Goal: Task Accomplishment & Management: Manage account settings

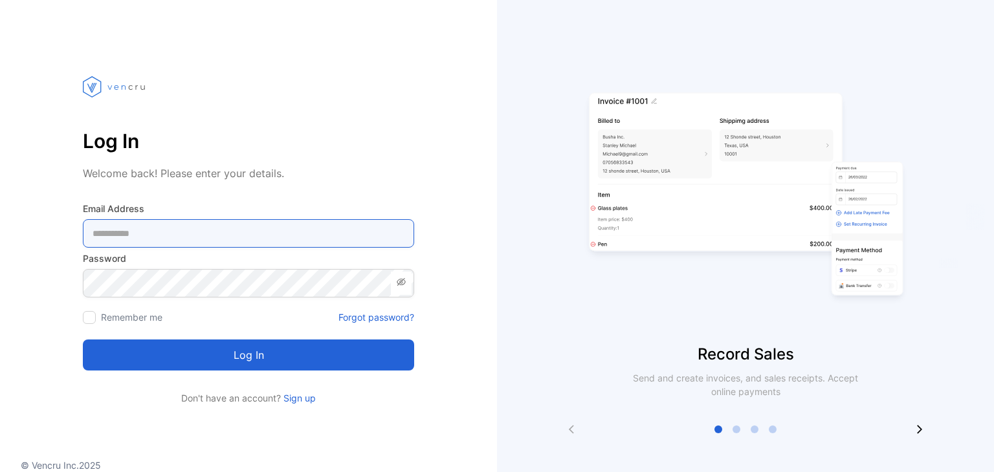
click at [166, 219] on Address-inputemail "email" at bounding box center [248, 233] width 331 height 28
type Address-inputemail "**********"
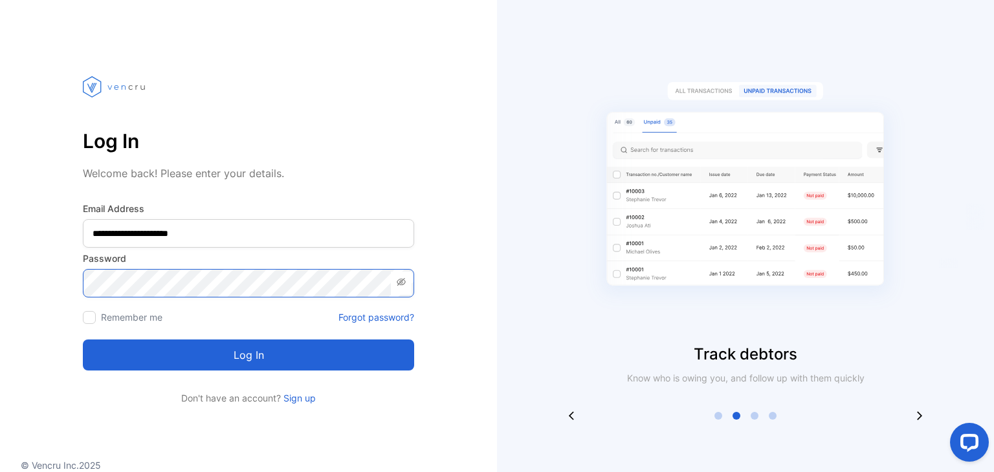
click at [83, 340] on button "Log in" at bounding box center [248, 355] width 331 height 31
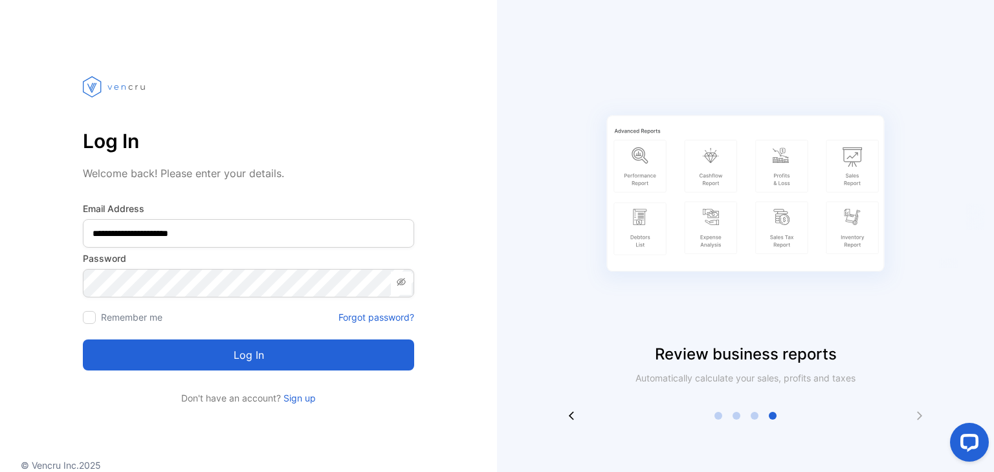
click at [393, 316] on link "Forgot password?" at bounding box center [376, 318] width 76 height 14
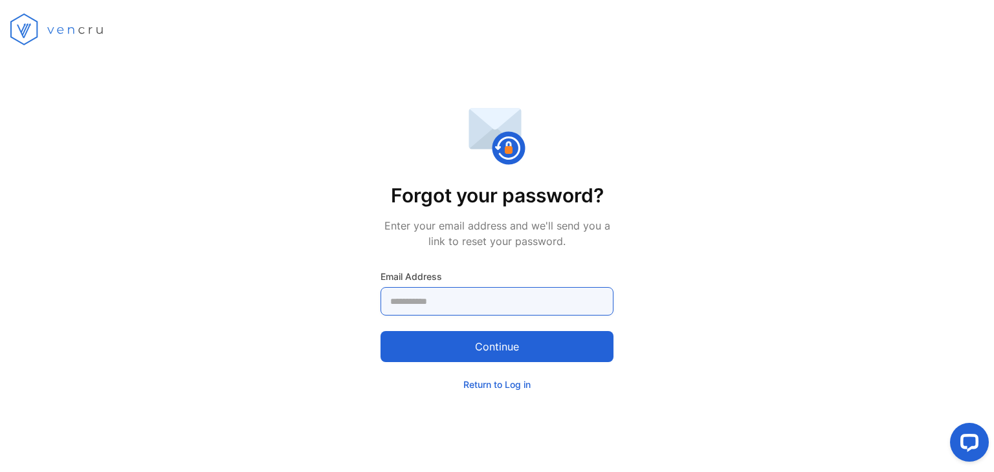
click at [410, 293] on Address-inputemail "email" at bounding box center [496, 301] width 233 height 28
type Address-inputemail "**********"
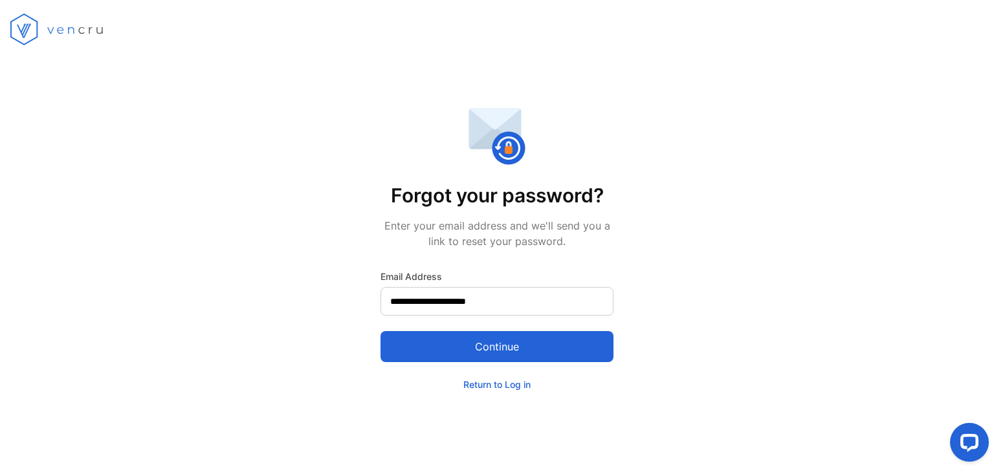
click at [470, 355] on button "Continue" at bounding box center [496, 346] width 233 height 31
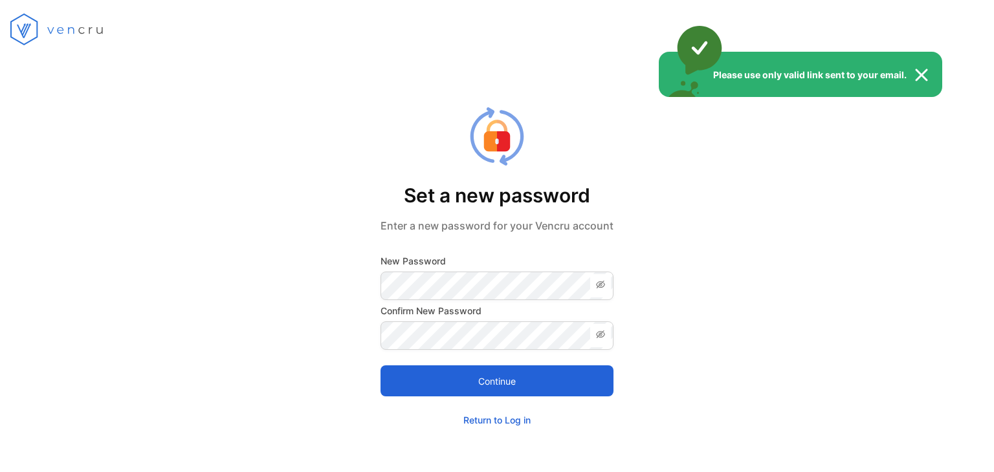
click at [441, 284] on div "Please use only valid link sent to your email." at bounding box center [497, 236] width 994 height 472
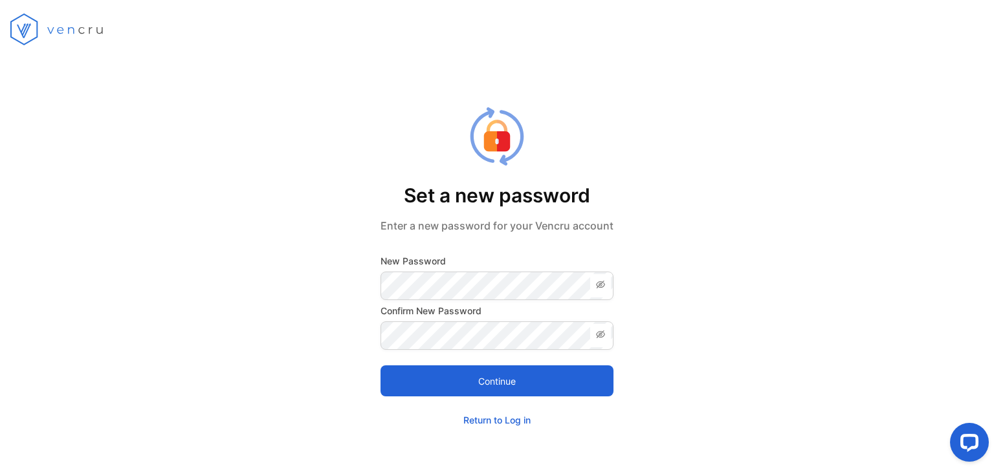
click at [419, 382] on button "Continue" at bounding box center [496, 381] width 233 height 31
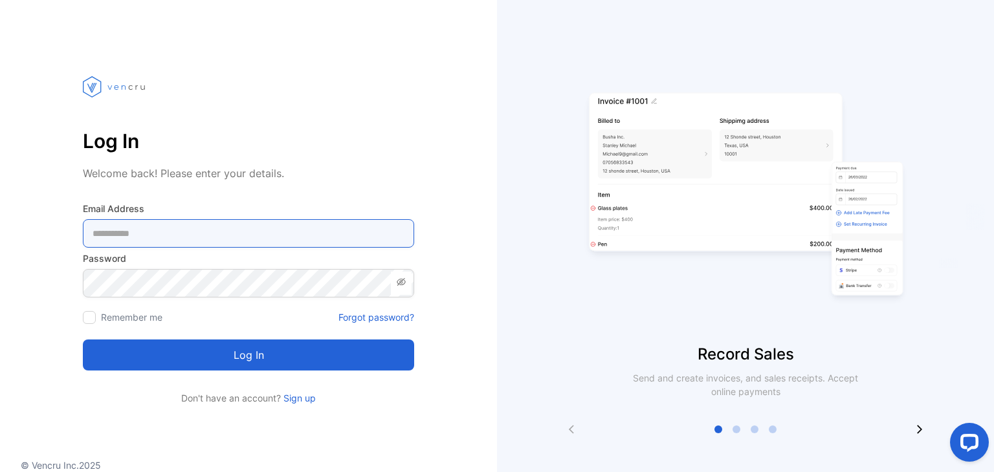
click at [192, 223] on Address-inputemail "email" at bounding box center [248, 233] width 331 height 28
type Address-inputemail "**********"
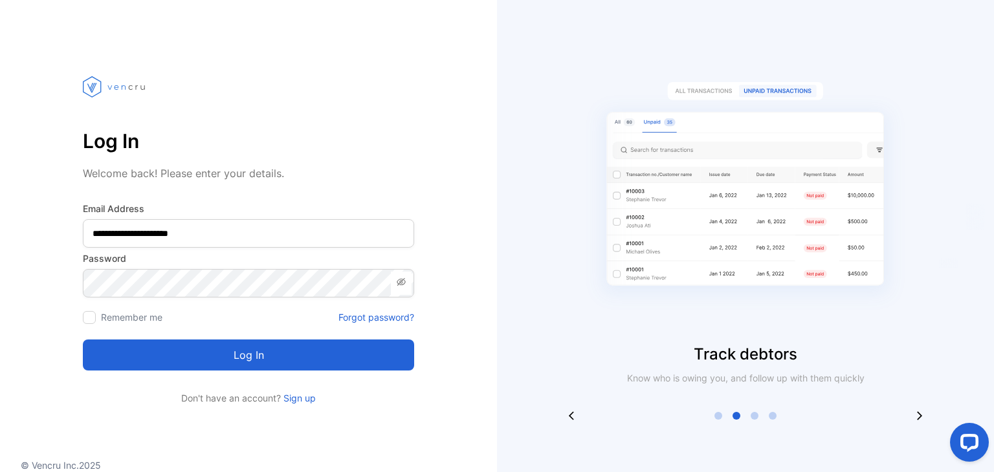
click at [211, 346] on button "Log in" at bounding box center [248, 355] width 331 height 31
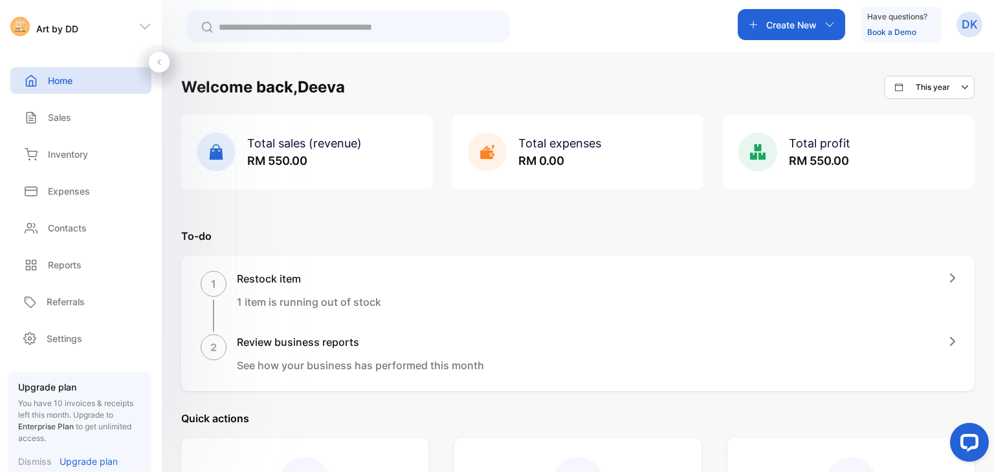
click at [417, 25] on input "text" at bounding box center [358, 28] width 278 height 14
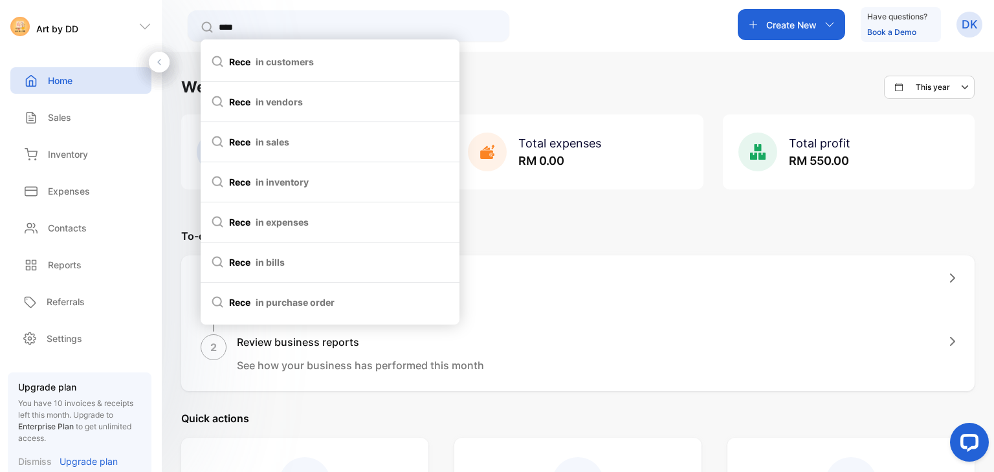
click at [770, 29] on p "Create New" at bounding box center [791, 25] width 50 height 14
type input "****"
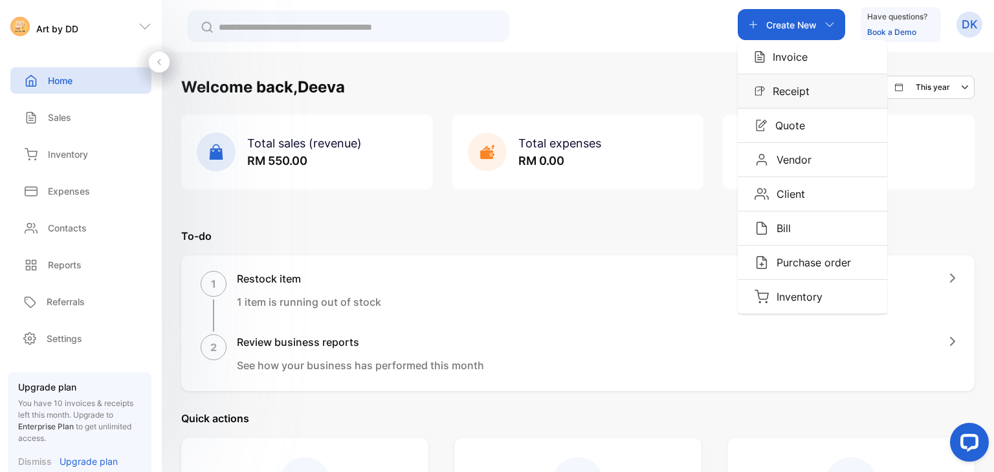
click at [779, 96] on p "Receipt" at bounding box center [787, 91] width 45 height 16
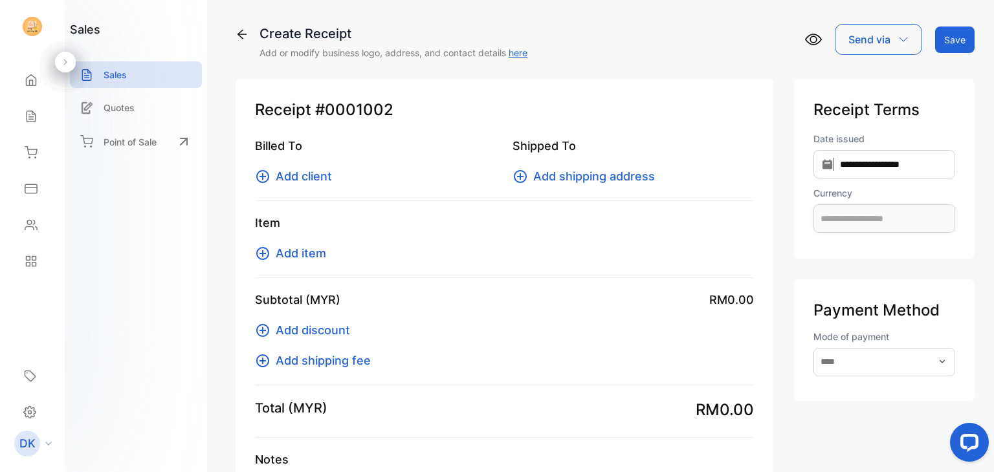
type input "**********"
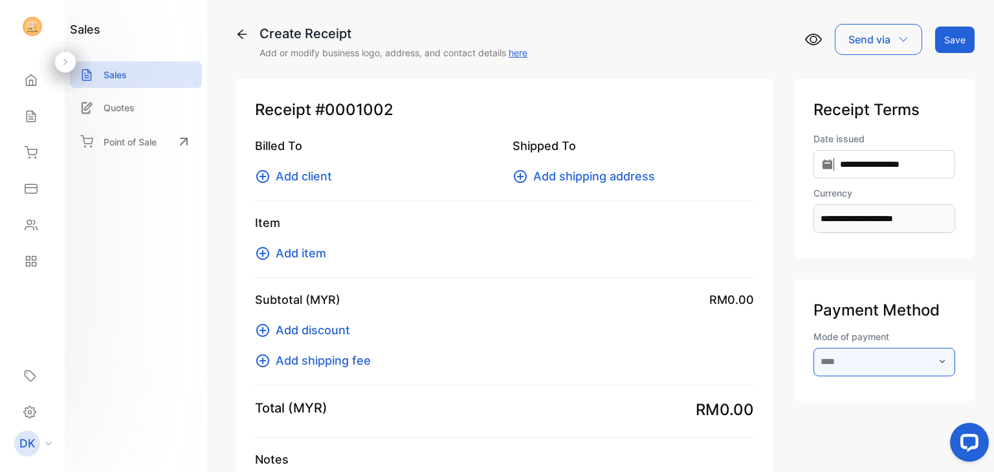
click at [839, 373] on input "text" at bounding box center [884, 362] width 142 height 28
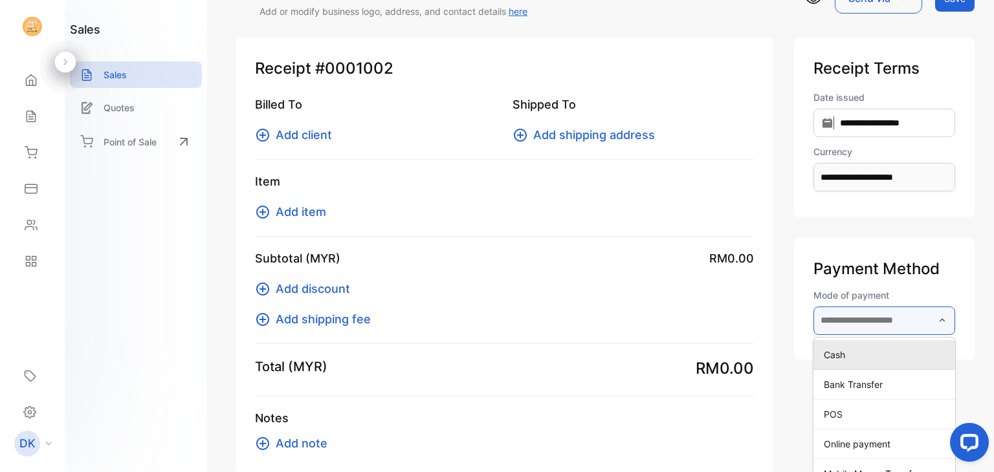
scroll to position [43, 0]
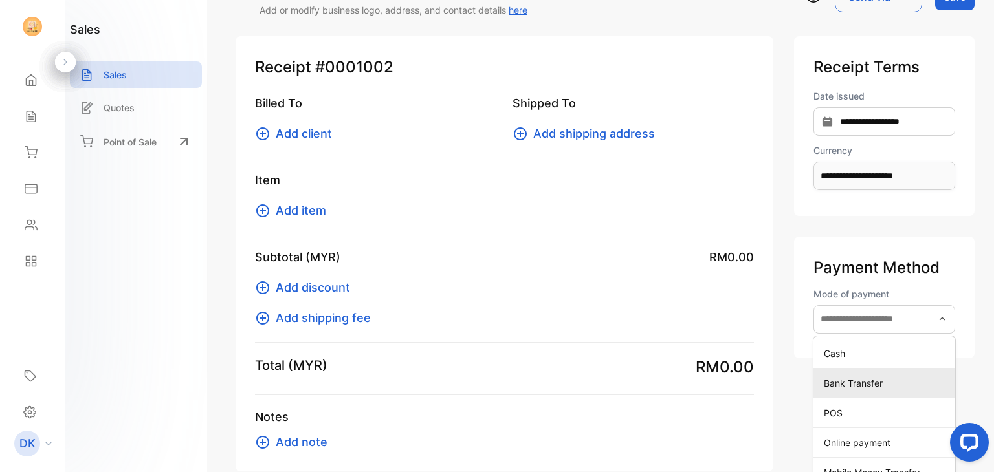
click at [837, 384] on p "Bank Transfer" at bounding box center [887, 384] width 126 height 14
type input "**********"
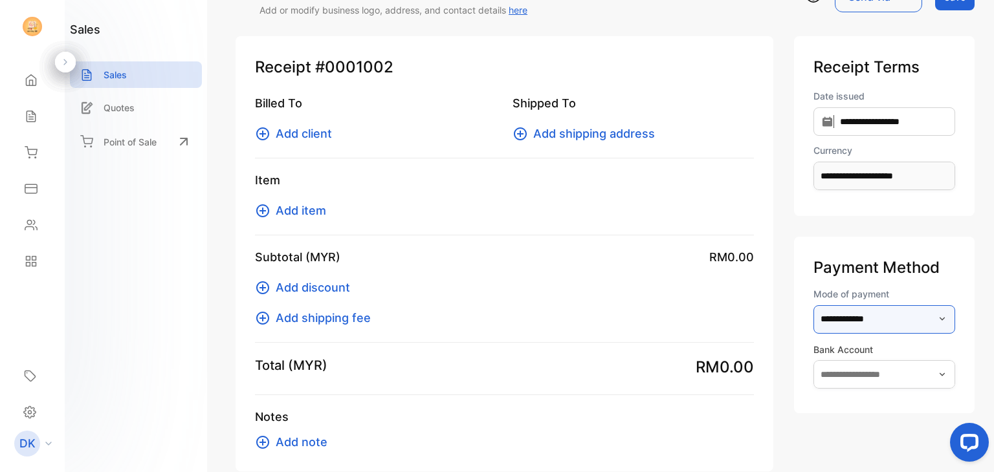
scroll to position [114, 0]
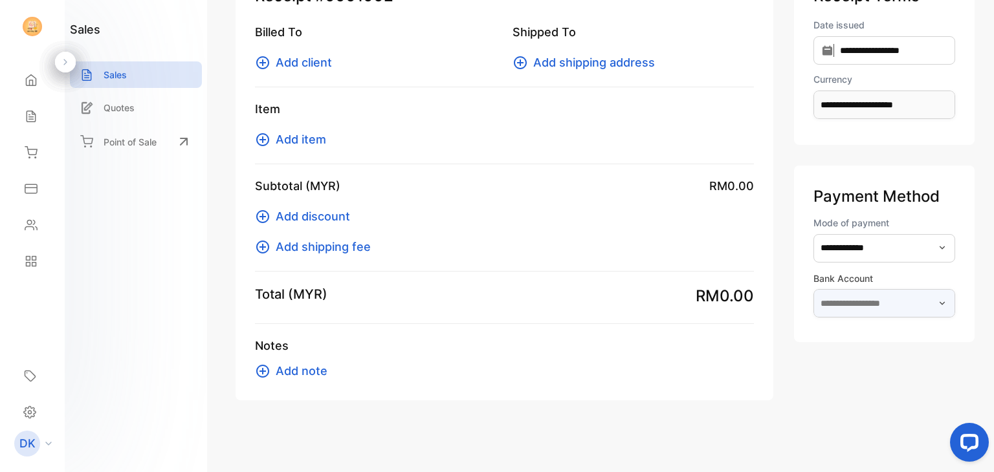
click at [826, 303] on input "text" at bounding box center [884, 303] width 142 height 28
drag, startPoint x: 857, startPoint y: 411, endPoint x: 914, endPoint y: 356, distance: 79.2
click at [914, 356] on div "**********" at bounding box center [884, 182] width 181 height 435
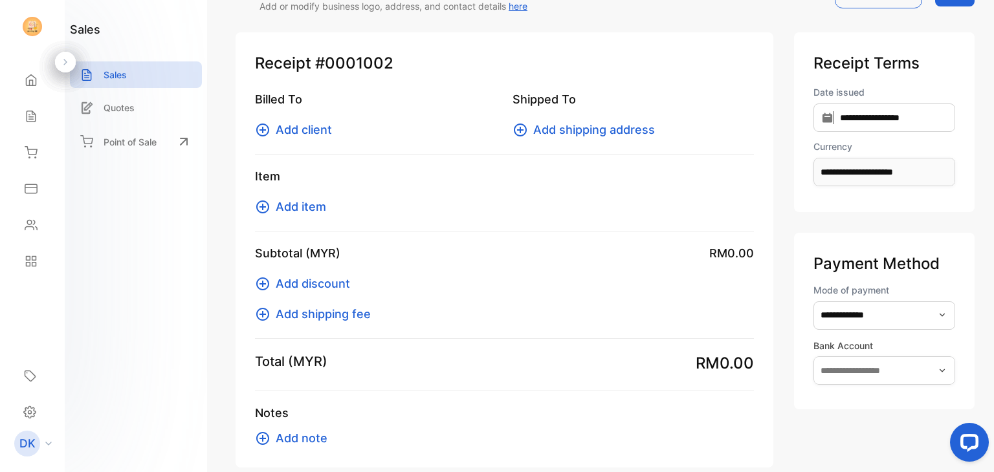
scroll to position [36, 0]
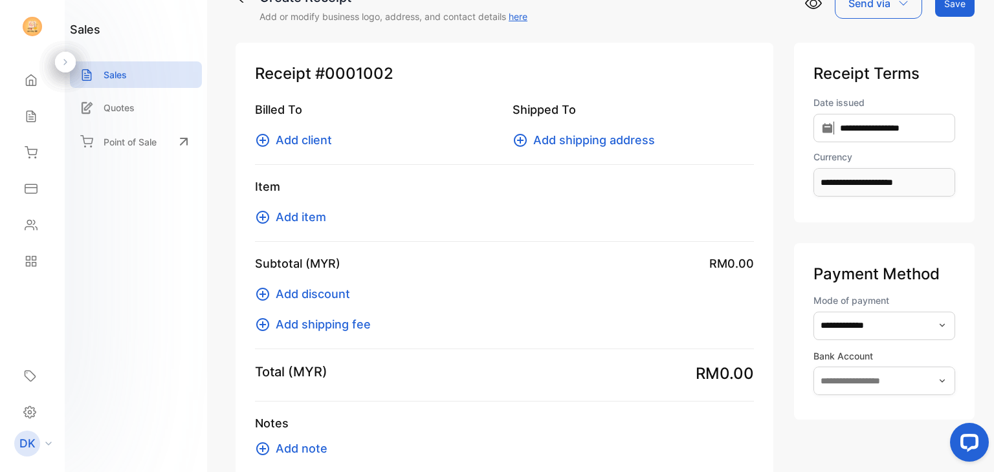
click at [319, 151] on div "Billed To Add client Shipped To Add shipping address" at bounding box center [504, 133] width 499 height 64
click at [318, 140] on span "Add client" at bounding box center [304, 139] width 56 height 17
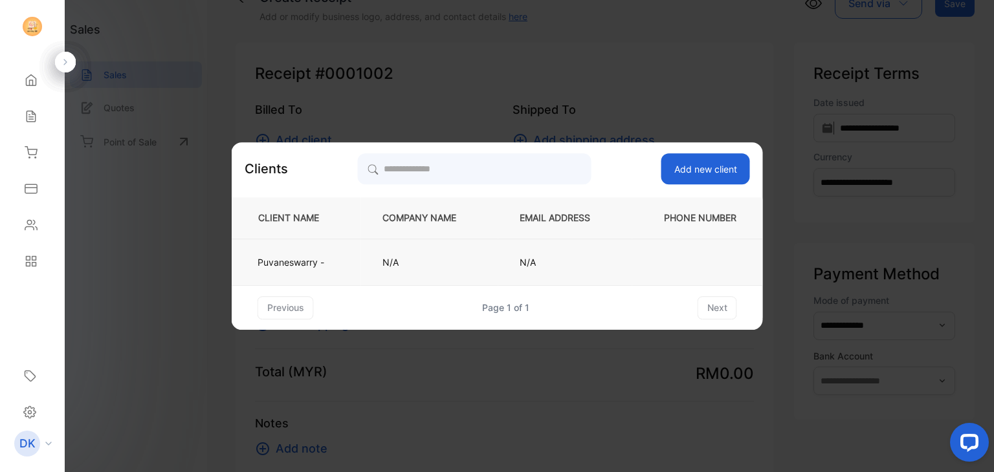
click at [296, 257] on p "Puvaneswarry -" at bounding box center [293, 263] width 72 height 14
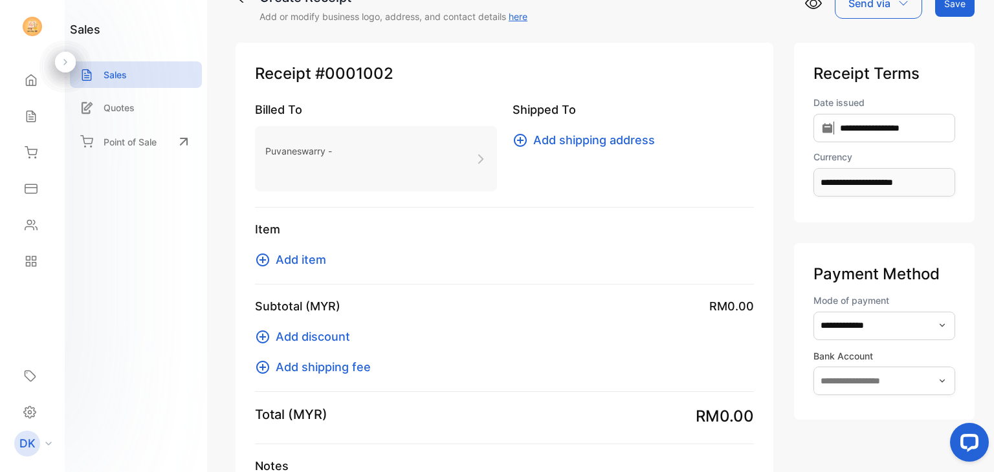
click at [562, 145] on span "Add shipping address" at bounding box center [594, 139] width 122 height 17
click at [300, 265] on span "Add item" at bounding box center [301, 259] width 50 height 17
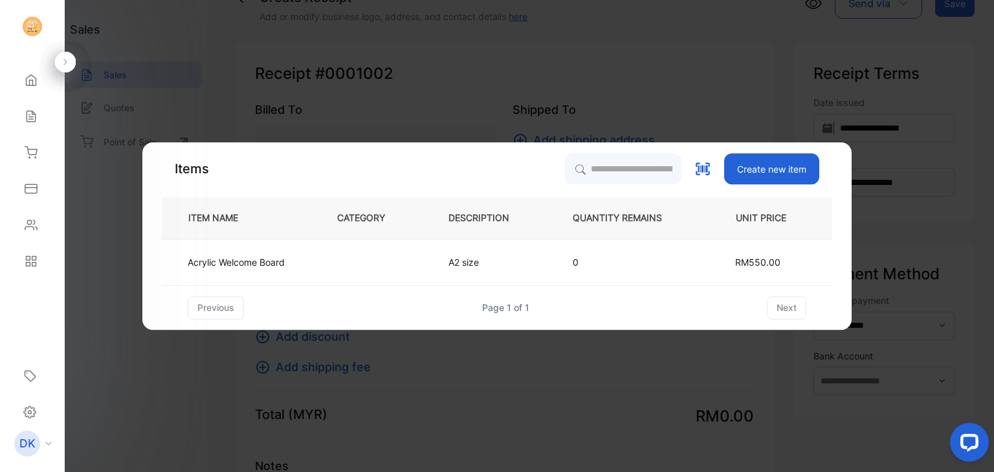
click at [300, 265] on td "Acrylic Welcome Board" at bounding box center [239, 262] width 154 height 47
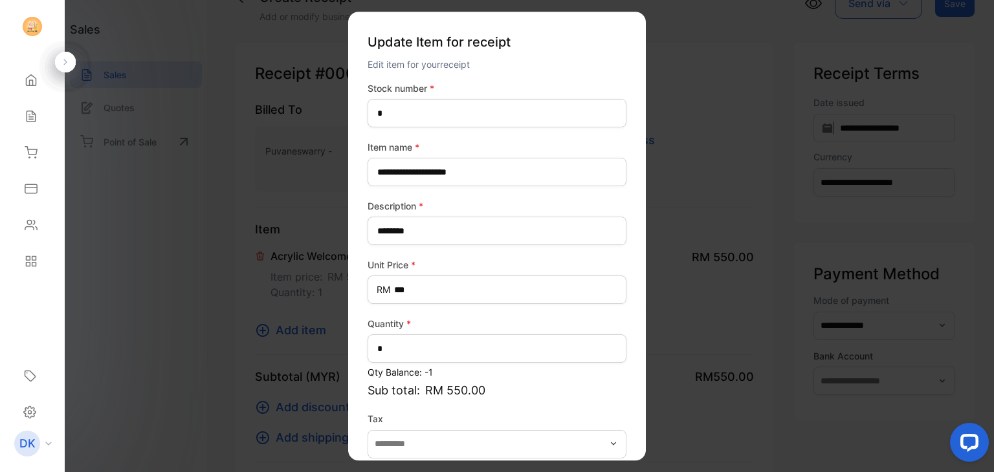
scroll to position [63, 0]
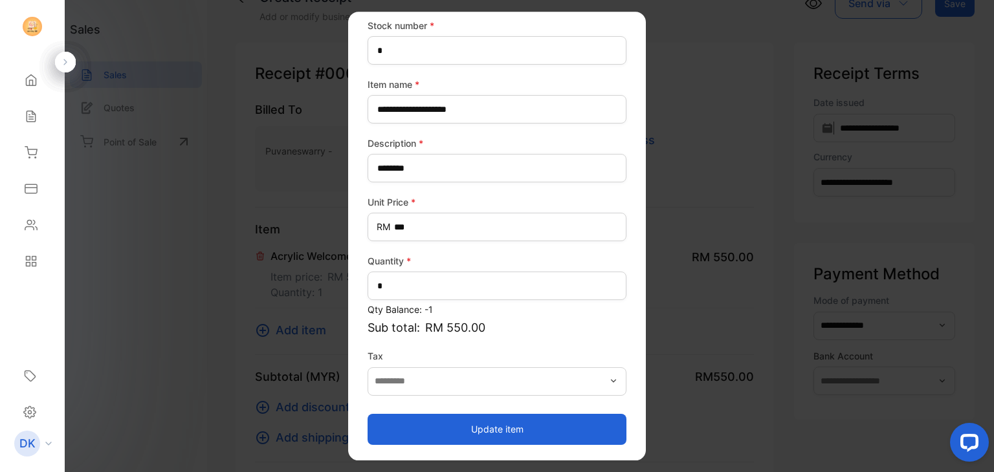
click at [450, 438] on button "Update item" at bounding box center [496, 429] width 259 height 31
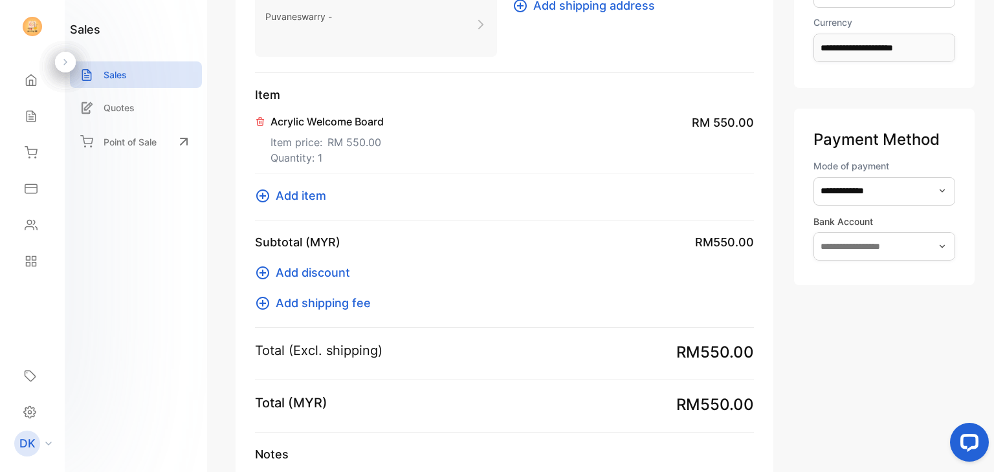
scroll to position [279, 0]
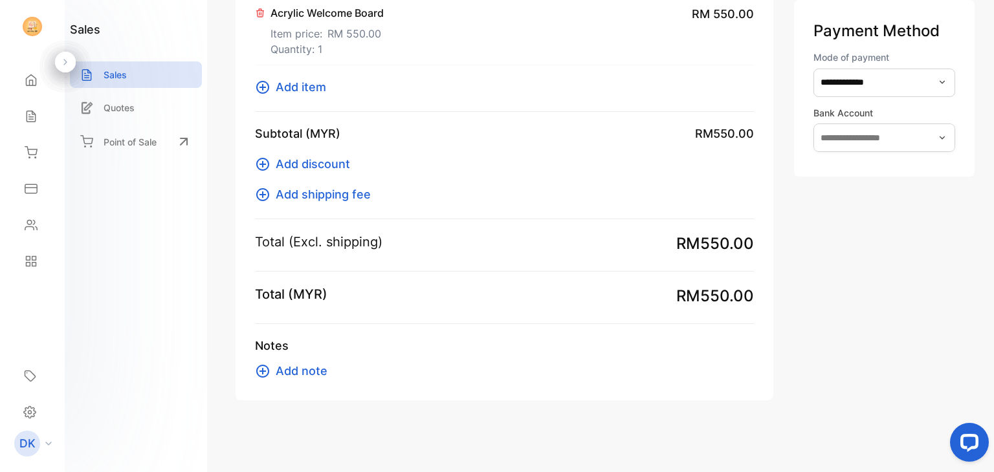
click at [303, 371] on span "Add note" at bounding box center [302, 370] width 52 height 17
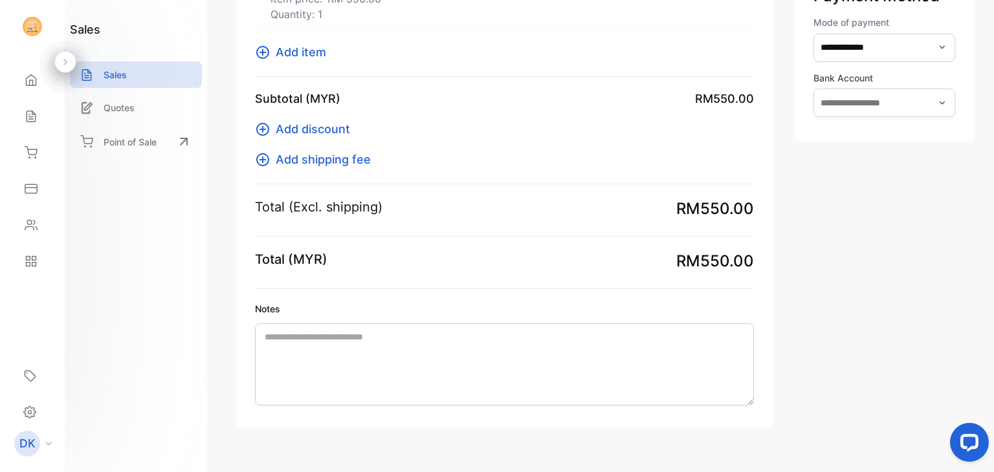
scroll to position [316, 0]
click at [312, 130] on span "Add discount" at bounding box center [313, 127] width 74 height 17
click at [349, 169] on div "Subtotal (MYR) RM550.00 Add discount Add shipping fee" at bounding box center [504, 136] width 499 height 94
click at [344, 160] on span "Add shipping fee" at bounding box center [323, 157] width 95 height 17
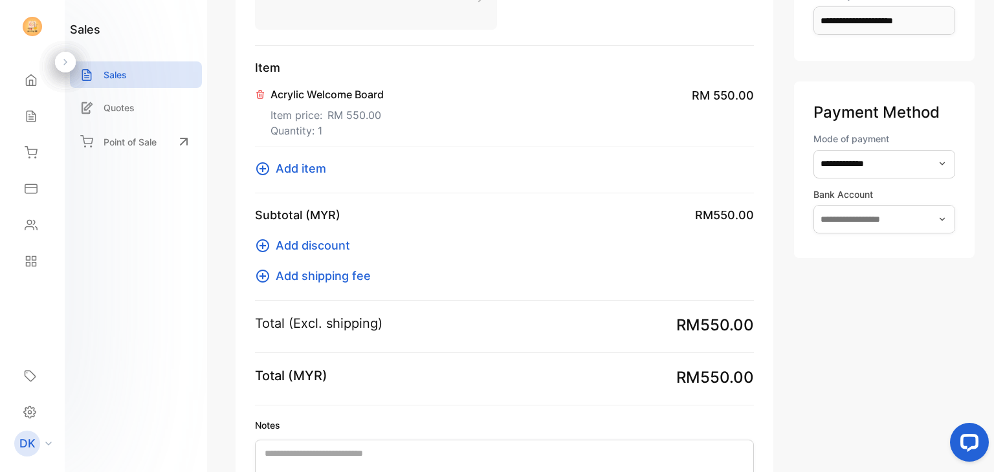
scroll to position [199, 0]
click at [330, 120] on span "RM 550.00" at bounding box center [354, 114] width 54 height 16
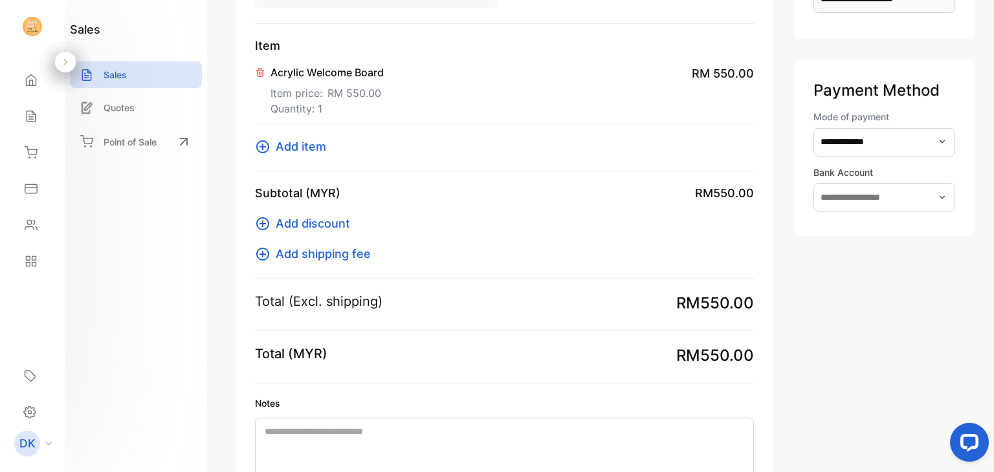
scroll to position [342, 0]
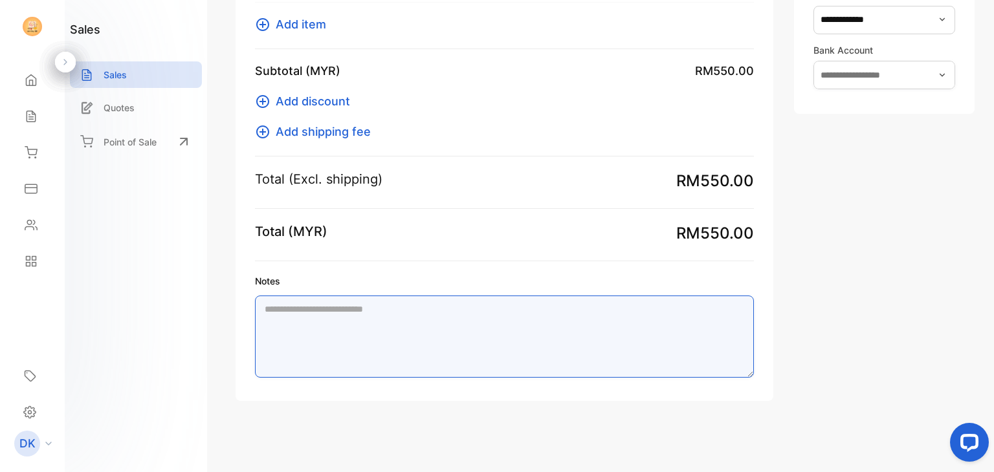
click at [466, 306] on textarea "Notes" at bounding box center [504, 337] width 499 height 82
click at [362, 329] on textarea "Notes" at bounding box center [504, 337] width 499 height 82
paste textarea "**********"
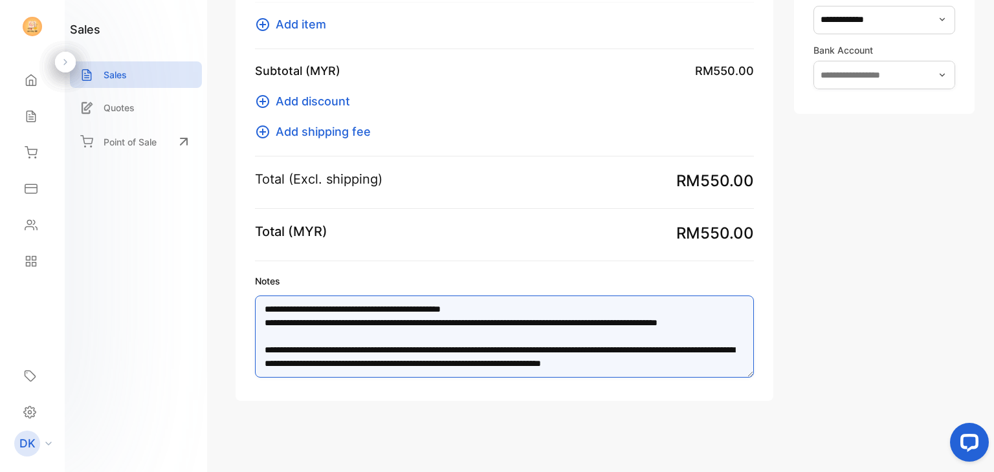
scroll to position [19, 0]
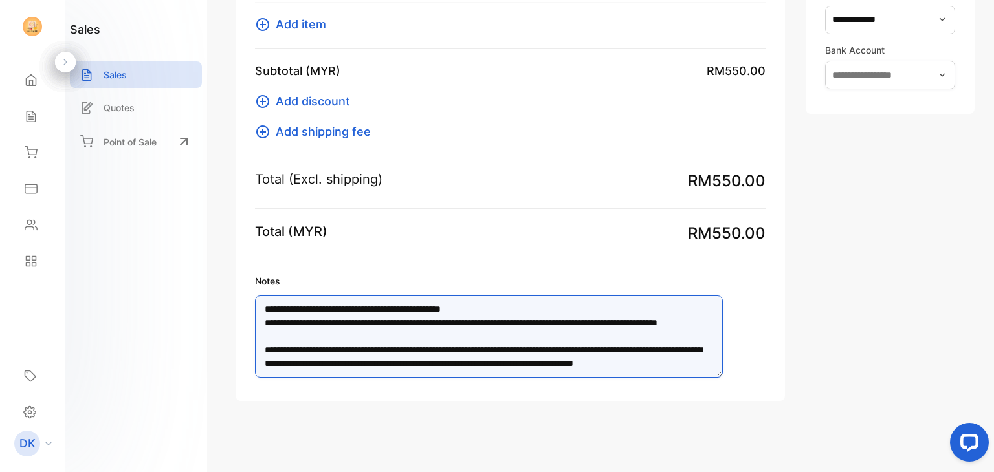
click at [678, 344] on textarea "**********" at bounding box center [489, 337] width 468 height 82
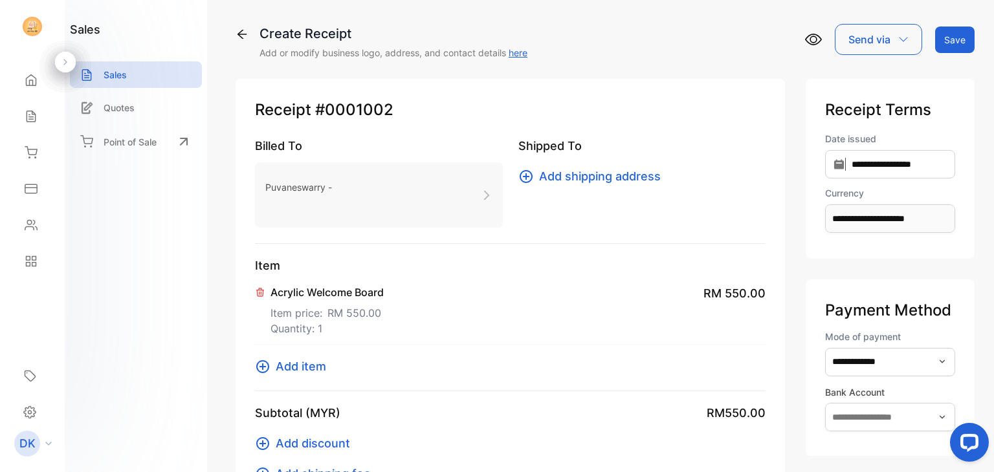
scroll to position [0, 0]
type textarea "**********"
click at [809, 37] on icon at bounding box center [813, 39] width 17 height 17
drag, startPoint x: 910, startPoint y: 267, endPoint x: 575, endPoint y: 344, distance: 344.5
click at [575, 344] on div "Item Acrylic Welcome Board Item price: RM 550.00 Quantity: 1 RM 550.00 Add item" at bounding box center [510, 324] width 510 height 135
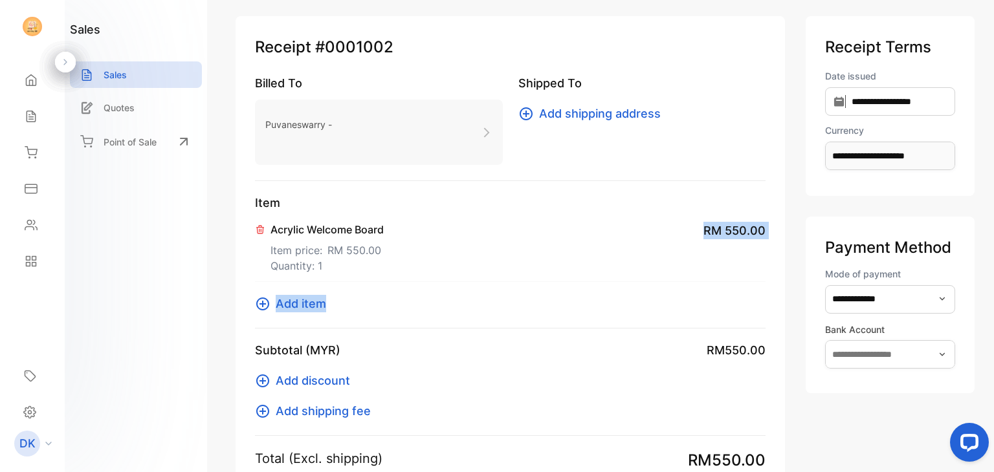
scroll to position [54, 0]
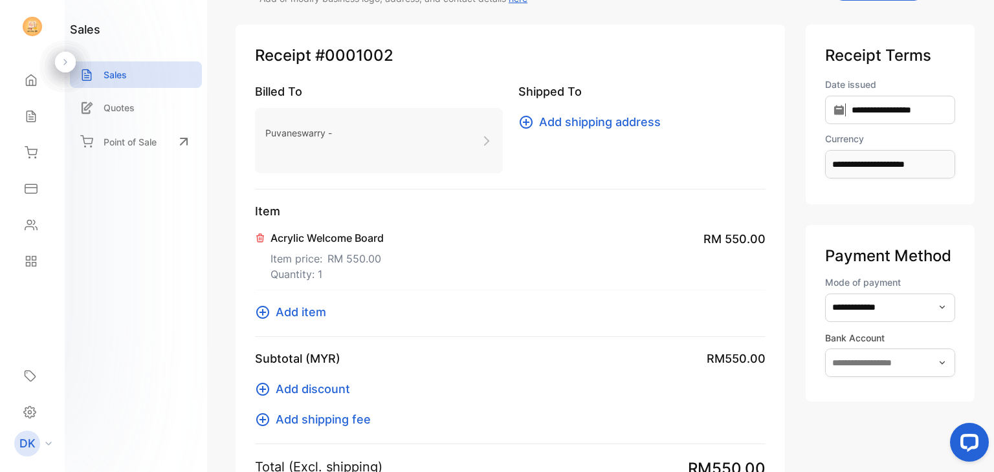
click at [647, 156] on div "Shipped To Add shipping address" at bounding box center [642, 128] width 248 height 91
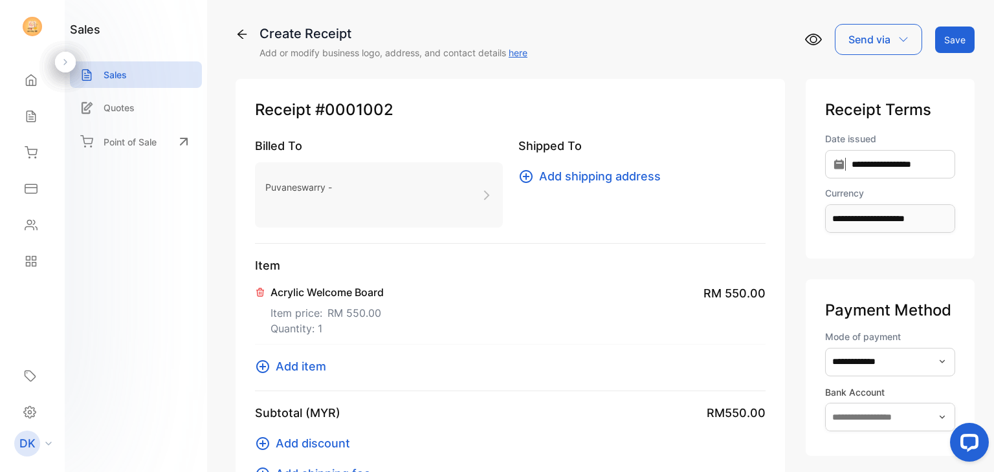
click at [800, 39] on div "Create Receipt Add or modify business logo, address, and contact details here S…" at bounding box center [604, 42] width 739 height 36
click at [805, 39] on icon at bounding box center [813, 39] width 17 height 17
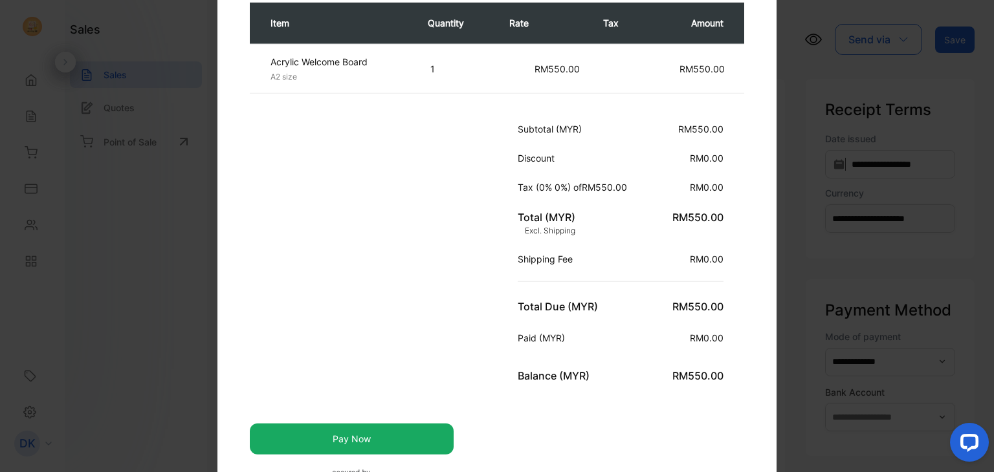
click at [560, 331] on p "Paid (MYR)" at bounding box center [544, 338] width 52 height 14
click at [349, 430] on button "Pay Now" at bounding box center [352, 438] width 204 height 31
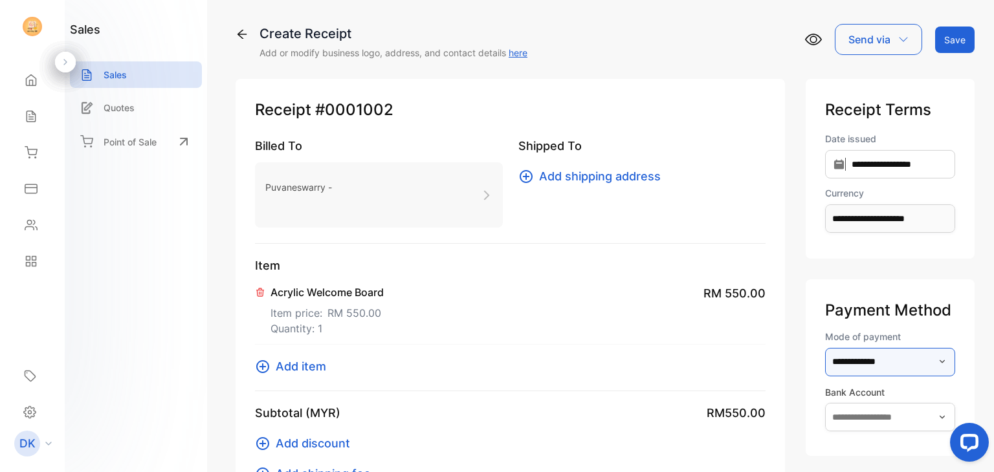
click at [831, 363] on input "**********" at bounding box center [890, 362] width 130 height 28
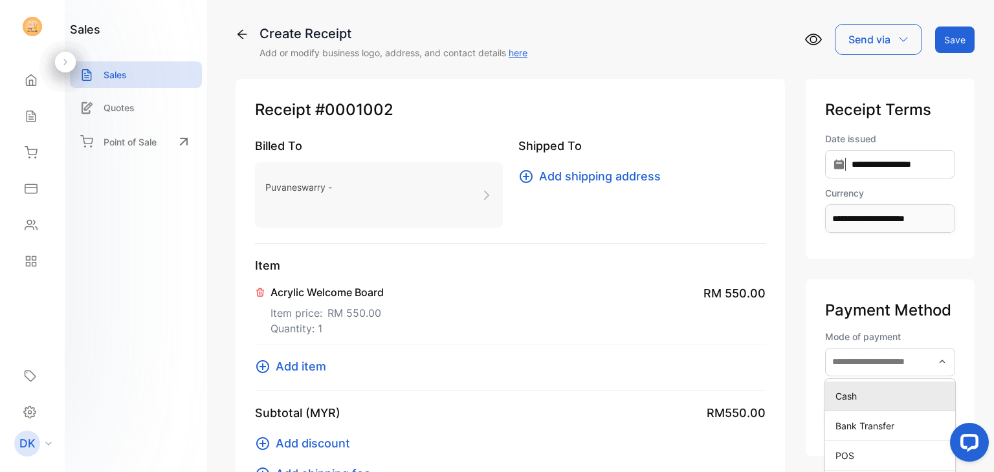
type input "**********"
click at [516, 53] on link "here" at bounding box center [518, 52] width 19 height 11
click at [241, 37] on icon at bounding box center [241, 34] width 13 height 13
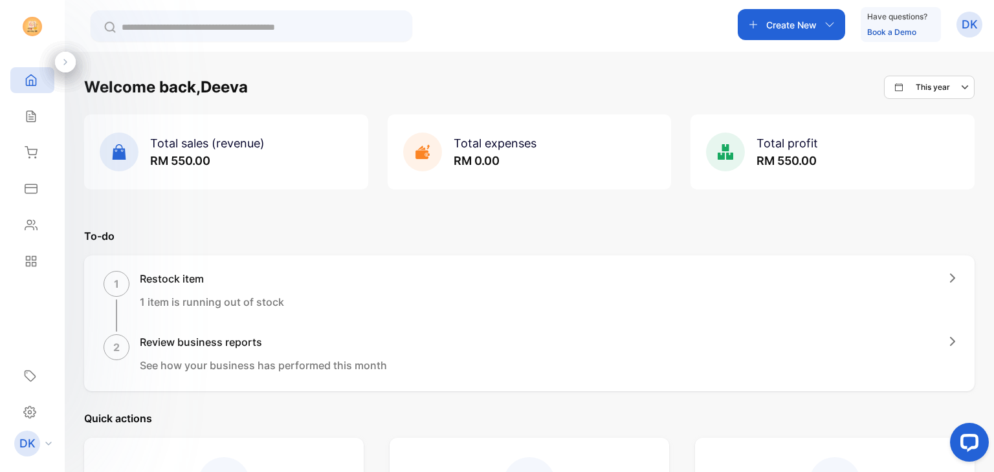
click at [916, 84] on p "This year" at bounding box center [932, 88] width 34 height 12
click at [305, 171] on div "Total sales (revenue) RM 550.00" at bounding box center [226, 152] width 284 height 75
click at [118, 155] on icon at bounding box center [120, 152] width 14 height 16
click at [768, 18] on p "Create New" at bounding box center [791, 25] width 50 height 14
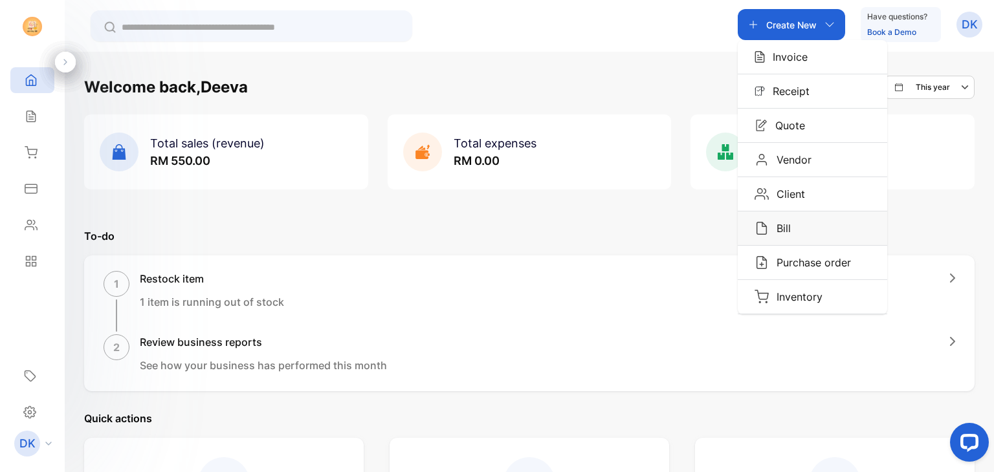
click at [774, 221] on p "Bill" at bounding box center [780, 229] width 22 height 16
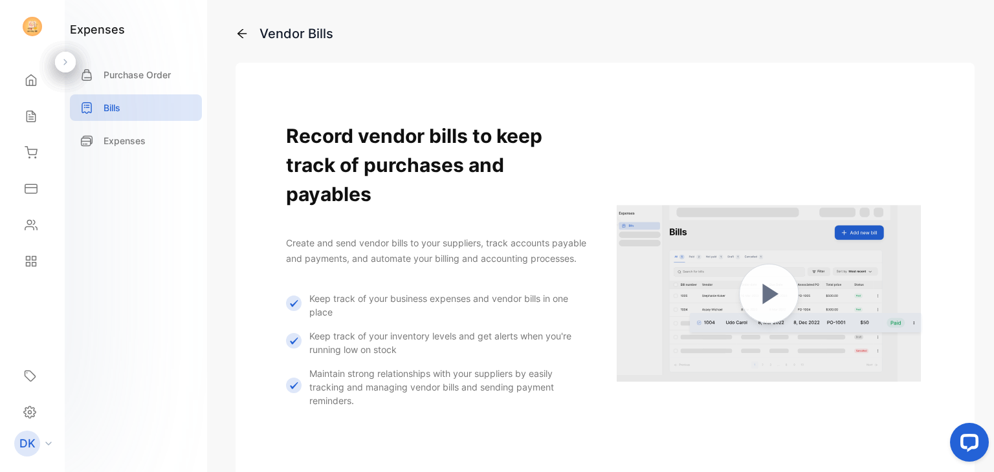
scroll to position [307, 0]
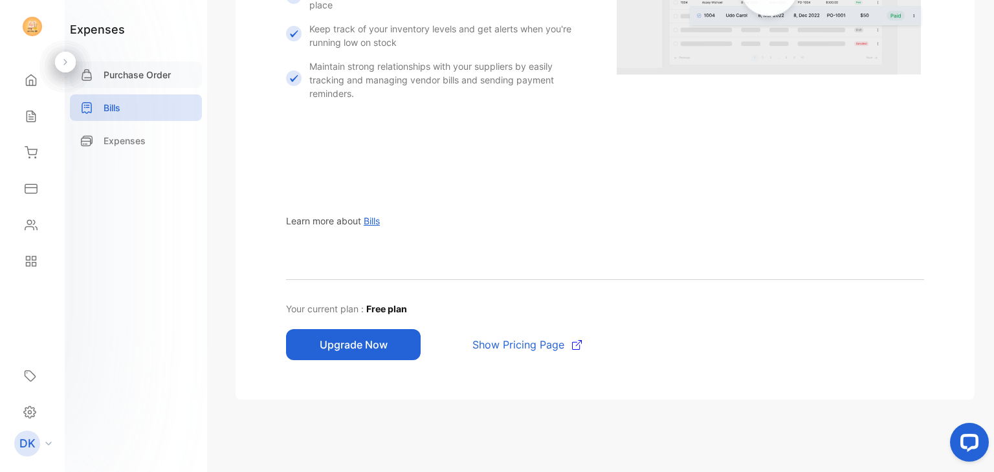
click at [113, 81] on p "Purchase Order" at bounding box center [137, 75] width 67 height 14
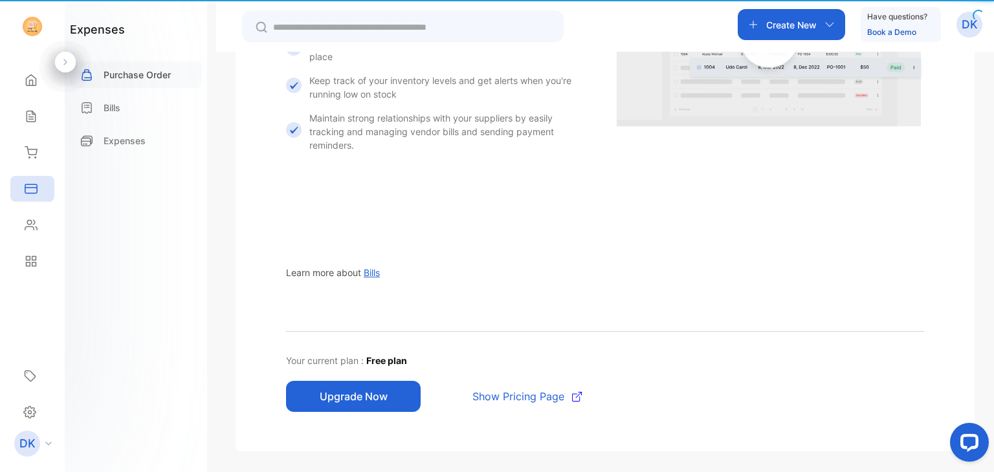
scroll to position [270, 0]
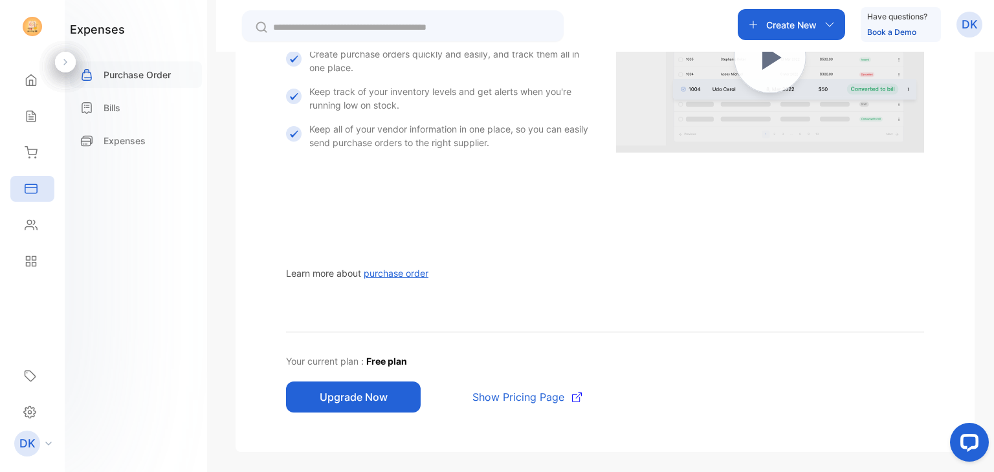
click at [124, 76] on p "Purchase Order" at bounding box center [137, 75] width 67 height 14
click at [110, 157] on div "Expenses" at bounding box center [136, 143] width 132 height 33
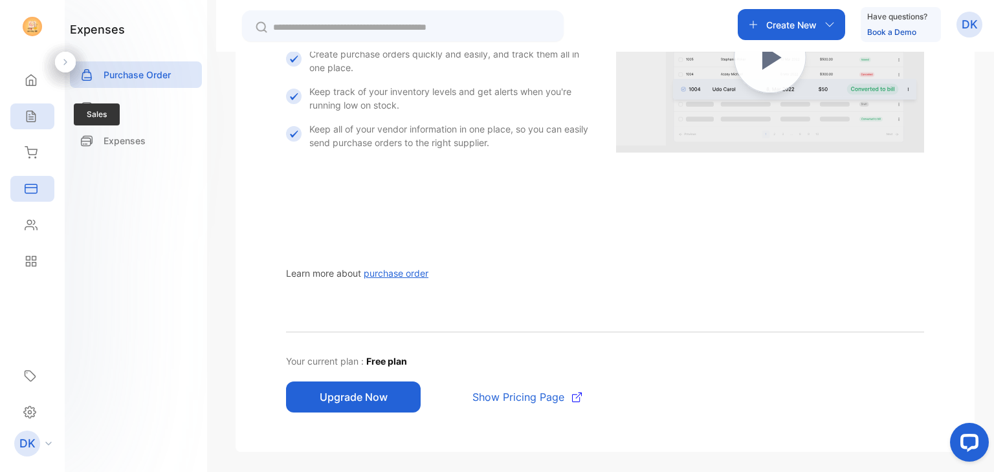
click at [22, 107] on div "Sales" at bounding box center [32, 117] width 44 height 26
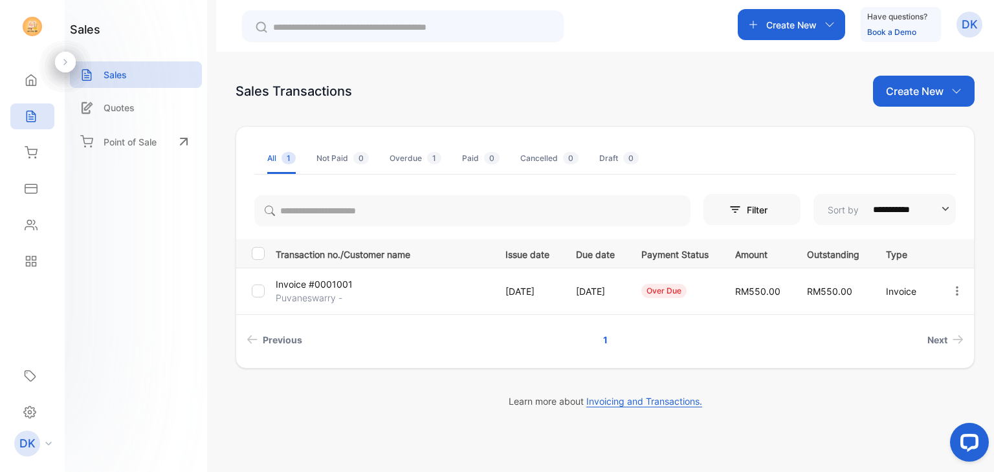
click at [505, 295] on p "[DATE]" at bounding box center [527, 292] width 44 height 14
click at [953, 288] on icon "button" at bounding box center [957, 291] width 12 height 12
click at [927, 332] on span "View / Edit Invoice" at bounding box center [925, 328] width 92 height 16
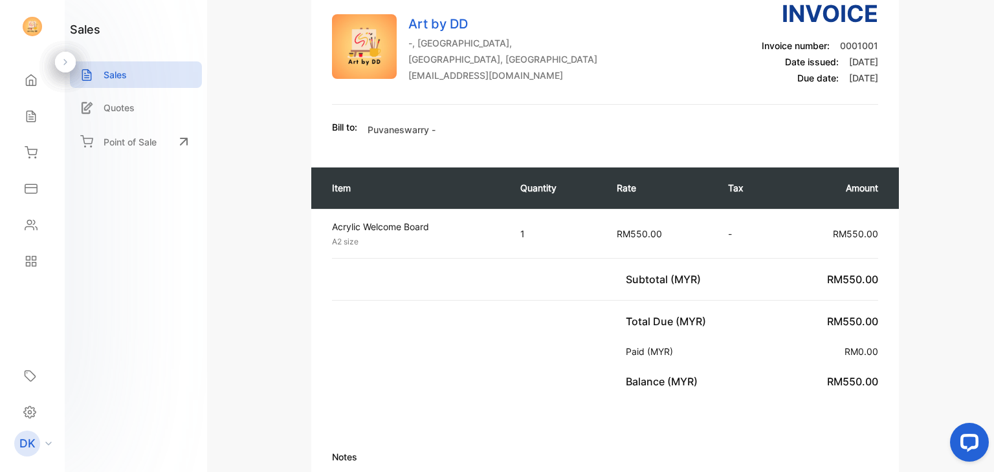
scroll to position [104, 0]
click at [866, 349] on span "RM0.00" at bounding box center [861, 350] width 34 height 11
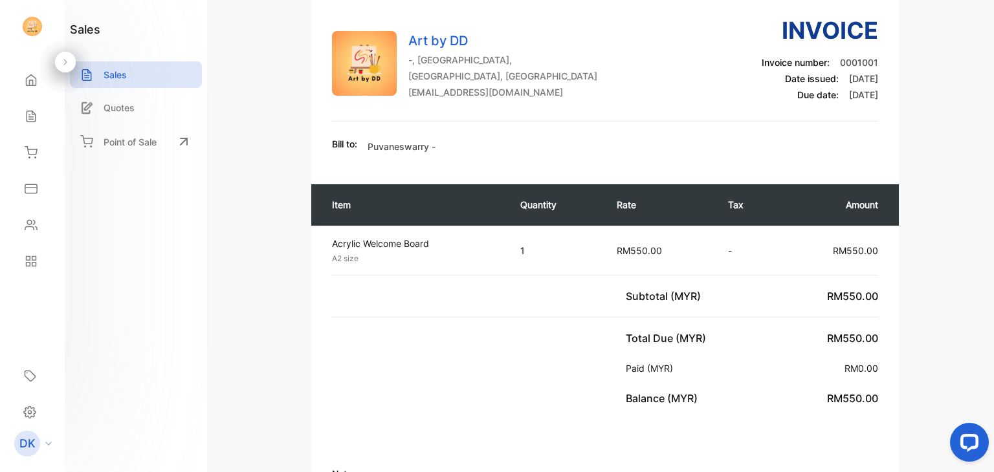
scroll to position [0, 0]
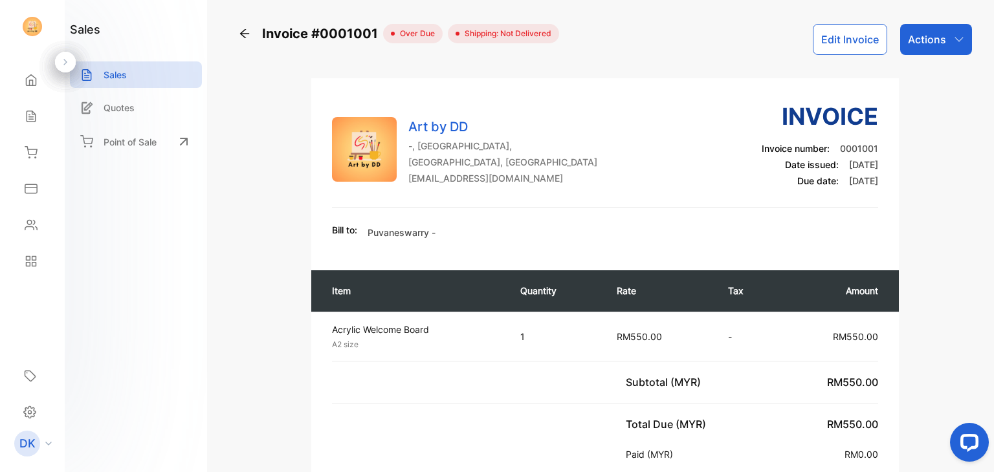
click at [867, 50] on button "Edit Invoice" at bounding box center [850, 39] width 74 height 31
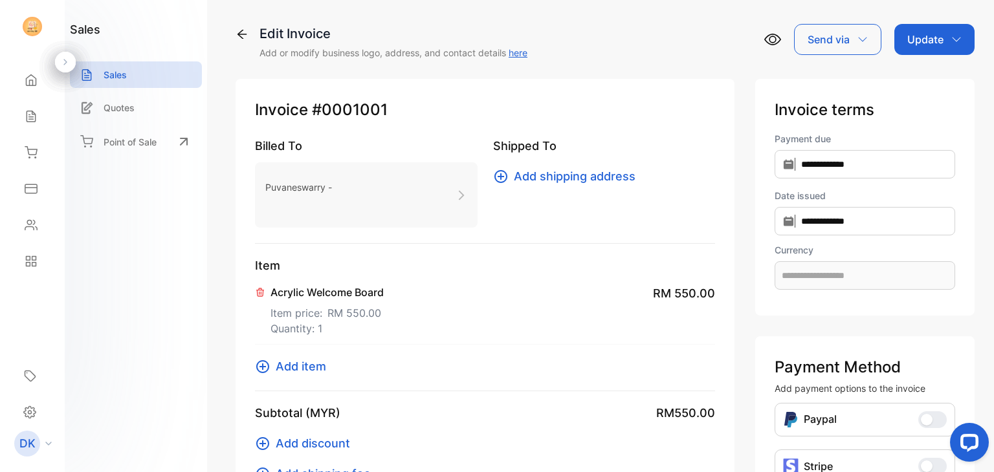
type input "**********"
click at [799, 111] on p "Invoice terms" at bounding box center [864, 109] width 181 height 23
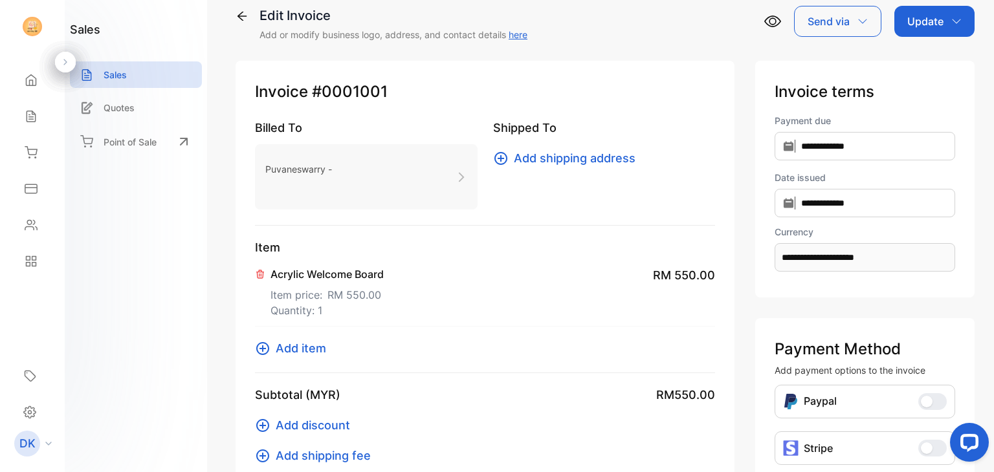
scroll to position [18, 0]
click at [294, 352] on span "Add item" at bounding box center [301, 348] width 50 height 17
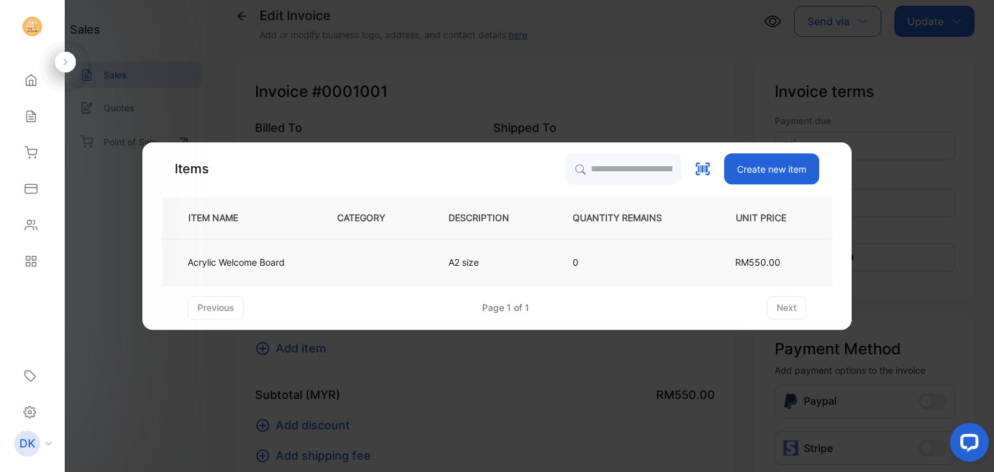
click at [604, 259] on p "0" at bounding box center [628, 263] width 110 height 14
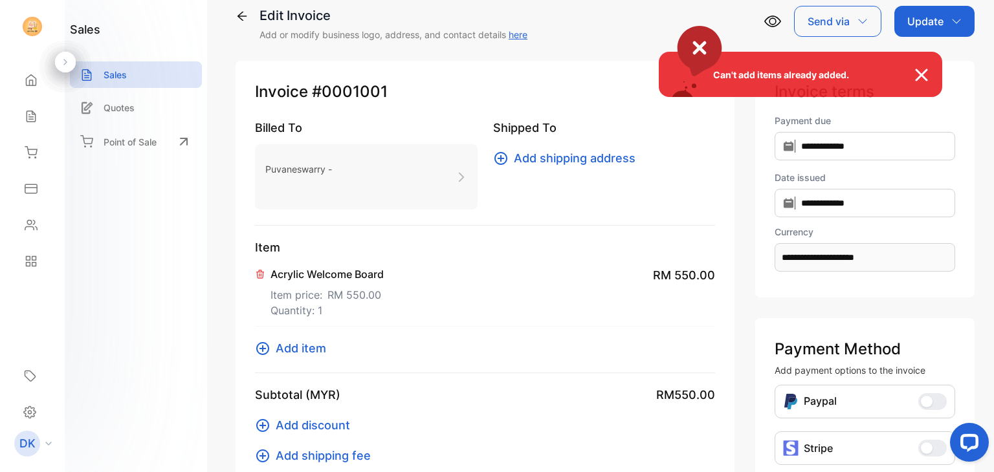
click at [631, 277] on div "Can't add items already added." at bounding box center [497, 236] width 994 height 472
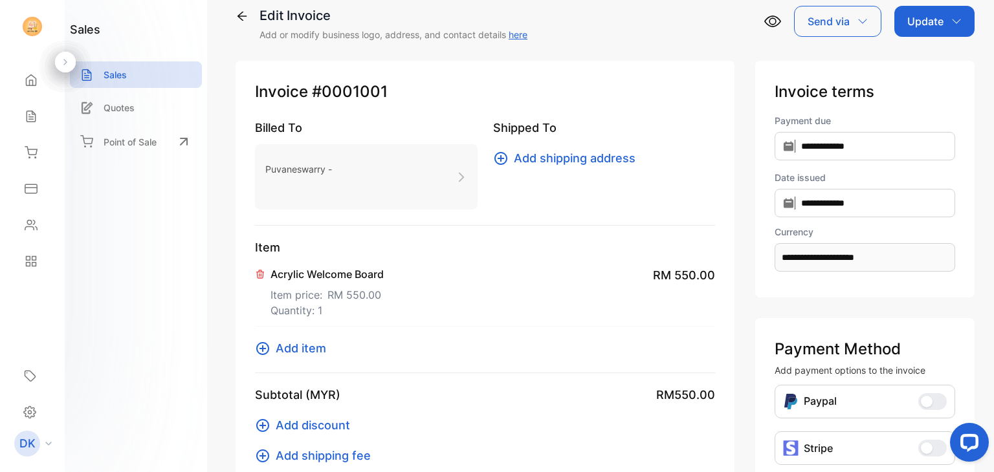
click at [288, 273] on p "Acrylic Welcome Board" at bounding box center [326, 275] width 113 height 16
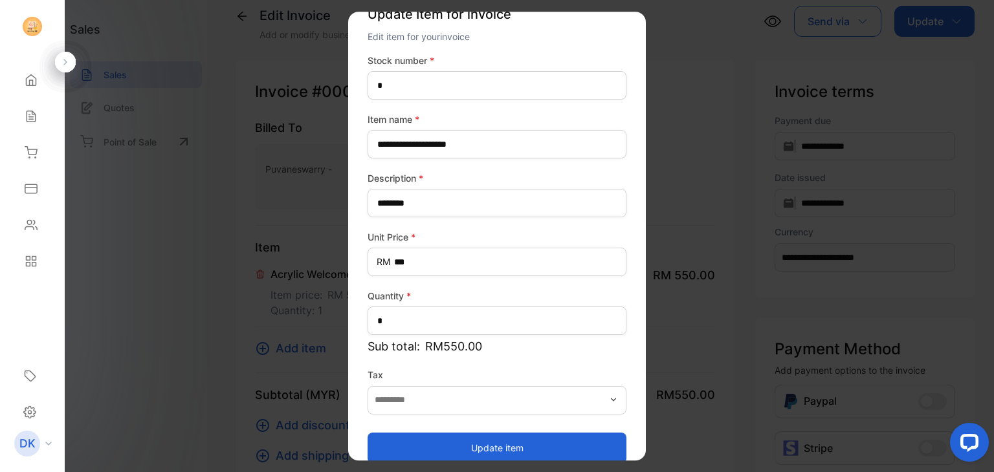
scroll to position [47, 0]
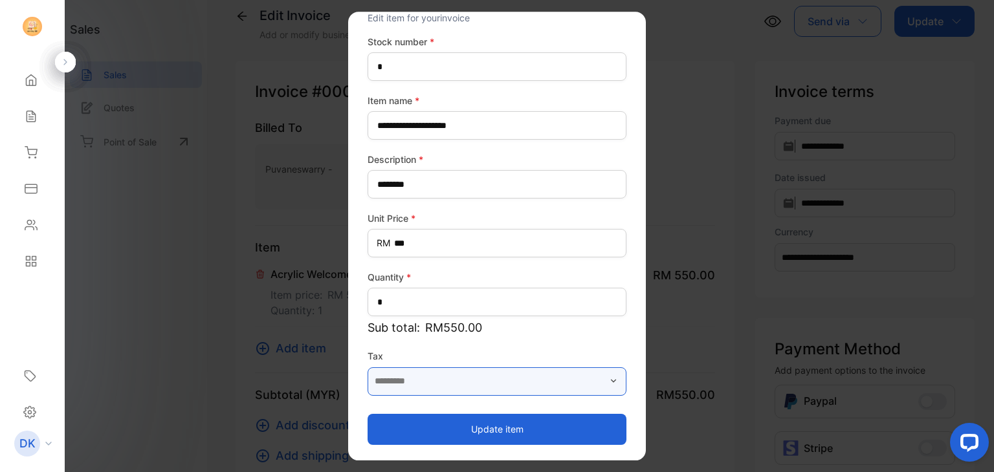
click at [411, 394] on input "text" at bounding box center [496, 381] width 259 height 28
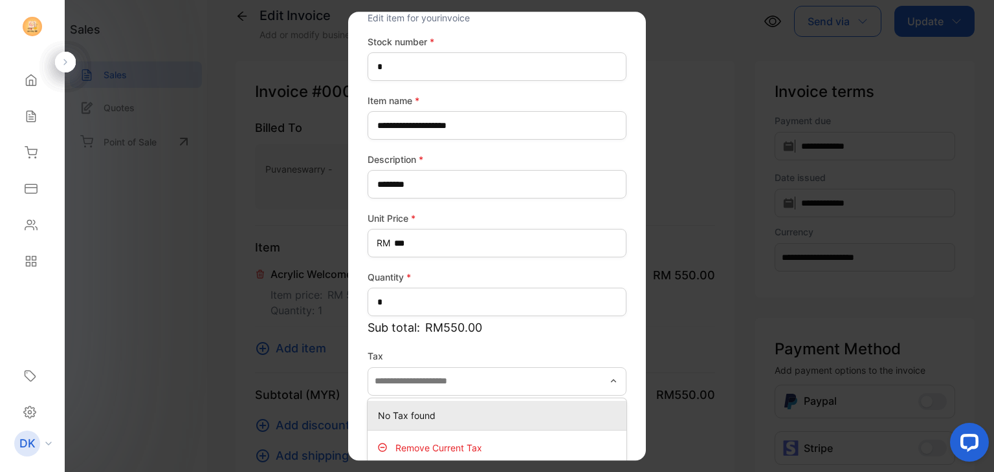
click at [468, 210] on div "**********" at bounding box center [496, 240] width 259 height 410
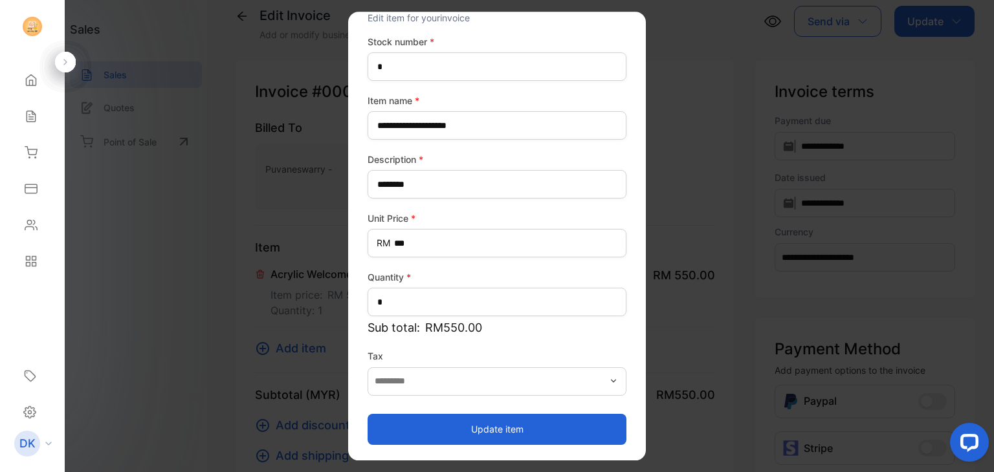
scroll to position [0, 0]
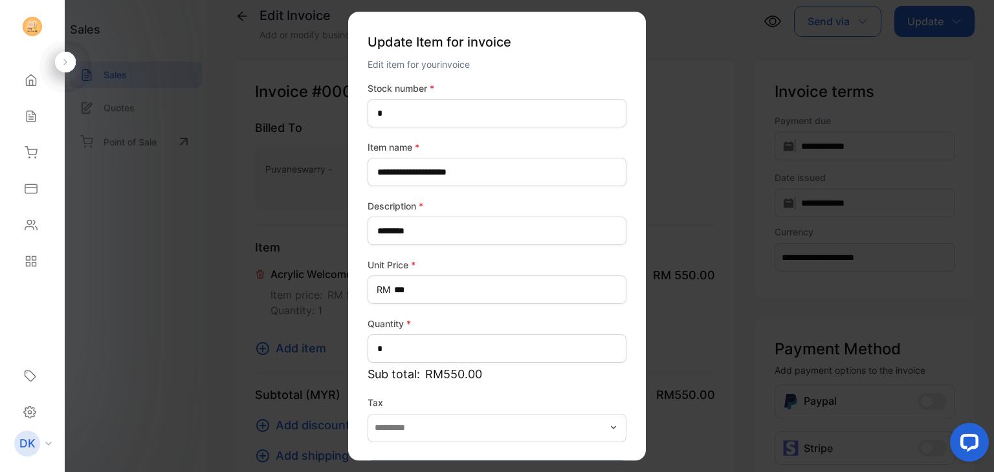
click at [440, 58] on div "Edit item for your invoice" at bounding box center [496, 65] width 259 height 14
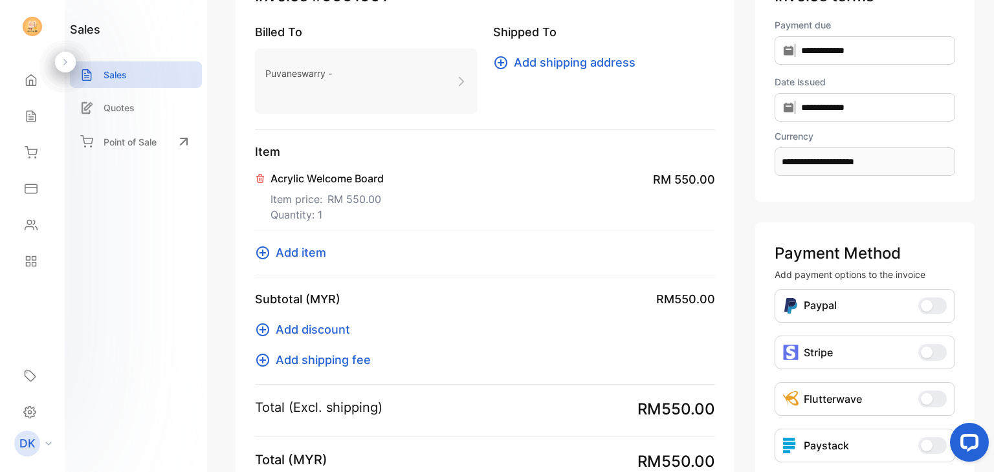
scroll to position [279, 0]
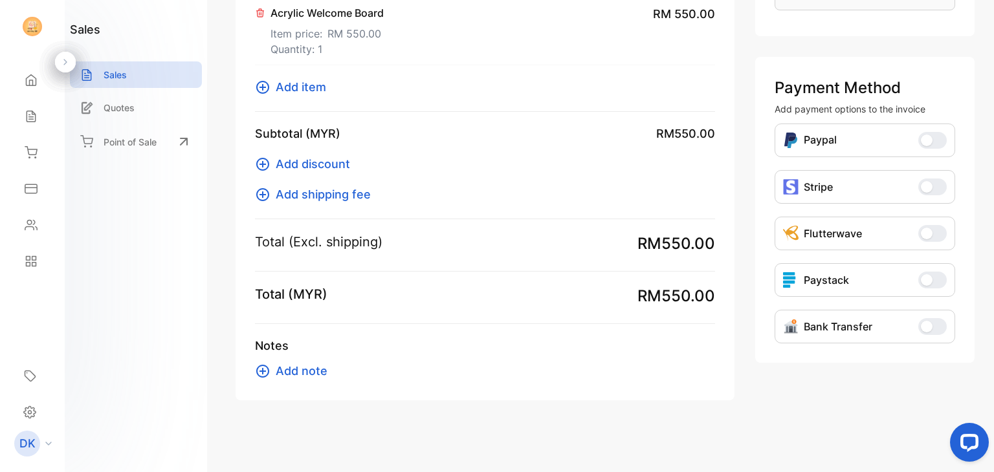
click at [933, 321] on button "Bank Transfer" at bounding box center [932, 326] width 28 height 17
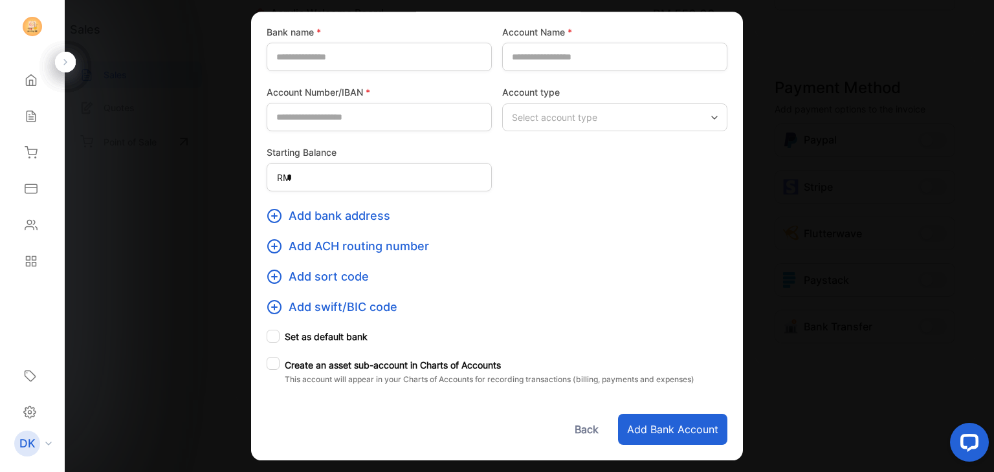
scroll to position [0, 0]
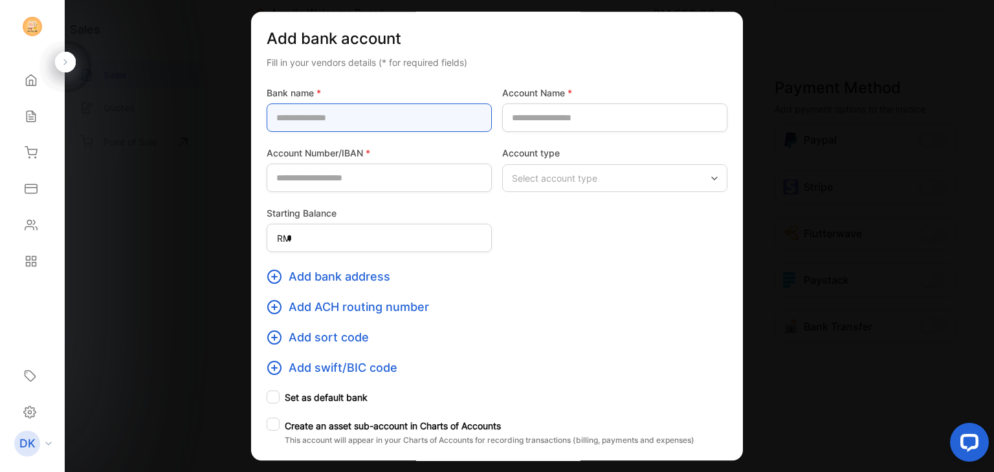
click at [395, 125] on name-inputbankname "text" at bounding box center [379, 118] width 225 height 28
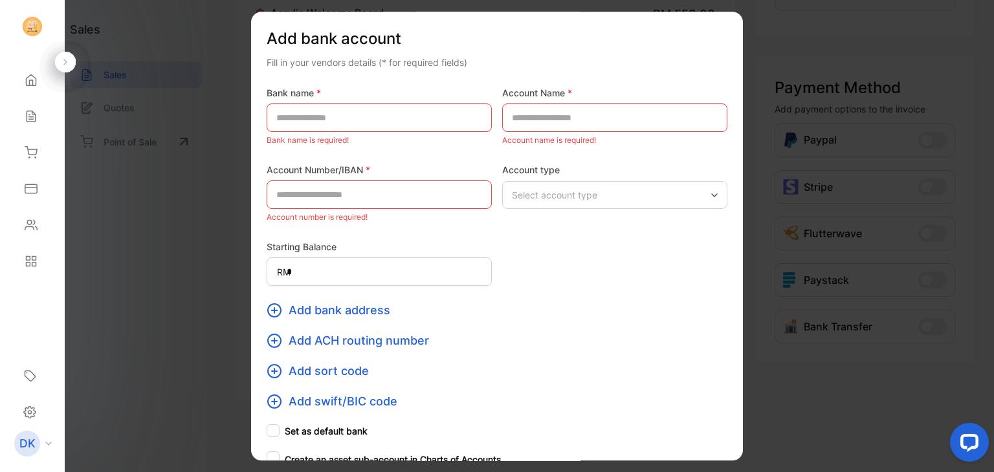
click at [286, 244] on div "Starting Balance RM *" at bounding box center [379, 263] width 225 height 46
click at [591, 183] on div "Select account type" at bounding box center [614, 195] width 225 height 28
click at [487, 334] on div "Add ACH routing number" at bounding box center [497, 340] width 461 height 17
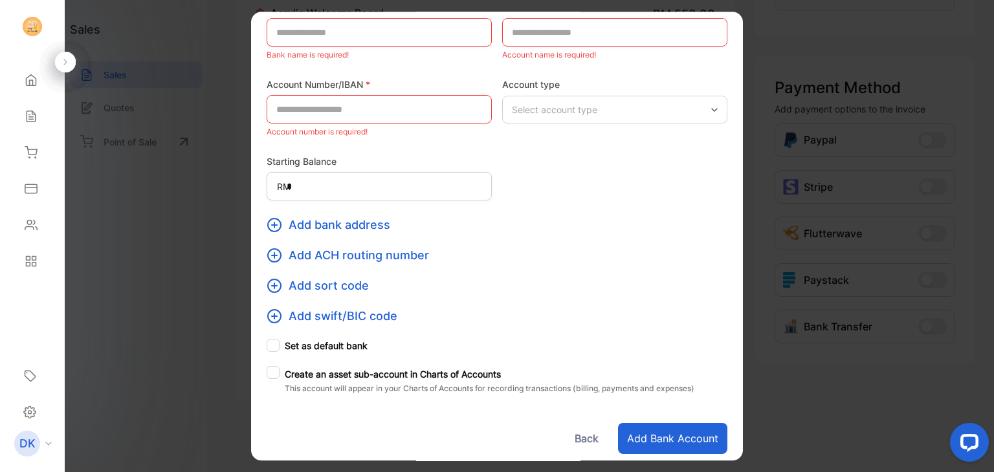
scroll to position [88, 0]
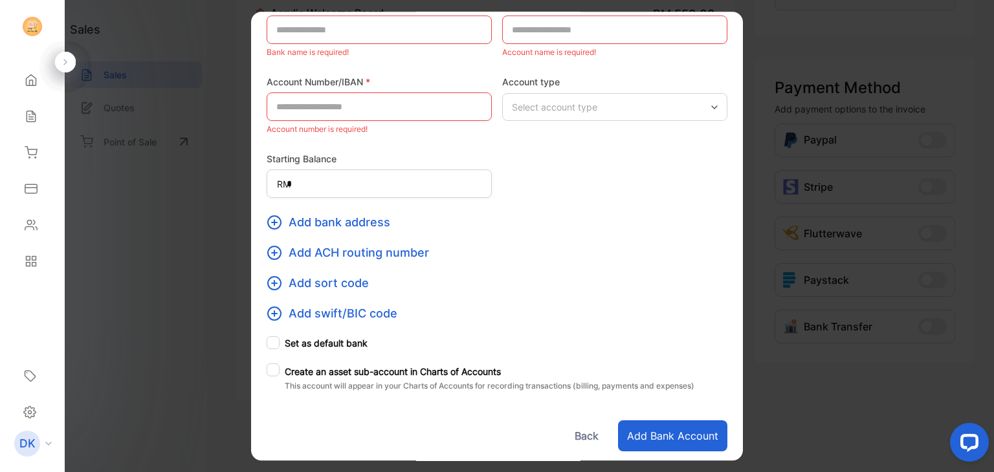
click at [578, 440] on button "Back" at bounding box center [586, 436] width 42 height 31
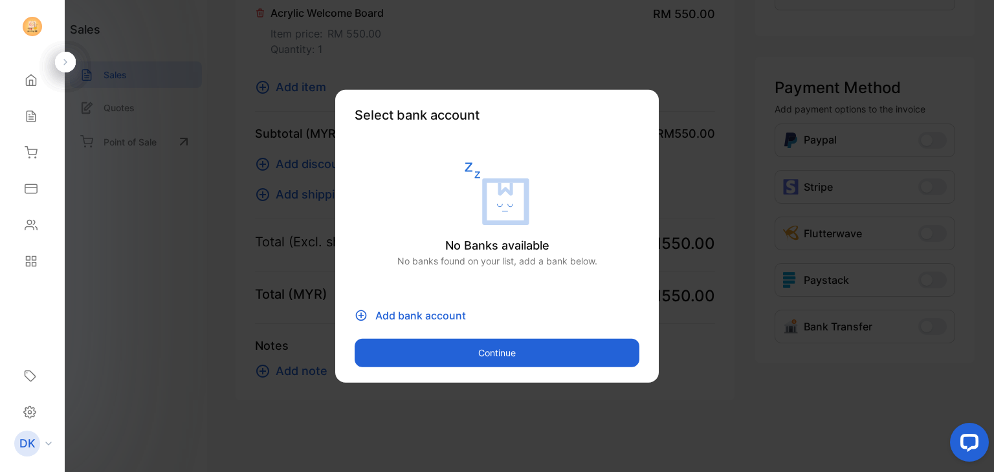
click at [538, 359] on button "Continue" at bounding box center [497, 352] width 285 height 28
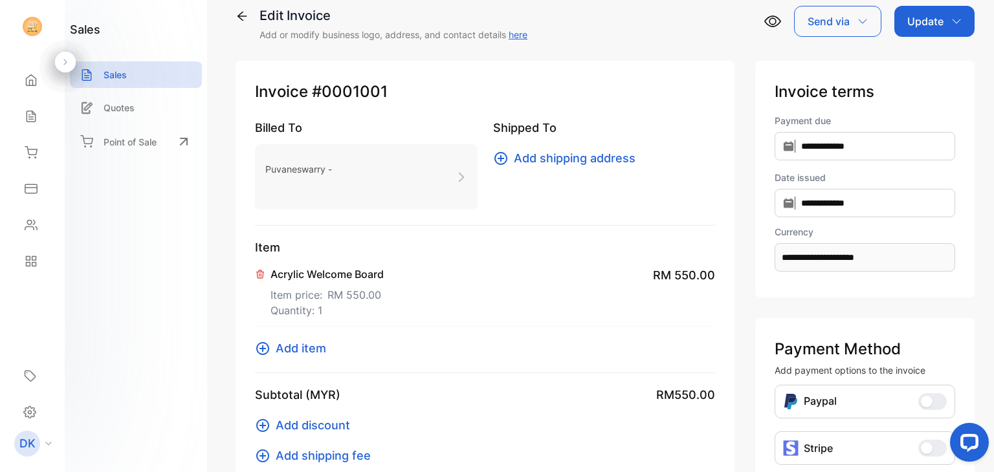
scroll to position [0, 0]
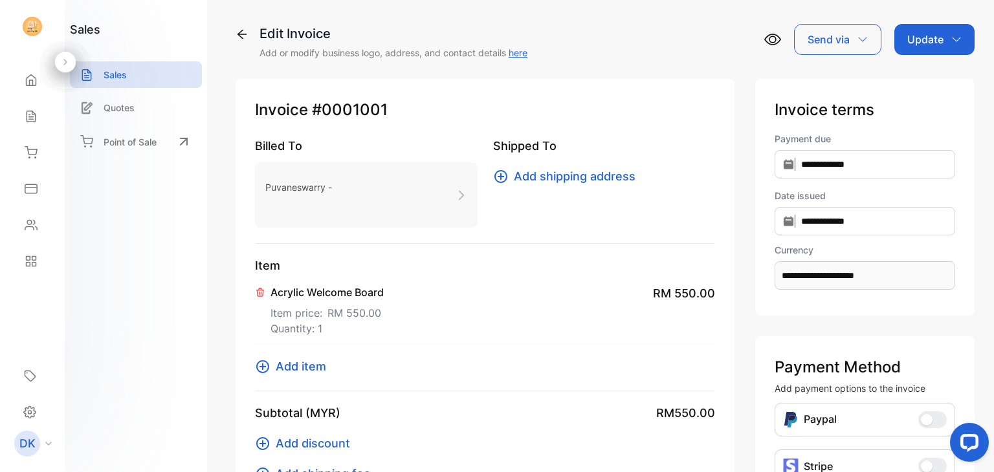
click at [527, 56] on link "here" at bounding box center [518, 52] width 19 height 11
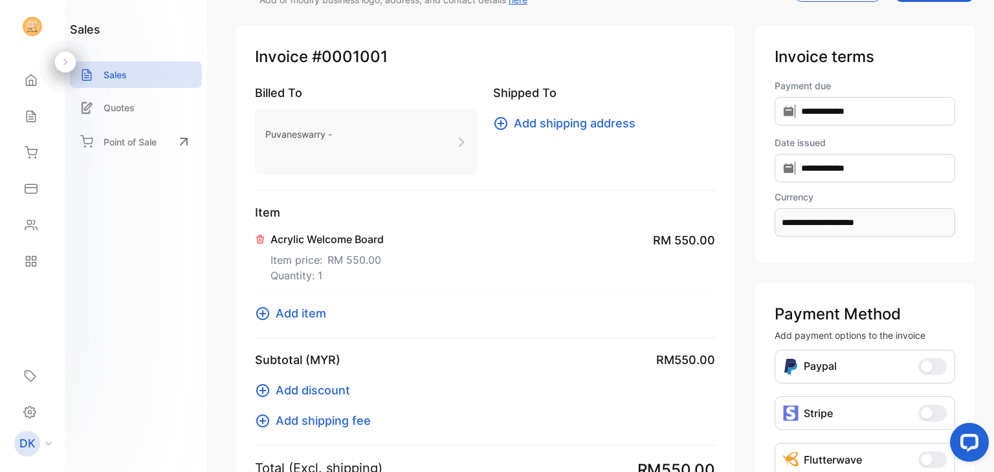
scroll to position [59, 0]
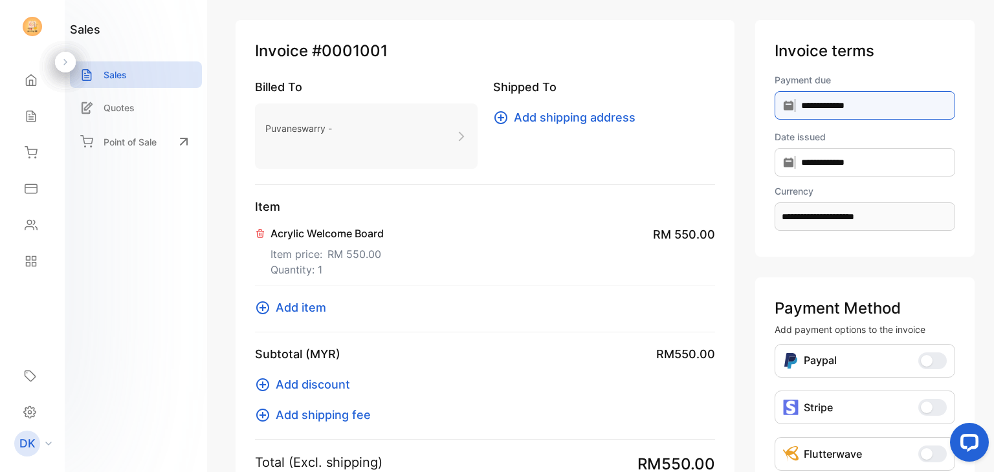
click at [833, 99] on input "**********" at bounding box center [864, 105] width 181 height 28
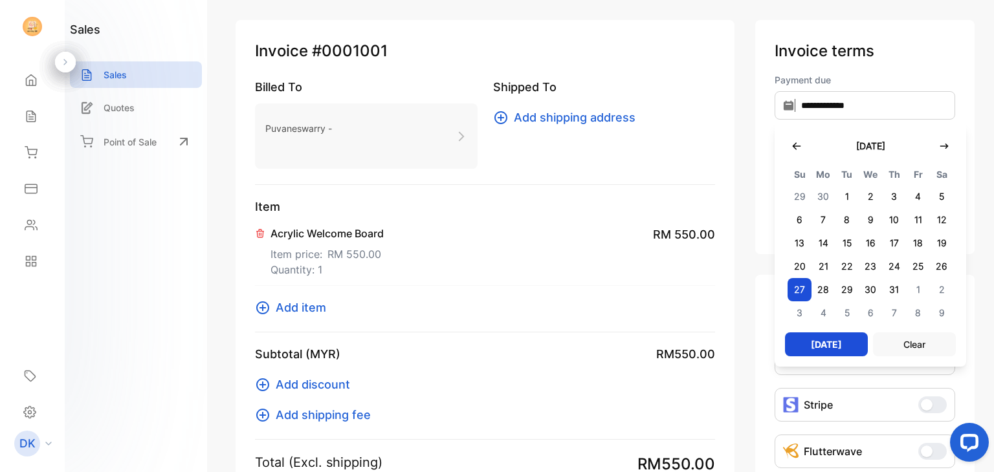
click at [954, 131] on div "[DATE] Su Mo Tu We Th Fr Sa 29 30 1 2 3 4 5 6 7 8 9 10 11 12 13 14 15 16 17 18 …" at bounding box center [870, 244] width 192 height 245
click at [945, 144] on icon "button" at bounding box center [944, 146] width 10 height 10
click at [939, 142] on icon "button" at bounding box center [944, 146] width 10 height 10
click at [845, 221] on span "7" at bounding box center [847, 219] width 24 height 23
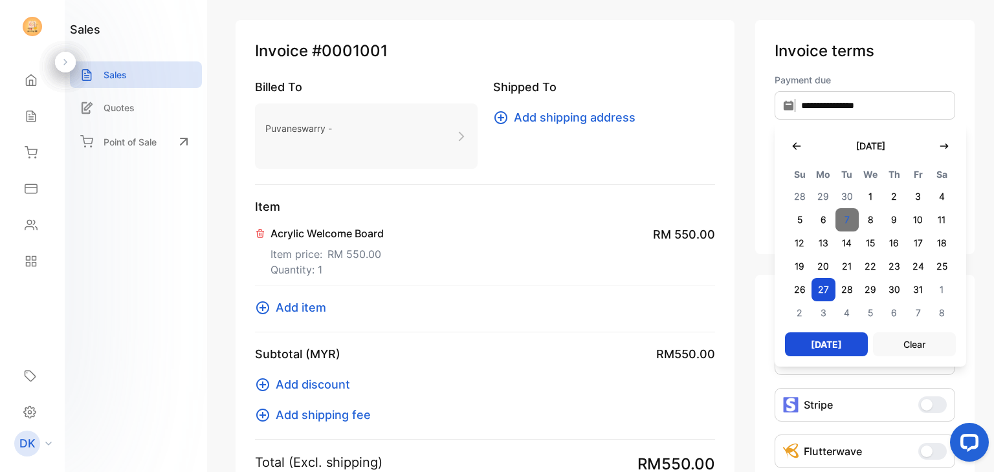
type input "**********"
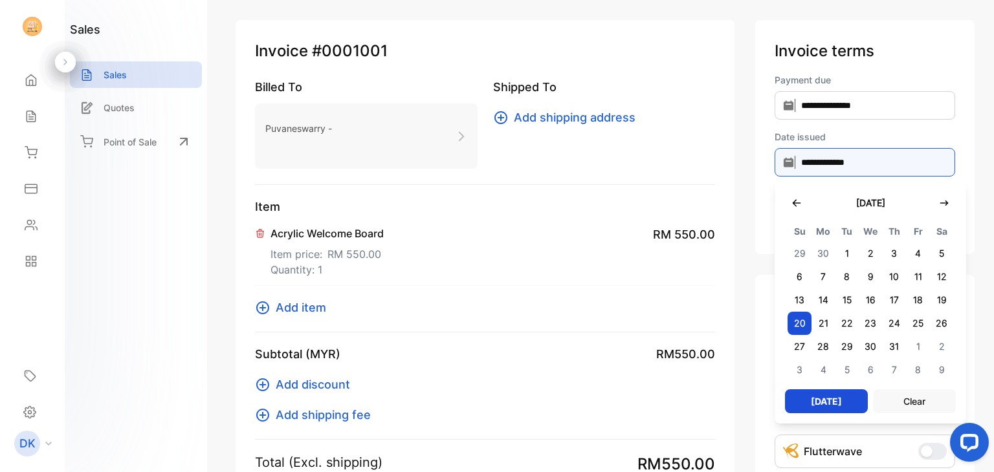
click at [829, 170] on input "**********" at bounding box center [864, 162] width 181 height 28
click at [939, 199] on icon "button" at bounding box center [944, 203] width 10 height 10
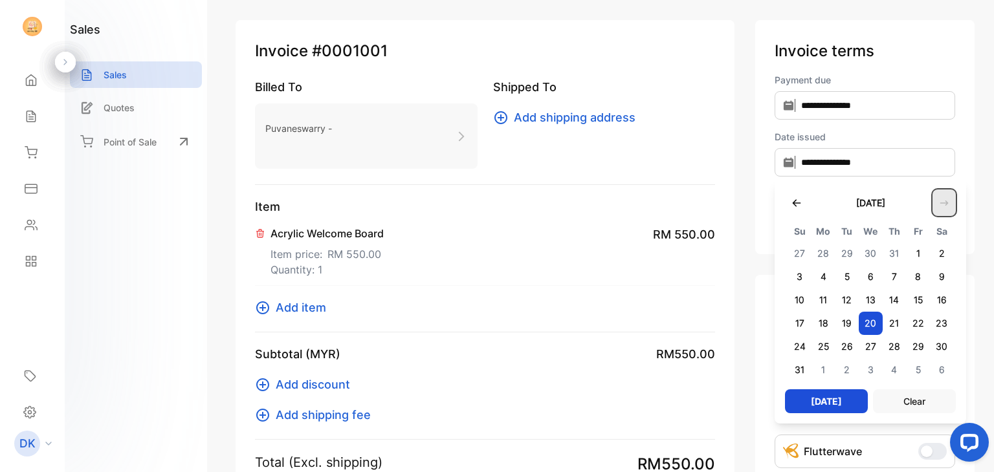
click at [939, 199] on icon "button" at bounding box center [944, 203] width 10 height 10
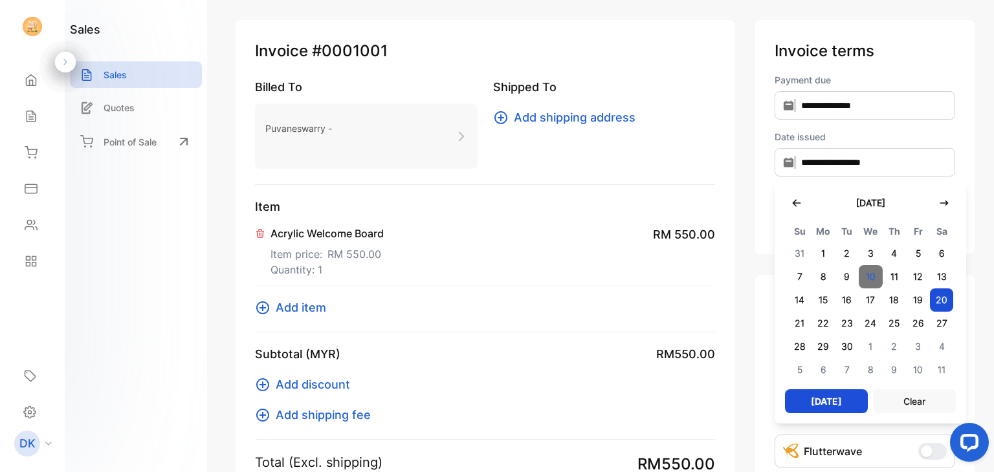
click at [868, 276] on span "10" at bounding box center [871, 276] width 24 height 23
type input "**********"
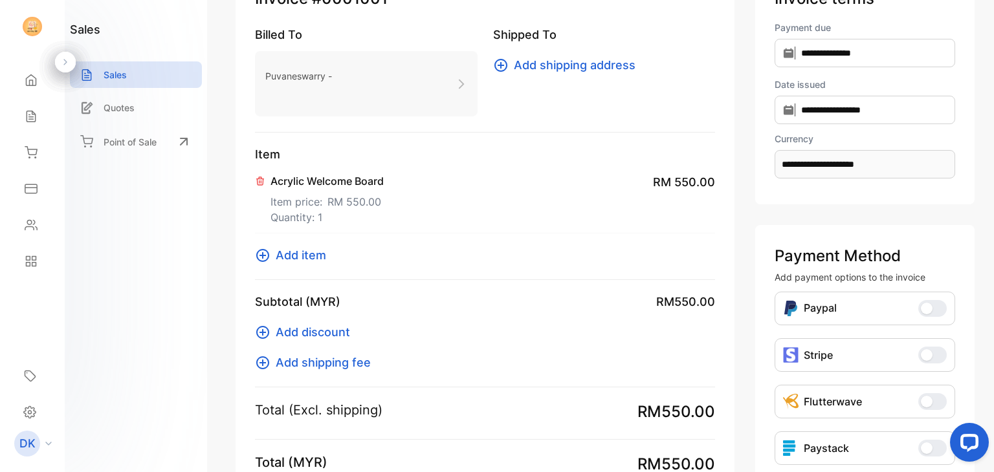
scroll to position [116, 0]
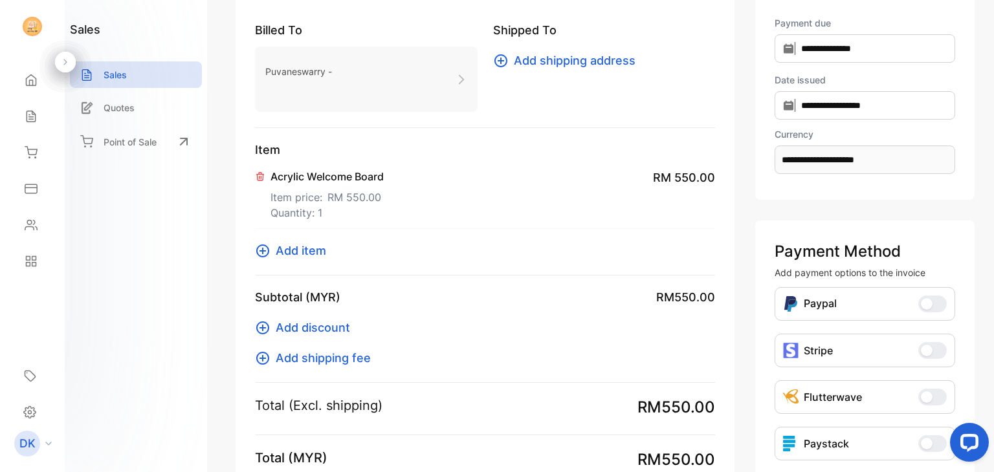
click at [304, 186] on p "Item price: RM 550.00" at bounding box center [326, 194] width 113 height 21
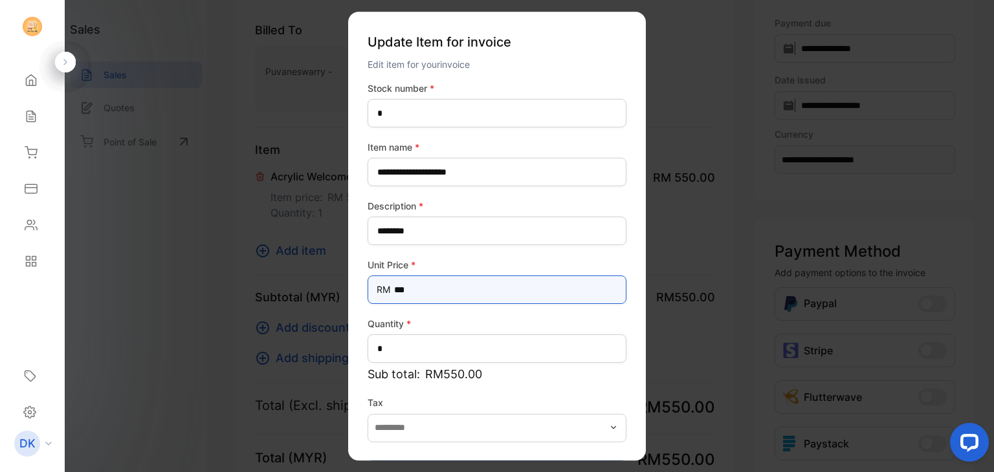
click at [417, 287] on Price-inputprice "***" at bounding box center [496, 290] width 259 height 28
click at [400, 288] on Price-inputprice "***" at bounding box center [496, 290] width 259 height 28
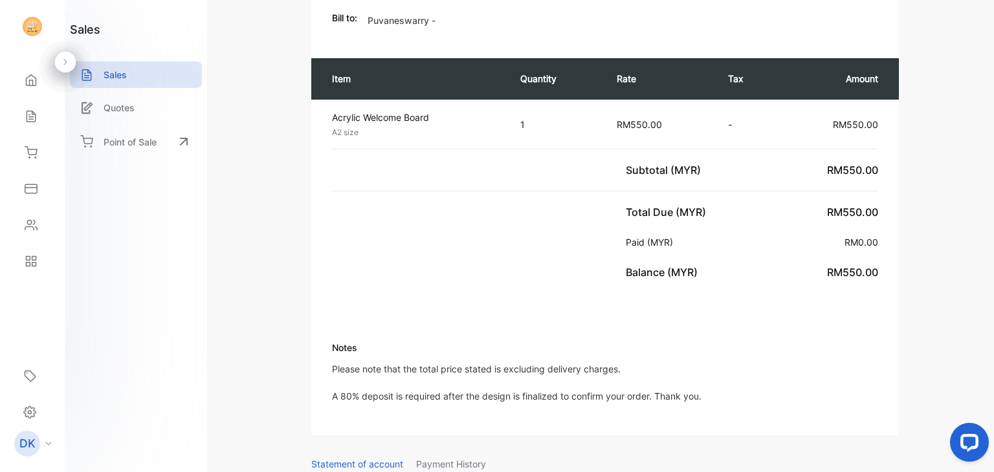
scroll to position [230, 0]
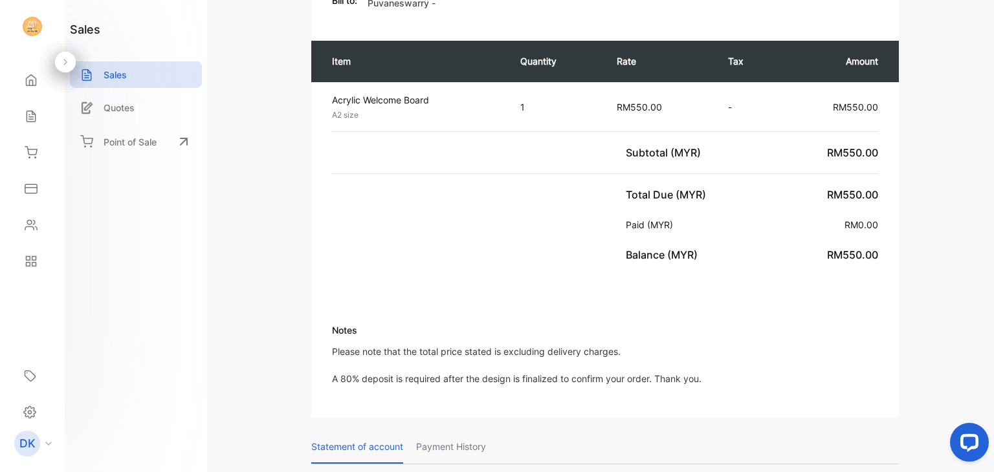
click at [650, 226] on p "Paid (MYR)" at bounding box center [652, 225] width 52 height 14
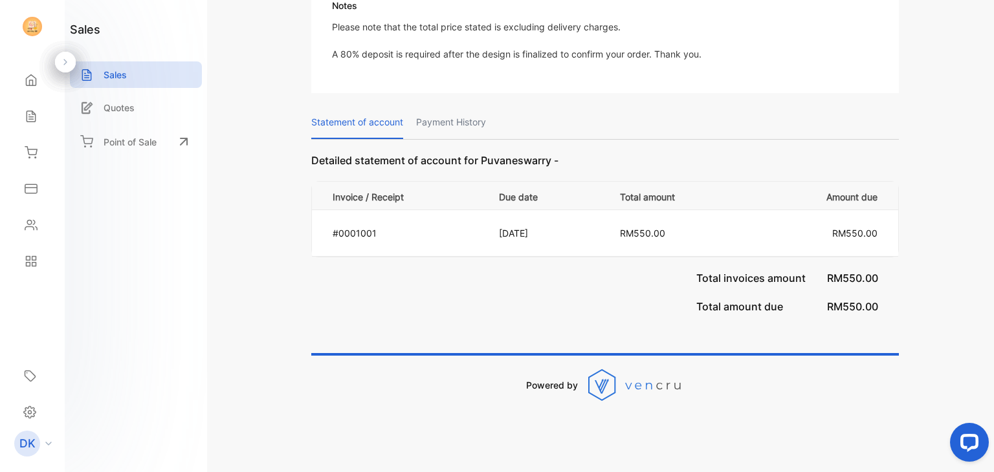
scroll to position [367, 0]
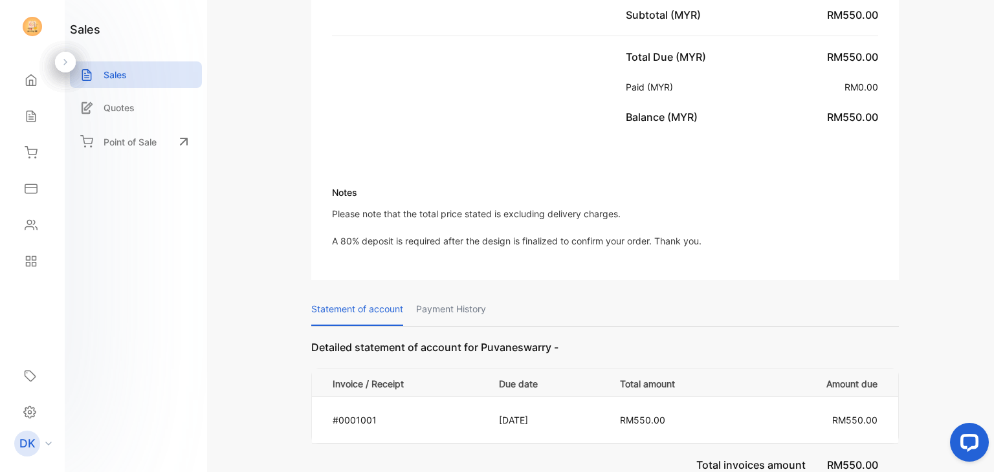
click at [473, 304] on p "Payment History" at bounding box center [451, 309] width 70 height 33
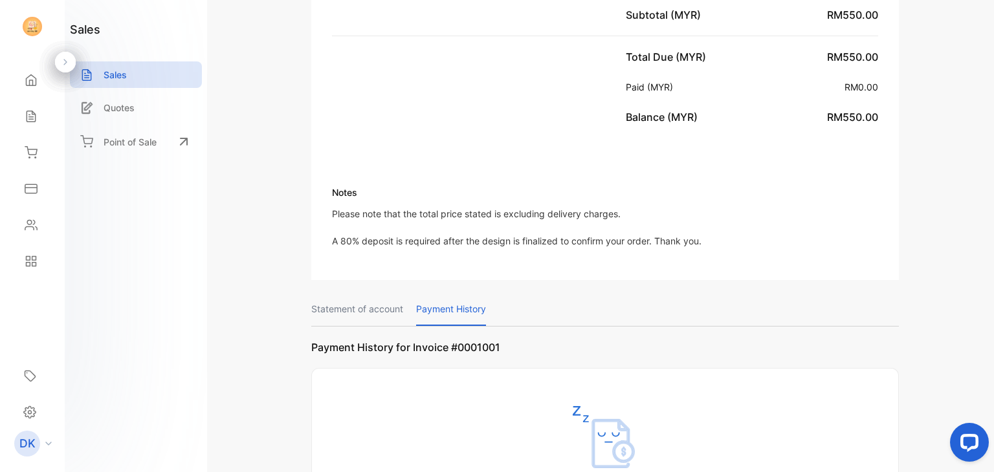
scroll to position [631, 0]
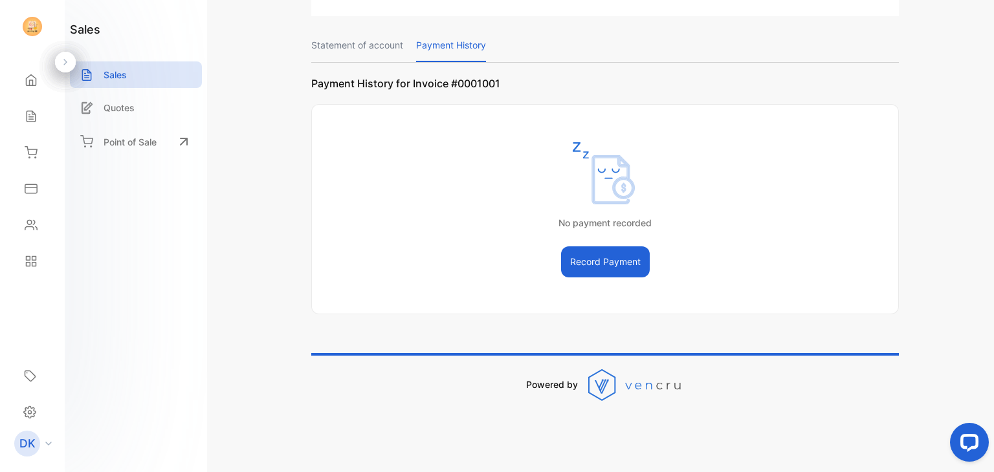
click at [613, 267] on button "Record Payment" at bounding box center [605, 261] width 89 height 31
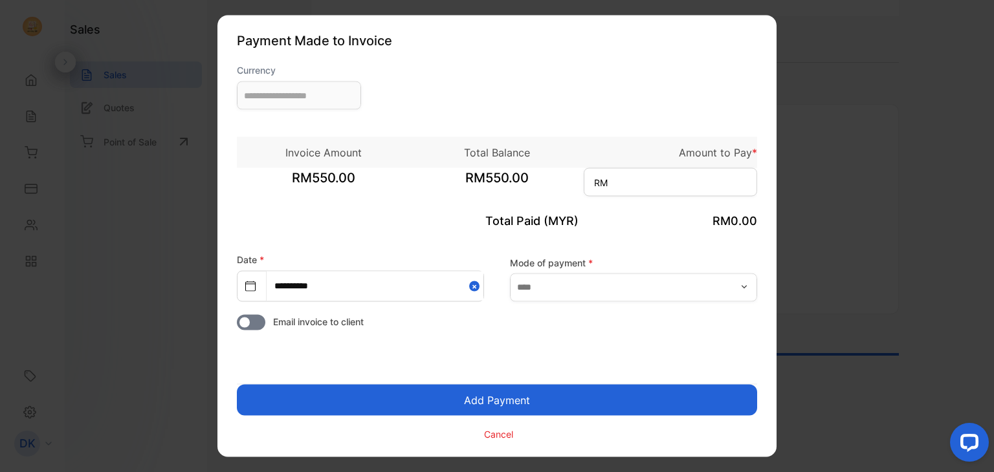
type input "**********"
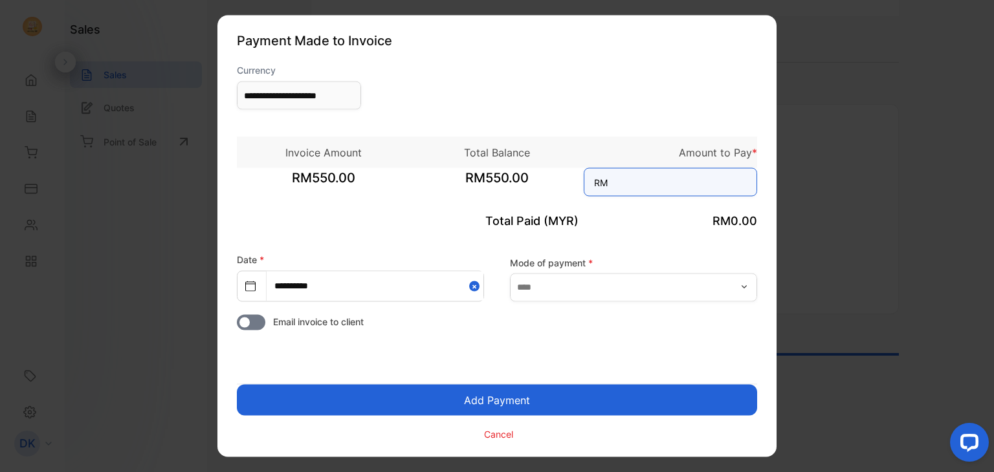
click at [652, 186] on input at bounding box center [670, 182] width 173 height 28
type input "*"
type input "***"
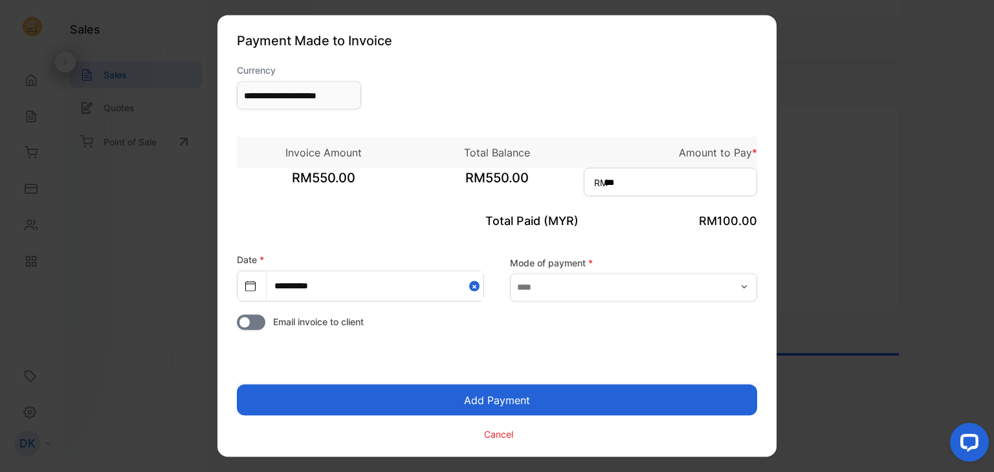
click at [599, 303] on form "**********" at bounding box center [497, 252] width 520 height 378
click at [596, 292] on input "text" at bounding box center [633, 287] width 247 height 28
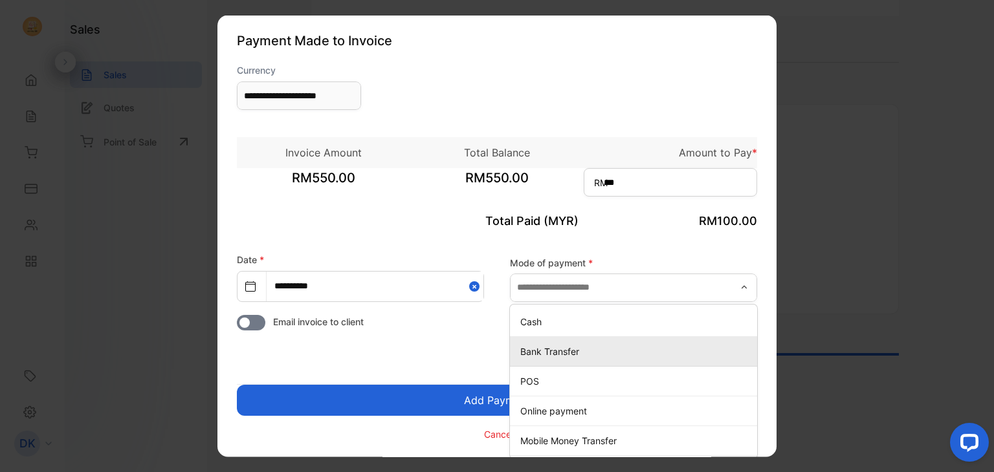
click at [585, 353] on p "Bank Transfer" at bounding box center [636, 351] width 232 height 14
type input "**********"
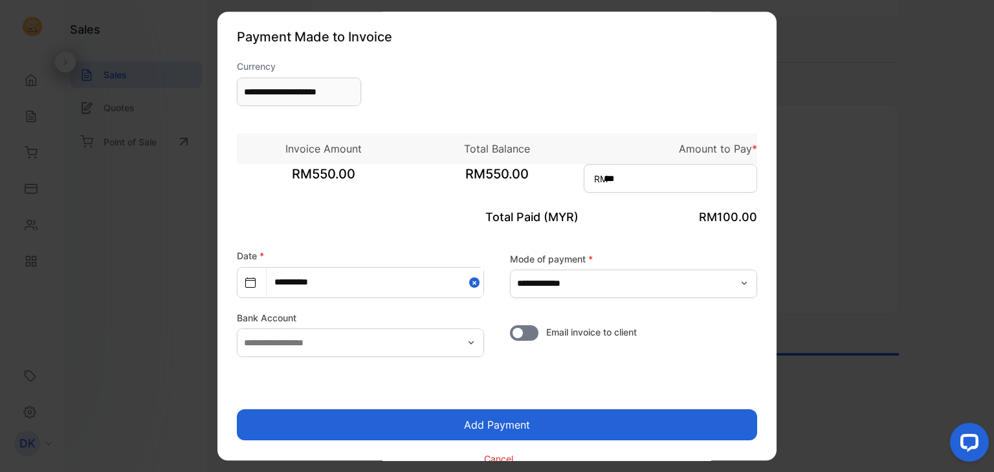
click at [538, 424] on button "Add Payment" at bounding box center [497, 425] width 520 height 31
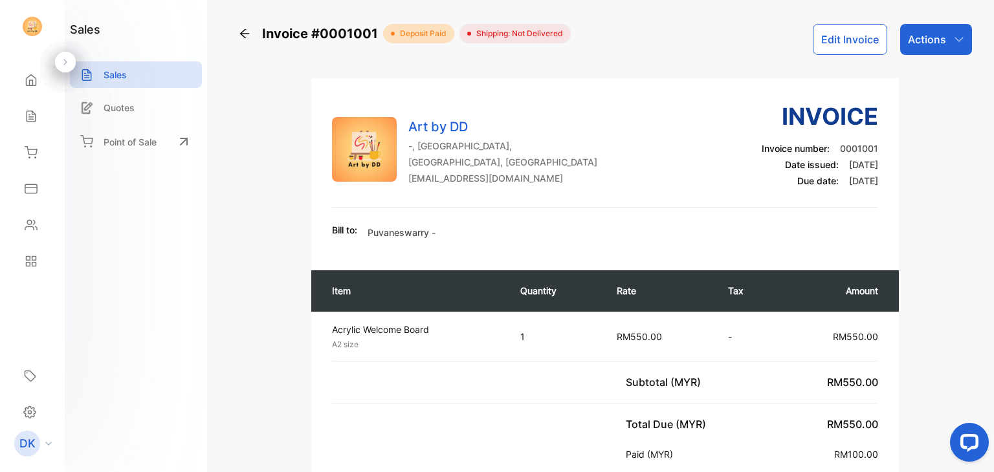
click at [947, 36] on div "Actions" at bounding box center [936, 39] width 72 height 31
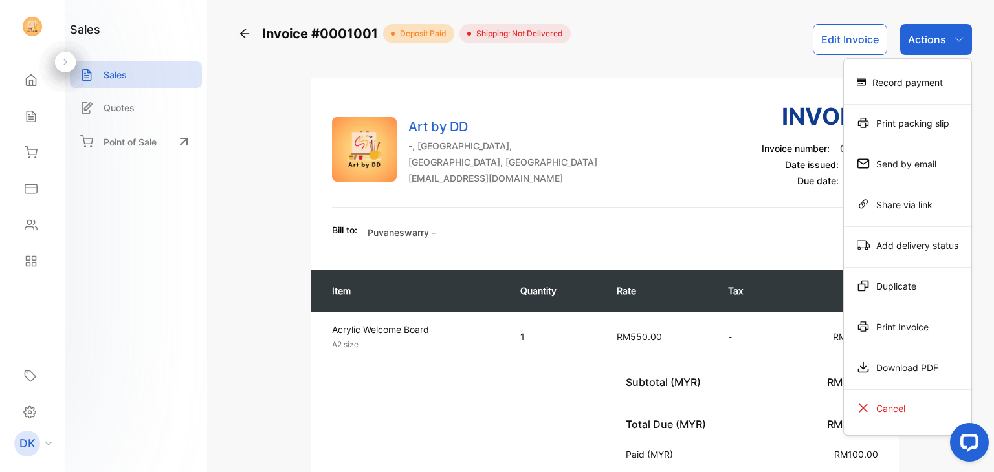
click at [530, 185] on div "Art by DD -, Kuala Lumpur, Kuala Lumpur, Malaysia dvadarshini21@gmail.com Invoi…" at bounding box center [604, 153] width 545 height 109
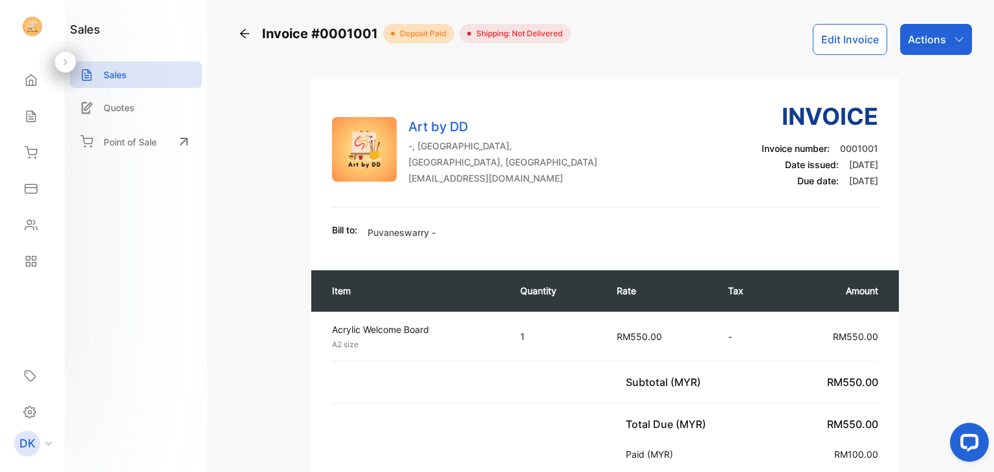
drag, startPoint x: 530, startPoint y: 185, endPoint x: 391, endPoint y: 171, distance: 139.2
click at [391, 171] on img at bounding box center [364, 149] width 65 height 65
click at [391, 32] on circle at bounding box center [393, 34] width 4 height 4
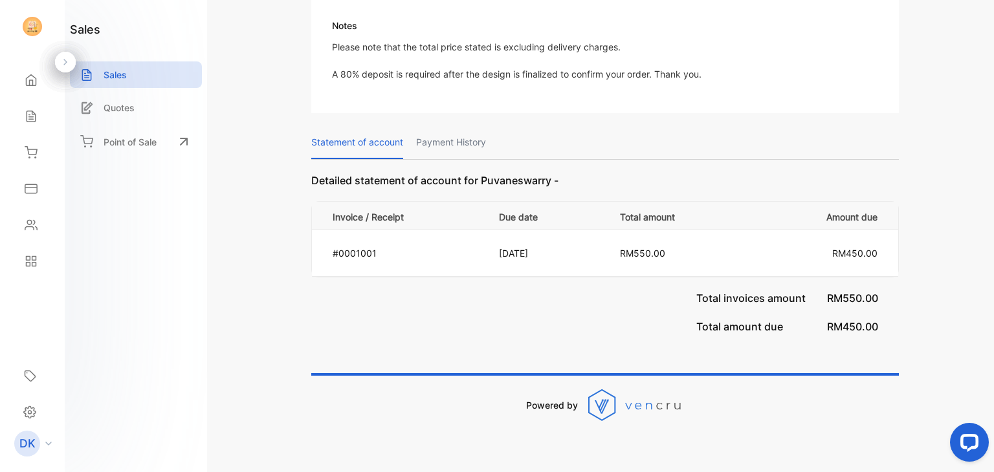
scroll to position [554, 0]
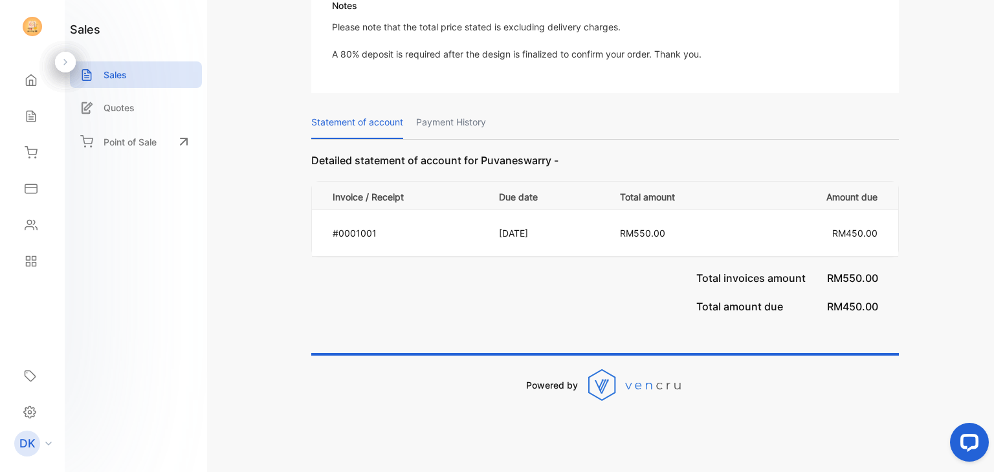
click at [465, 115] on p "Payment History" at bounding box center [451, 122] width 70 height 33
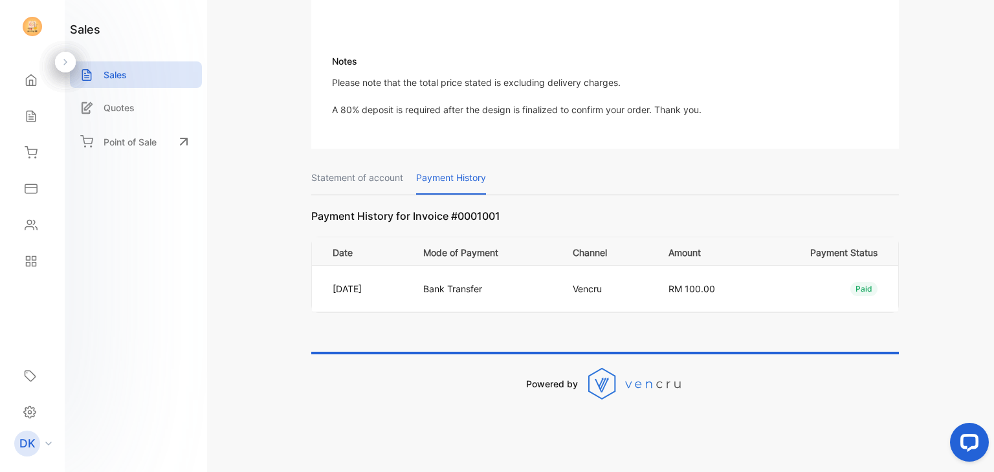
scroll to position [498, 0]
click at [379, 175] on p "Statement of account" at bounding box center [357, 179] width 92 height 33
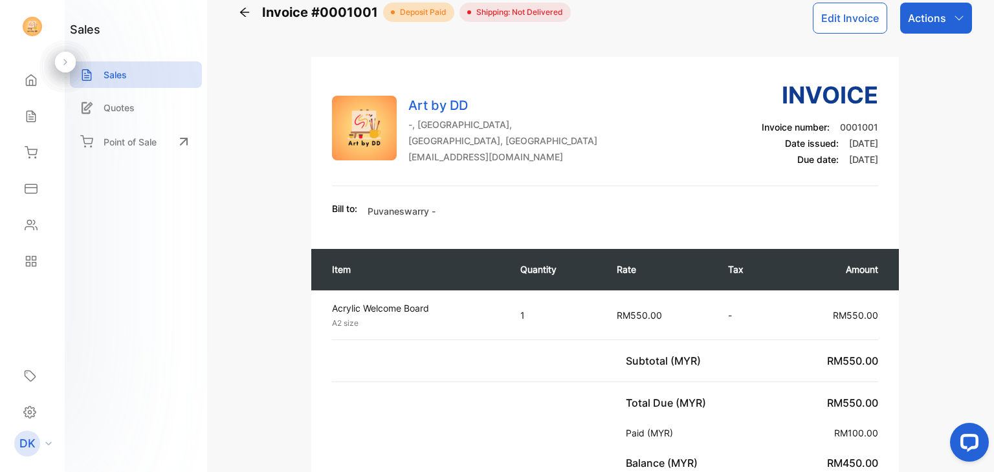
scroll to position [0, 0]
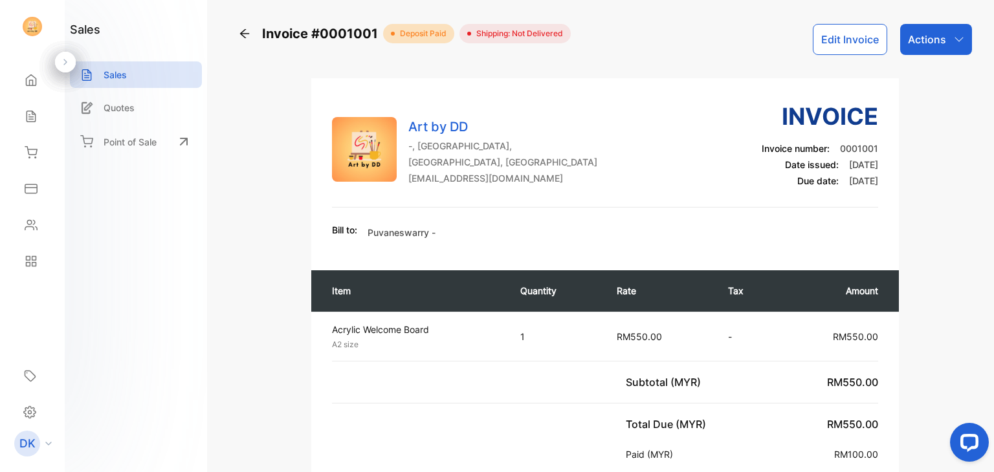
click at [248, 32] on icon at bounding box center [244, 33] width 13 height 13
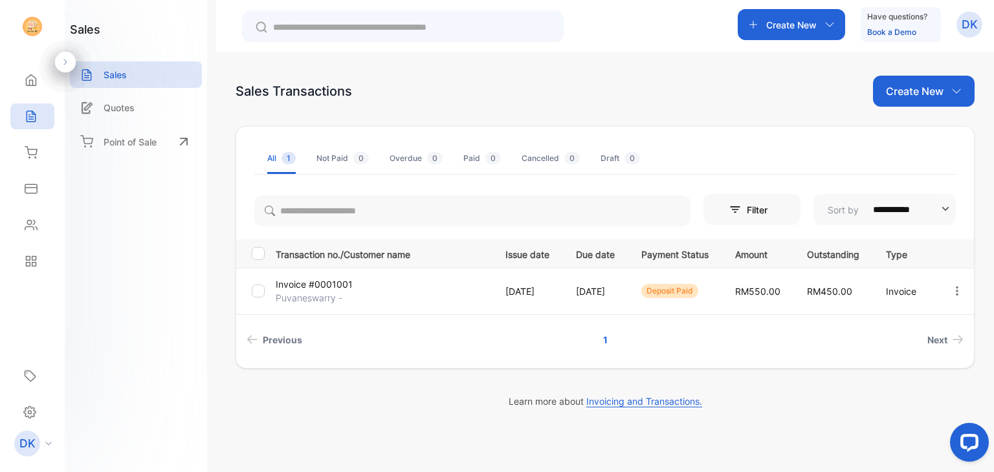
click at [452, 304] on td "Invoice #0001001 Puvaneswarry -" at bounding box center [379, 291] width 219 height 47
click at [529, 287] on p "[DATE]" at bounding box center [527, 292] width 44 height 14
click at [958, 287] on icon "button" at bounding box center [957, 291] width 12 height 12
click at [903, 332] on span "View / Edit Invoice" at bounding box center [925, 328] width 92 height 16
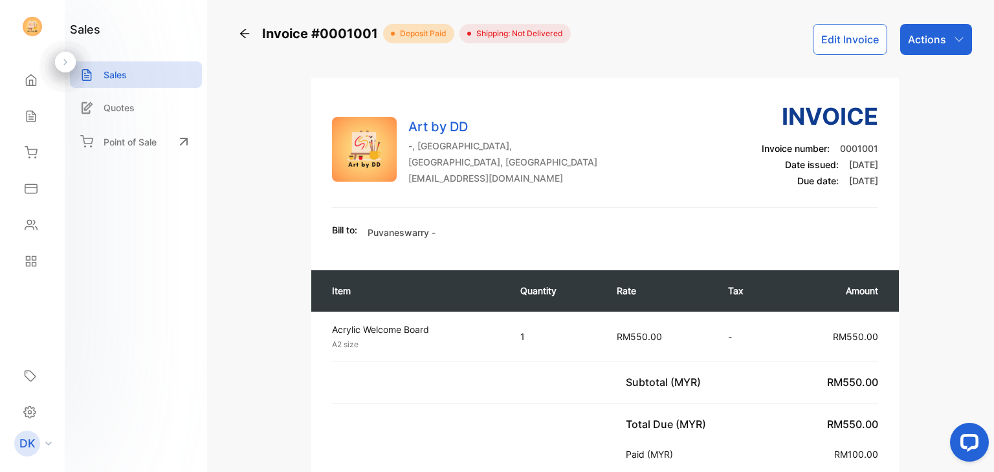
click at [993, 34] on div "Invoice #0001001 deposit paid Shipping: Not Delivered Edit Invoice Actions Art …" at bounding box center [605, 236] width 778 height 472
click at [955, 49] on div "Actions" at bounding box center [936, 39] width 72 height 31
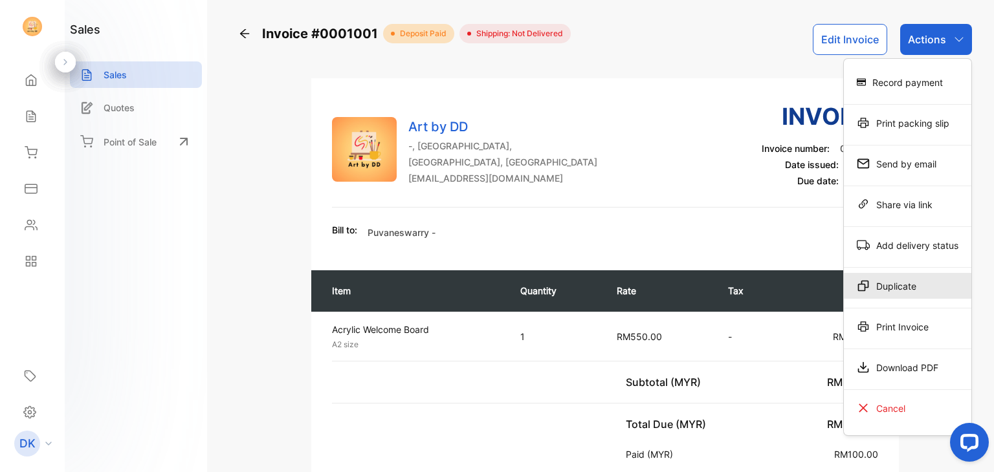
click at [882, 273] on div "Duplicate" at bounding box center [907, 286] width 127 height 26
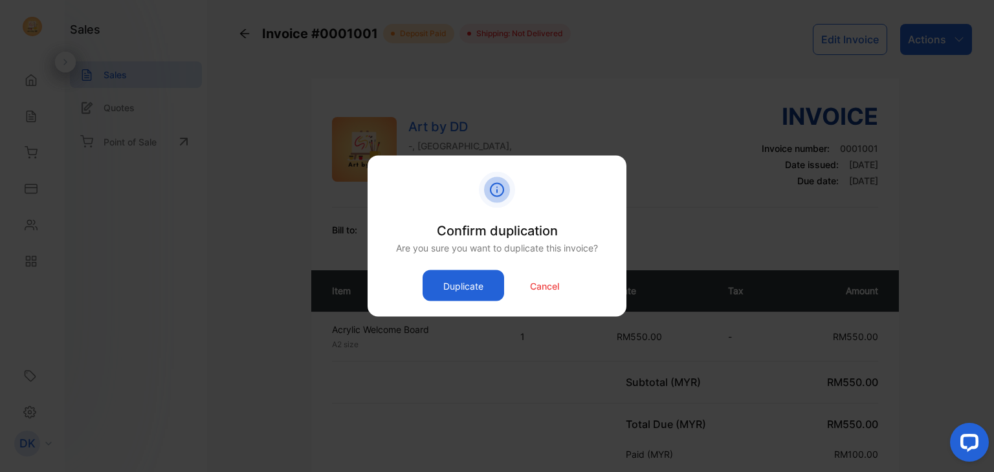
click at [485, 273] on button "Duplicate" at bounding box center [463, 285] width 82 height 31
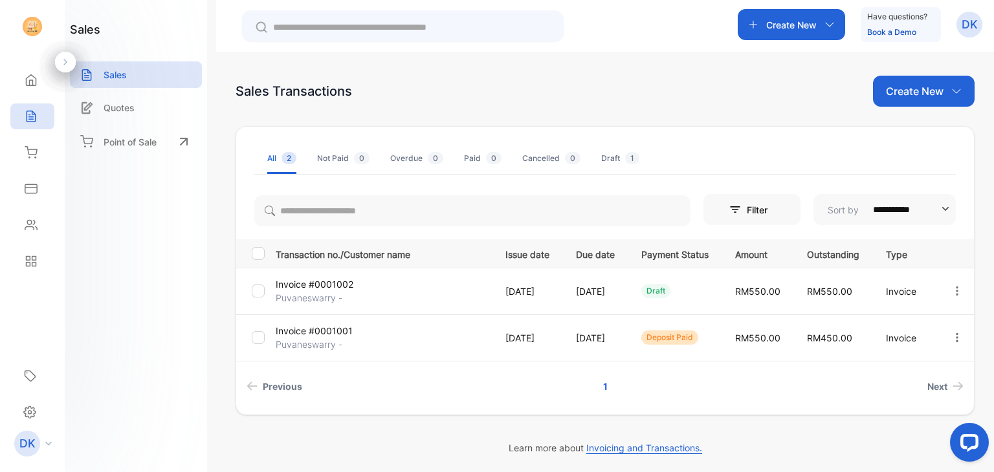
click at [597, 300] on td "[DATE]" at bounding box center [592, 291] width 65 height 47
click at [903, 295] on p "Invoice" at bounding box center [905, 292] width 38 height 14
click at [952, 291] on icon "button" at bounding box center [957, 291] width 12 height 12
click at [922, 331] on span "View / Edit Invoice" at bounding box center [925, 328] width 92 height 16
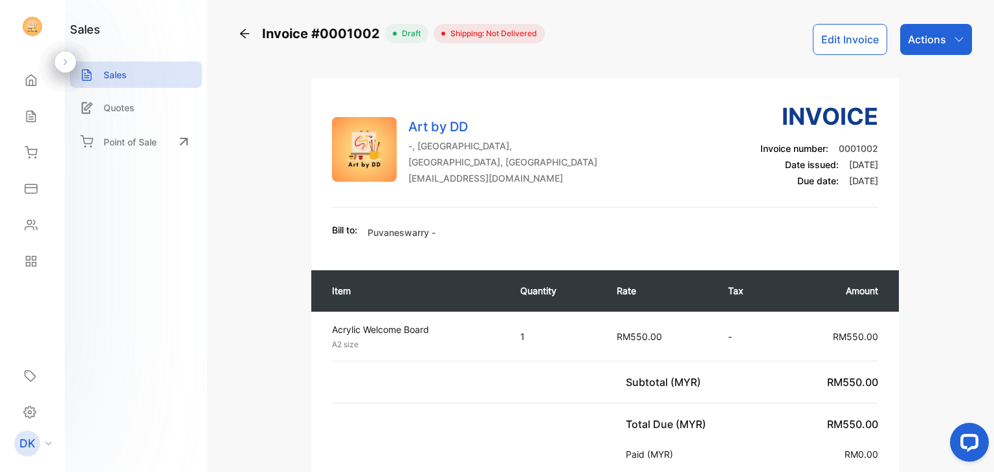
click at [838, 28] on button "Edit Invoice" at bounding box center [850, 39] width 74 height 31
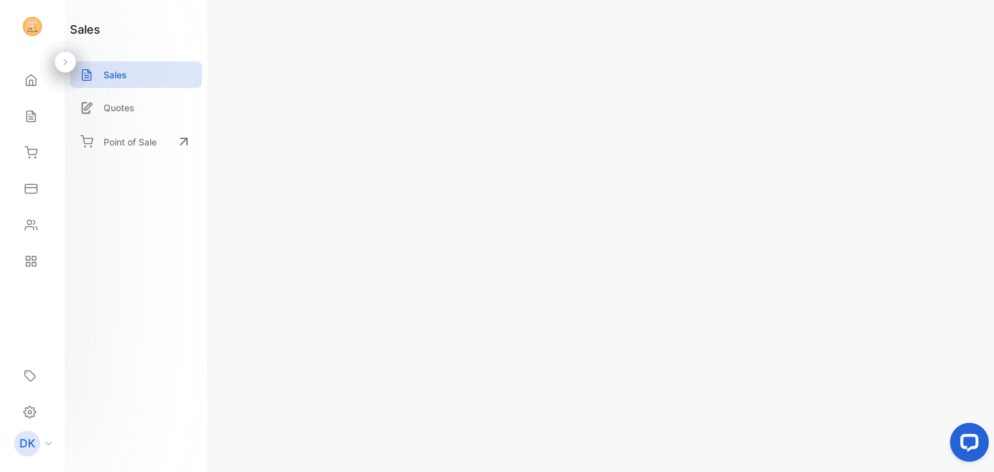
type input "**********"
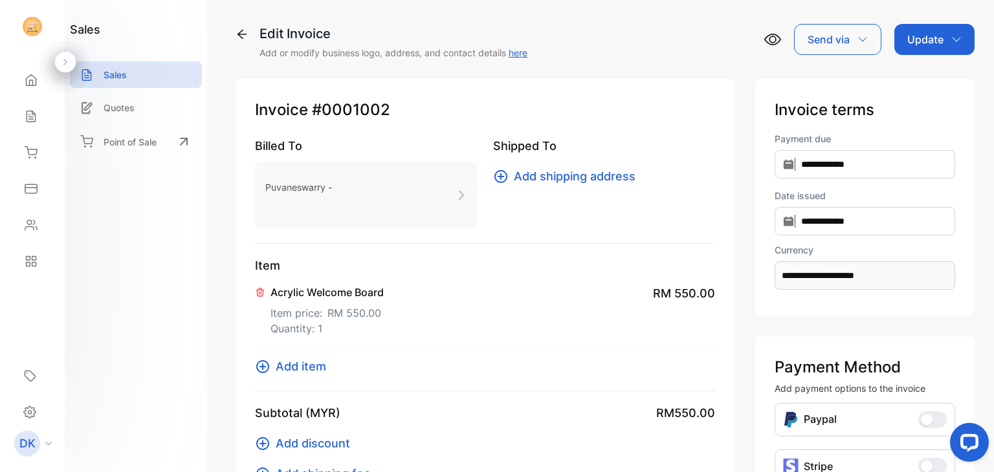
click at [668, 286] on span "RM 550.00" at bounding box center [684, 293] width 62 height 17
click at [507, 300] on div "Acrylic Welcome Board Item price: RM 550.00 Quantity: 1 RM 550.00" at bounding box center [485, 309] width 460 height 71
click at [278, 313] on p "Item price: RM 550.00" at bounding box center [326, 310] width 113 height 21
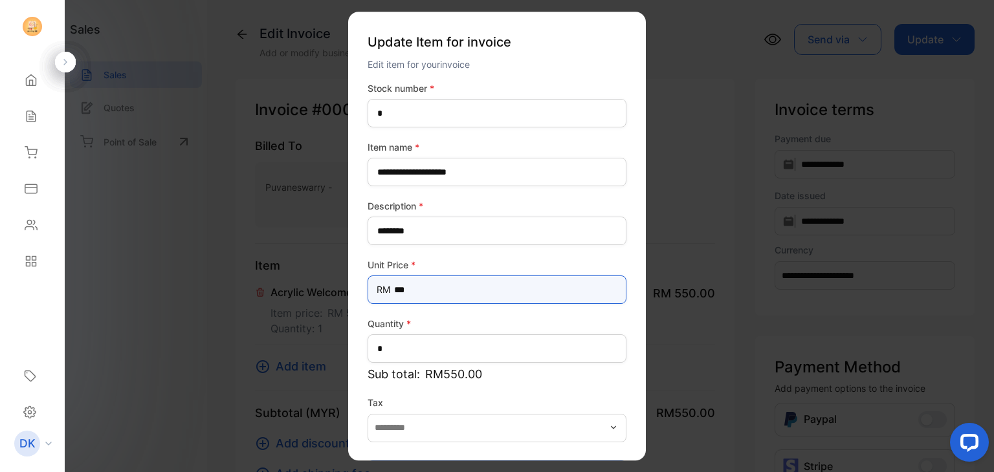
click at [399, 288] on Price-inputprice "***" at bounding box center [496, 290] width 259 height 28
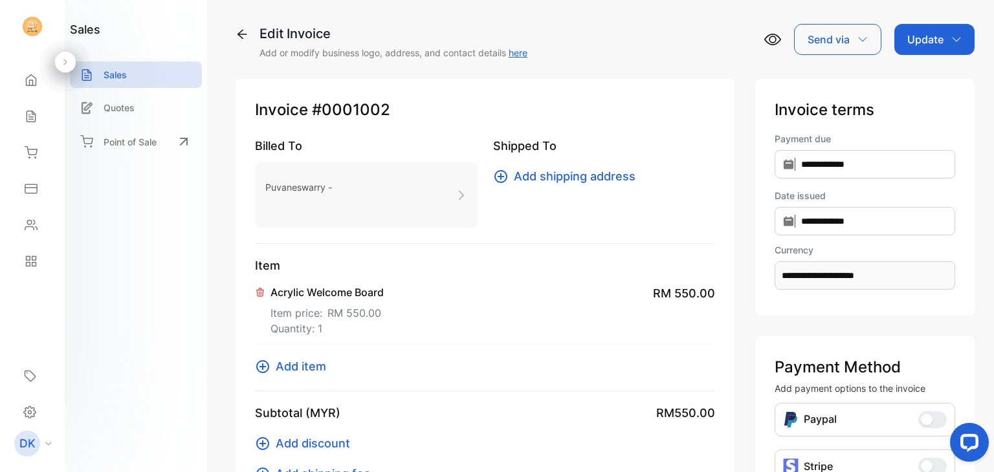
click at [239, 30] on icon at bounding box center [241, 34] width 13 height 13
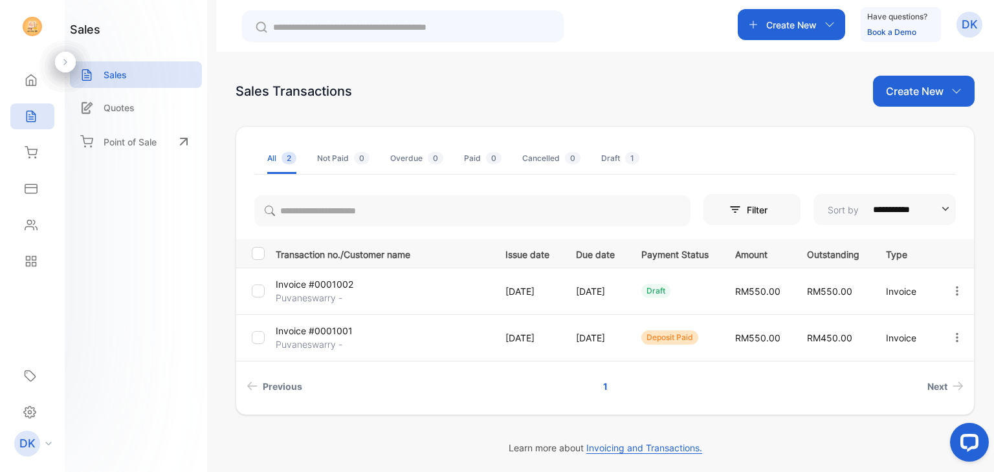
click at [951, 289] on icon "button" at bounding box center [957, 291] width 12 height 12
click at [248, 304] on td at bounding box center [253, 291] width 34 height 47
click at [254, 299] on td at bounding box center [253, 291] width 34 height 47
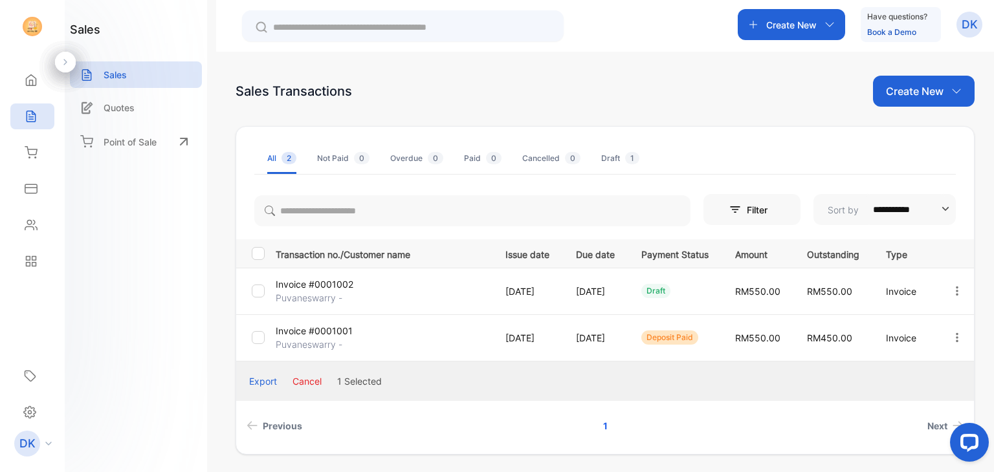
click at [308, 382] on button "Cancel" at bounding box center [306, 382] width 29 height 14
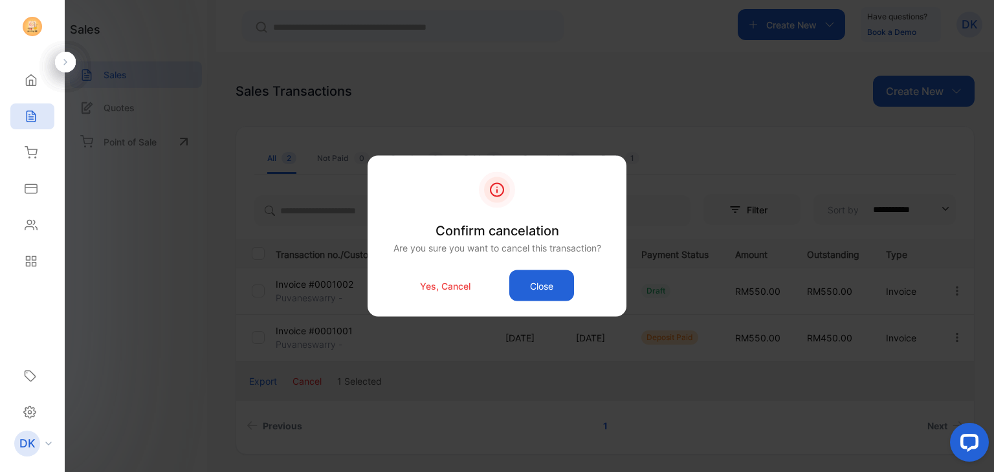
click at [456, 279] on p "Yes, Cancel" at bounding box center [445, 286] width 50 height 14
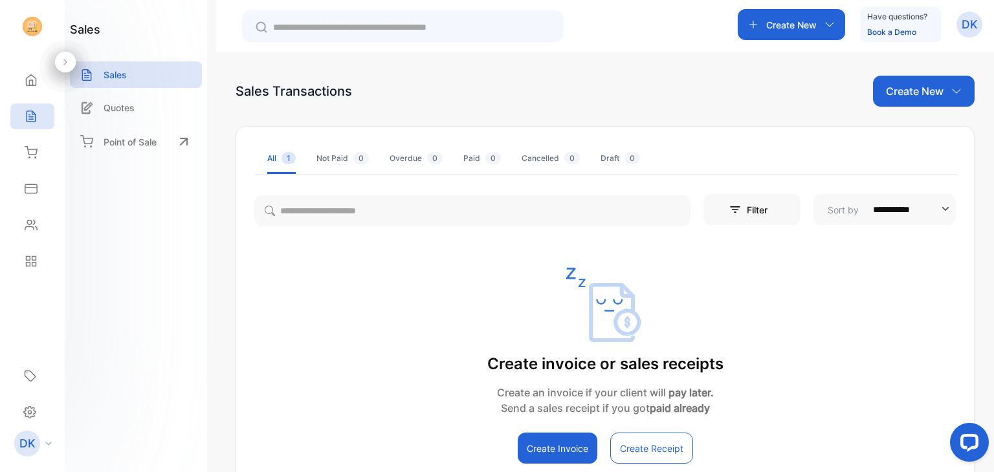
click at [279, 167] on li "All 1" at bounding box center [281, 158] width 28 height 31
click at [111, 71] on p "Sales" at bounding box center [115, 75] width 23 height 14
click at [342, 149] on li "Not Paid 0" at bounding box center [342, 158] width 52 height 31
click at [287, 158] on span "1" at bounding box center [288, 158] width 14 height 12
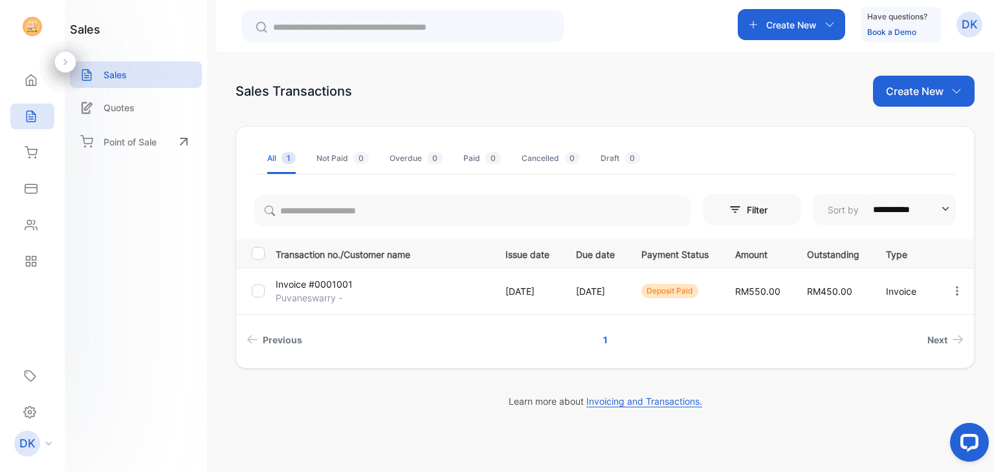
click at [799, 290] on td "RM450.00" at bounding box center [830, 291] width 79 height 47
click at [695, 288] on div "deposit paid" at bounding box center [669, 291] width 57 height 14
click at [375, 299] on td "Invoice #0001001 Puvaneswarry -" at bounding box center [379, 291] width 219 height 47
click at [325, 293] on p "Puvaneswarry -" at bounding box center [311, 298] width 71 height 14
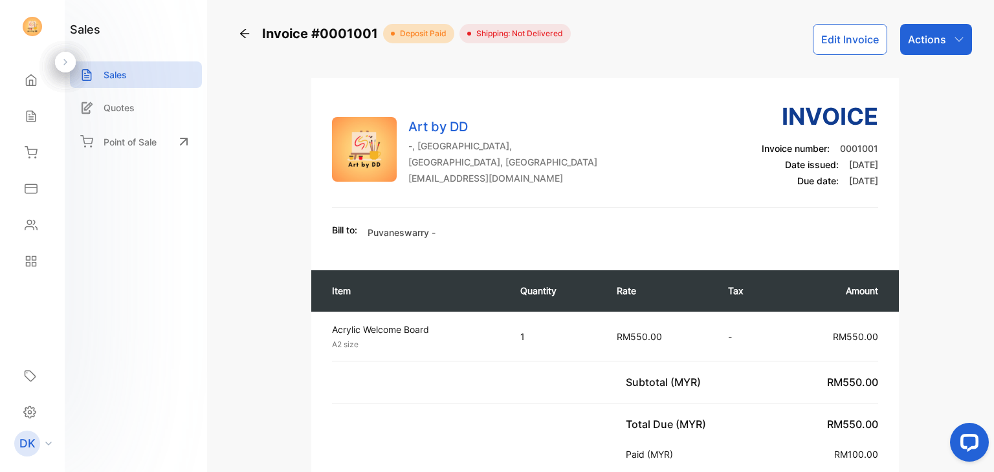
click at [920, 46] on p "Actions" at bounding box center [927, 40] width 38 height 16
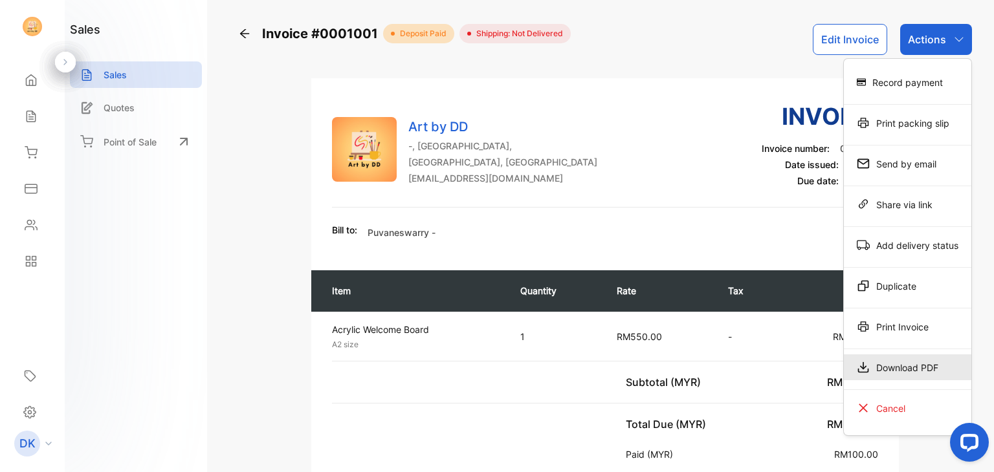
click at [909, 363] on div "Download PDF" at bounding box center [907, 368] width 127 height 26
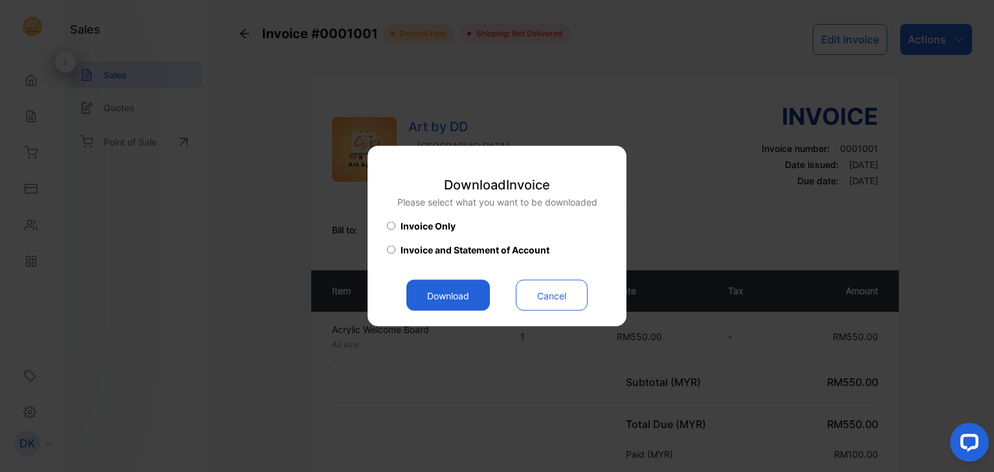
click at [454, 294] on button "Download" at bounding box center [447, 295] width 83 height 31
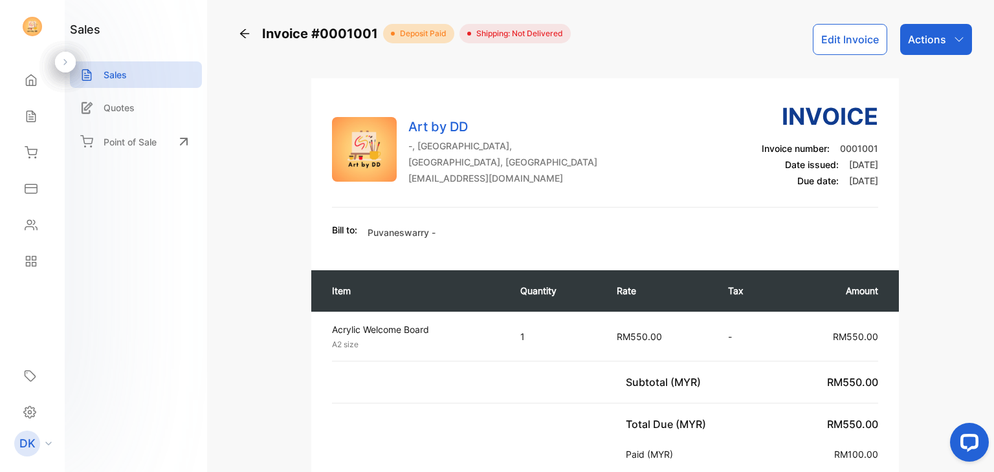
click at [833, 19] on div "Invoice #0001001 deposit paid Shipping: Not Delivered Edit Invoice Actions Art …" at bounding box center [605, 236] width 778 height 472
click at [849, 163] on span "[DATE]" at bounding box center [863, 164] width 29 height 11
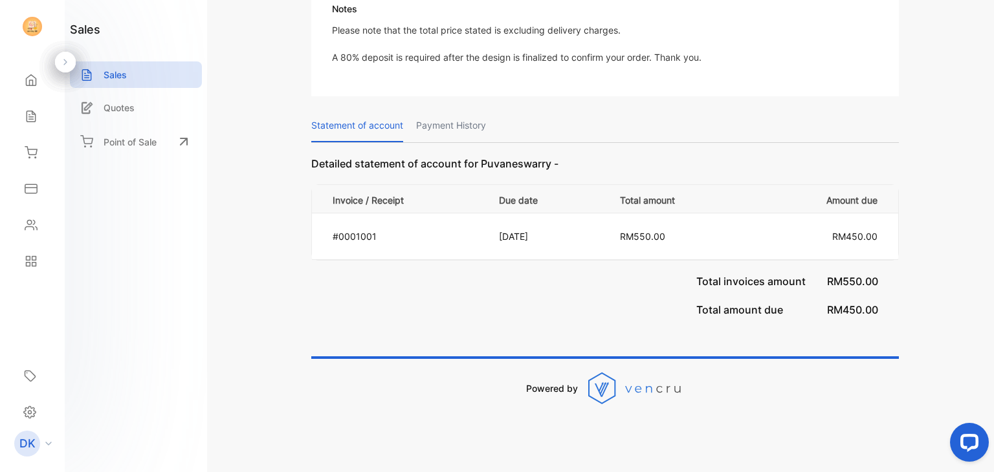
scroll to position [554, 0]
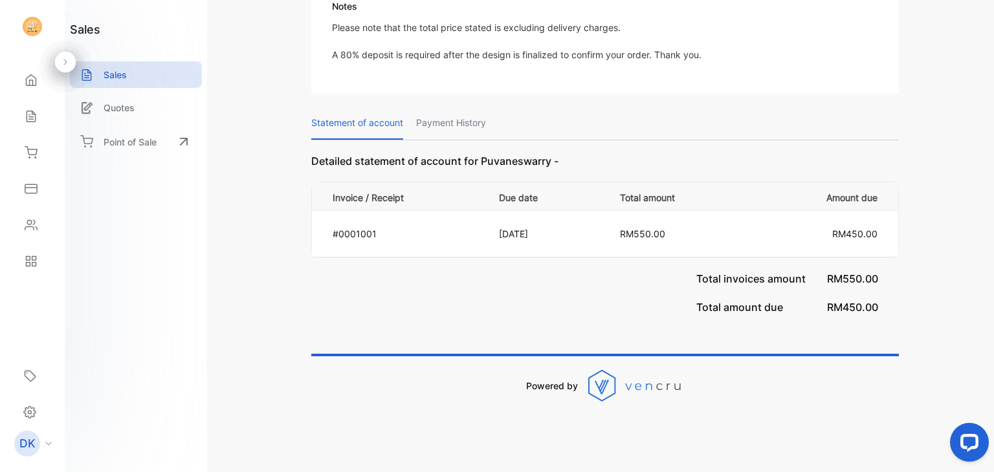
click at [523, 221] on td "[DATE]" at bounding box center [543, 234] width 121 height 47
click at [525, 227] on p "[DATE]" at bounding box center [546, 234] width 94 height 14
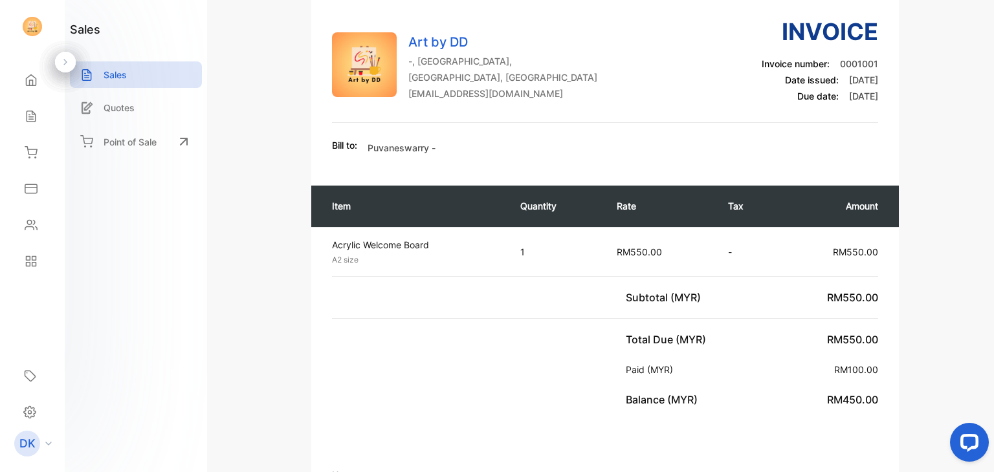
scroll to position [16, 0]
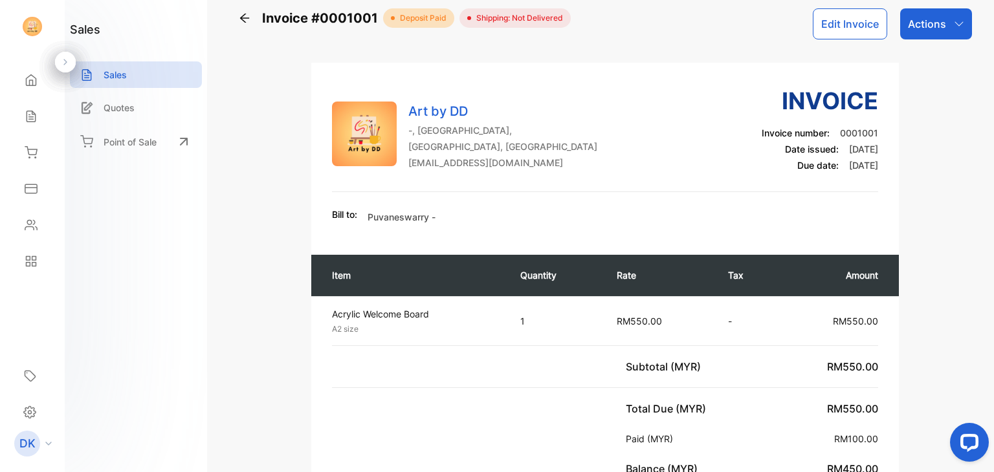
click at [267, 22] on span "Invoice #0001001" at bounding box center [322, 17] width 121 height 19
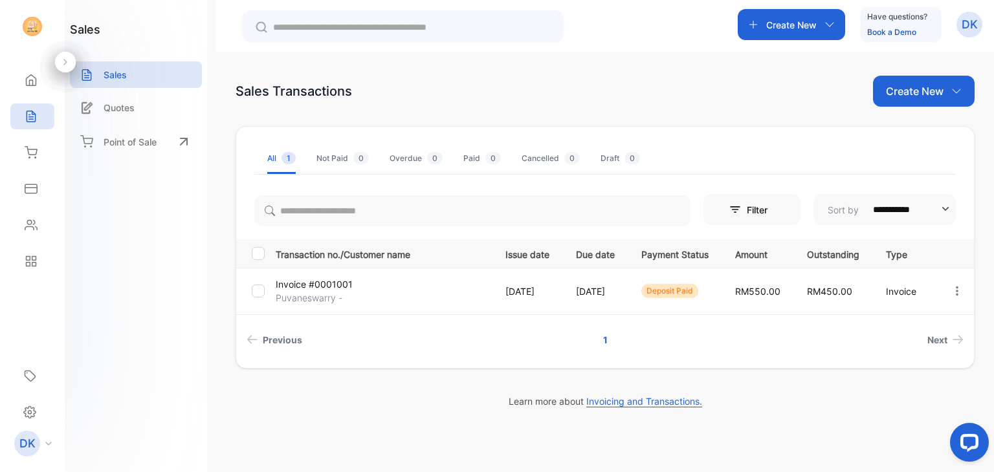
click at [594, 291] on p "[DATE]" at bounding box center [595, 292] width 39 height 14
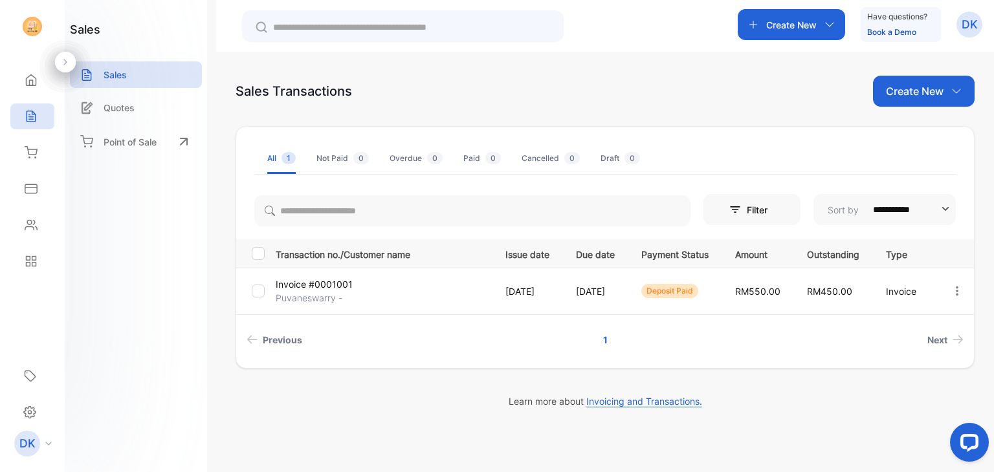
click at [580, 290] on p "[DATE]" at bounding box center [595, 292] width 39 height 14
click at [769, 23] on p "Create New" at bounding box center [791, 25] width 50 height 14
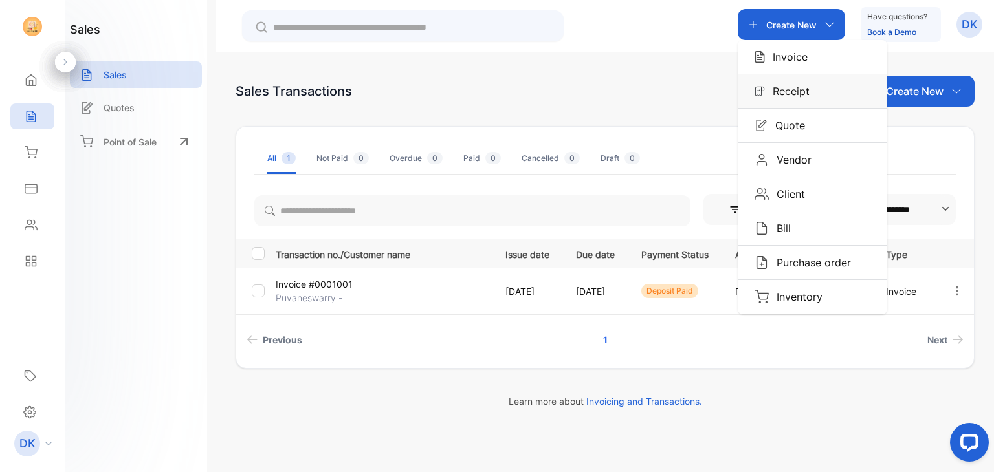
click at [789, 81] on div "Receipt" at bounding box center [812, 91] width 149 height 34
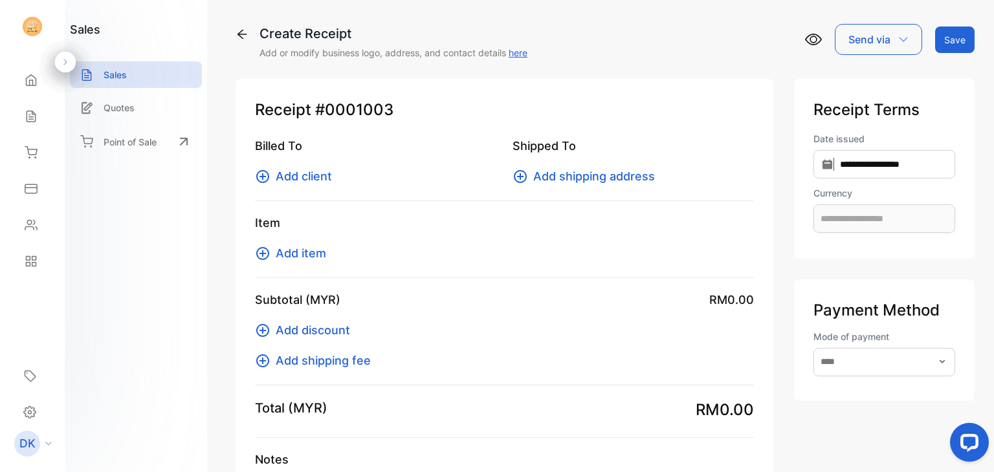
type input "**********"
click at [292, 176] on span "Add client" at bounding box center [304, 176] width 56 height 17
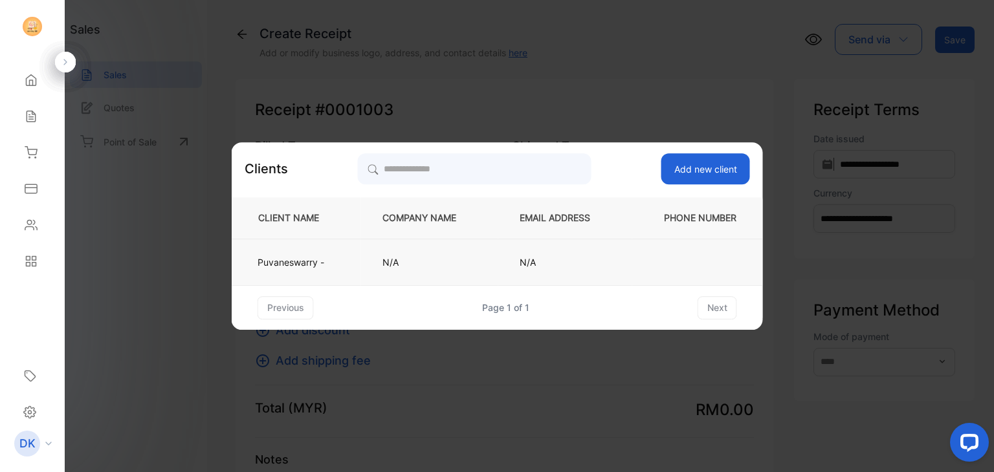
click at [335, 277] on td "Puvaneswarry -" at bounding box center [296, 262] width 129 height 47
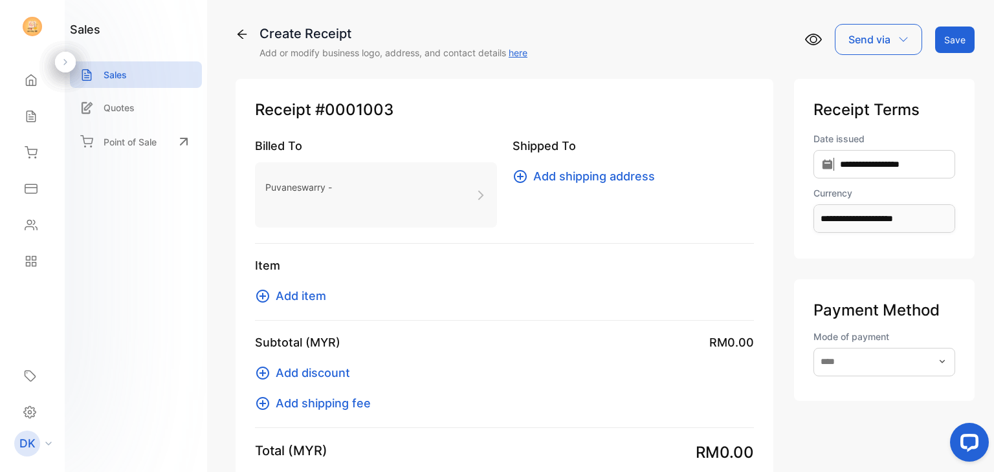
click at [292, 295] on span "Add item" at bounding box center [301, 295] width 50 height 17
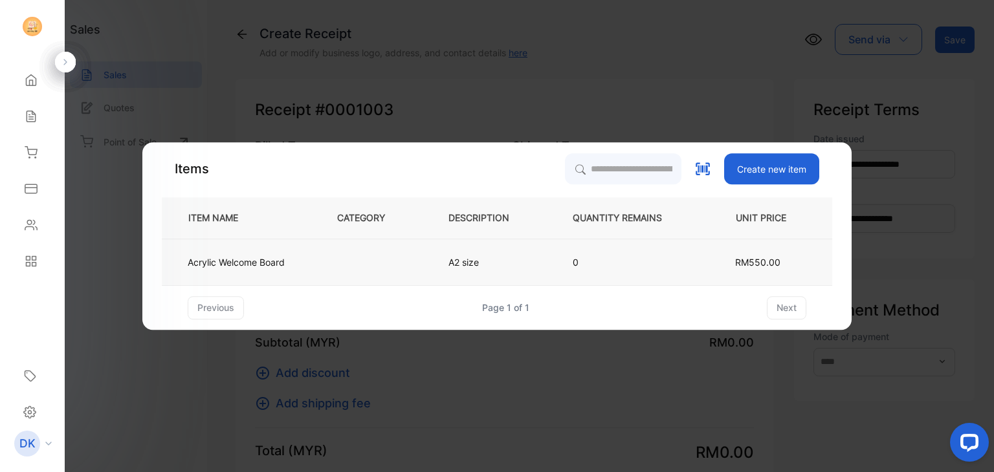
click at [307, 270] on td "Acrylic Welcome Board" at bounding box center [239, 262] width 154 height 47
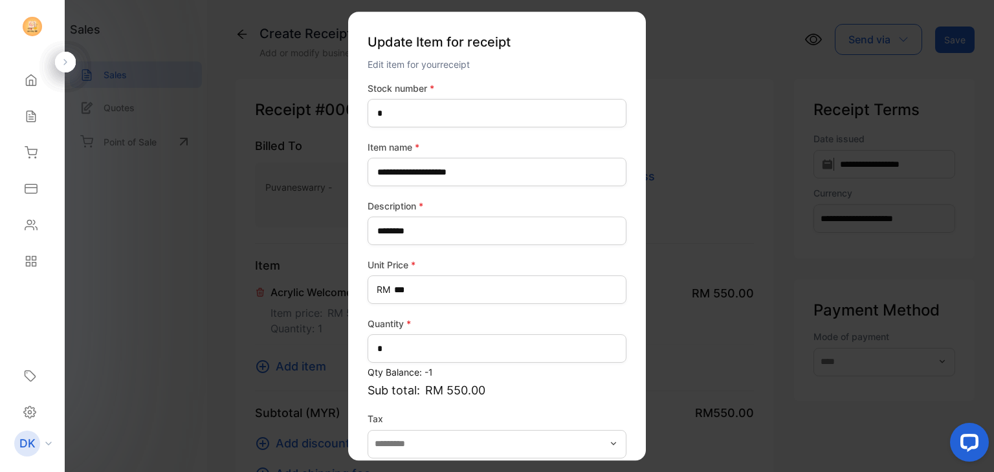
scroll to position [63, 0]
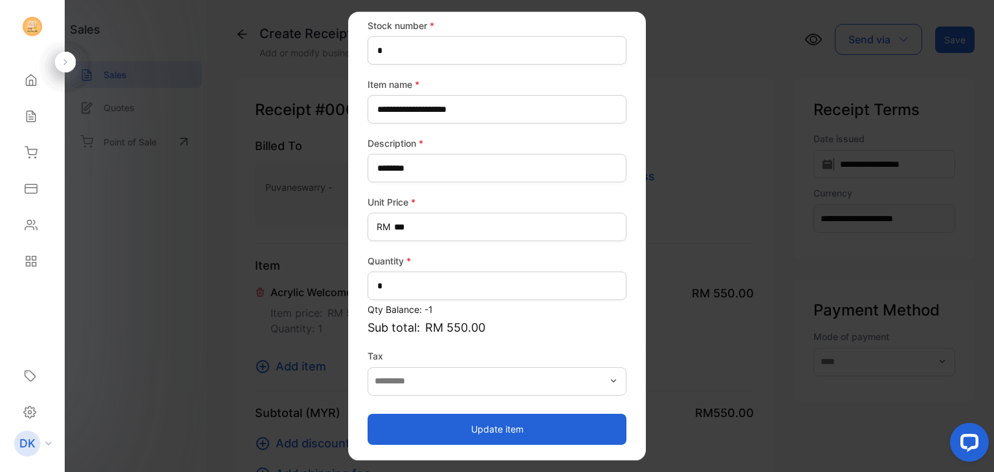
click at [479, 433] on button "Update item" at bounding box center [496, 429] width 259 height 31
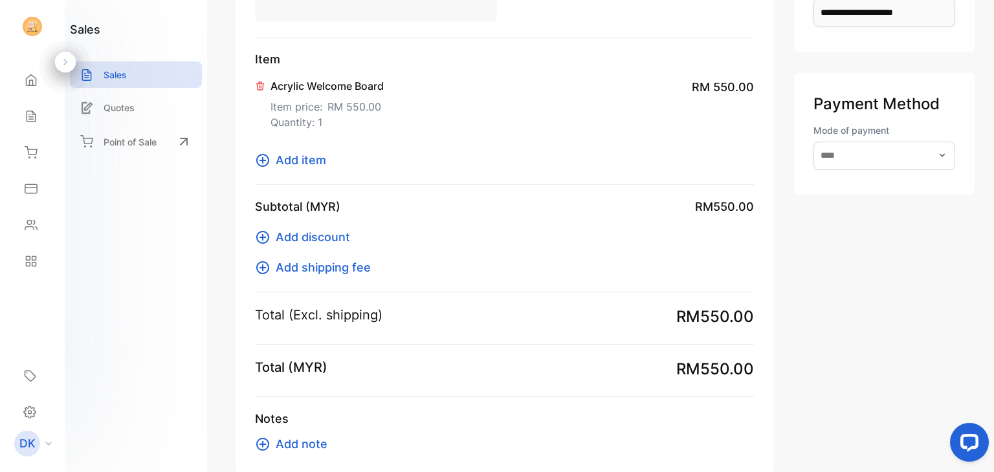
scroll to position [279, 0]
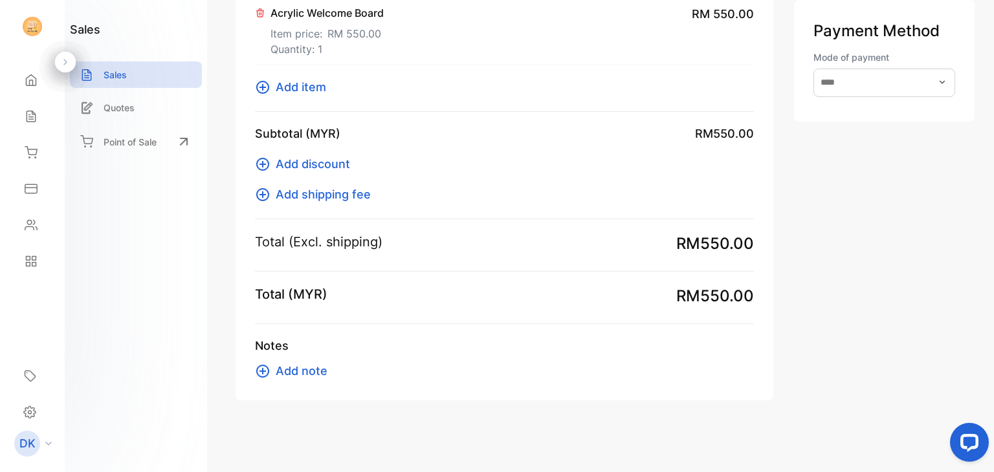
click at [303, 360] on div "Notes Add note" at bounding box center [504, 358] width 499 height 43
click at [303, 369] on span "Add note" at bounding box center [302, 370] width 52 height 17
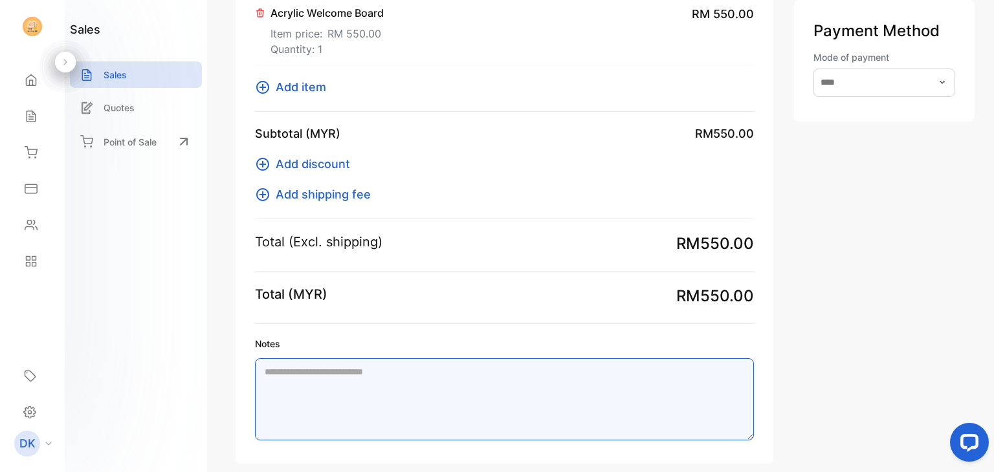
click at [303, 369] on textarea "Notes" at bounding box center [504, 399] width 499 height 82
paste textarea "**********"
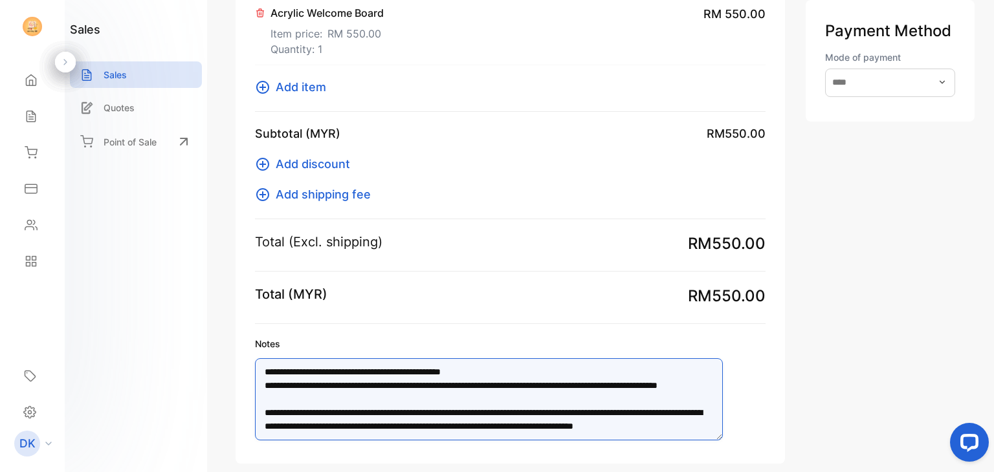
scroll to position [19, 0]
click at [680, 408] on textarea "**********" at bounding box center [489, 399] width 468 height 82
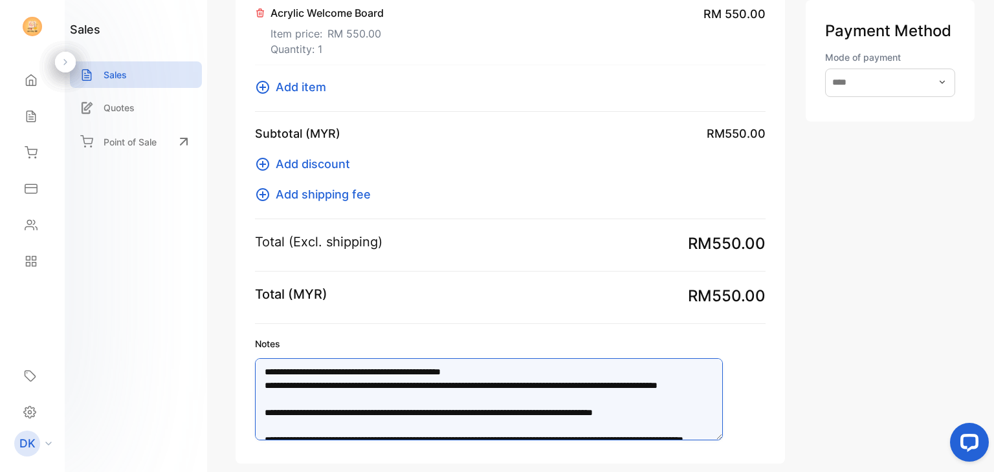
scroll to position [0, 0]
type textarea "**********"
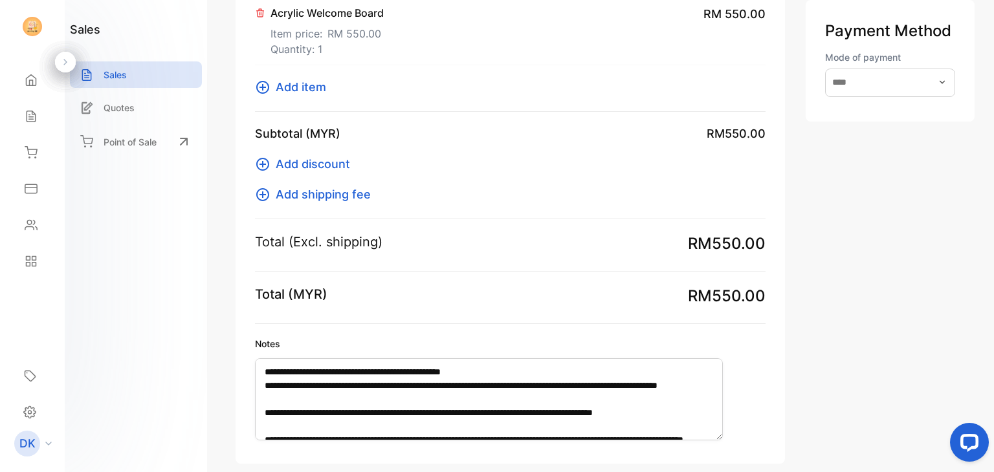
click at [845, 371] on div "**********" at bounding box center [889, 131] width 169 height 664
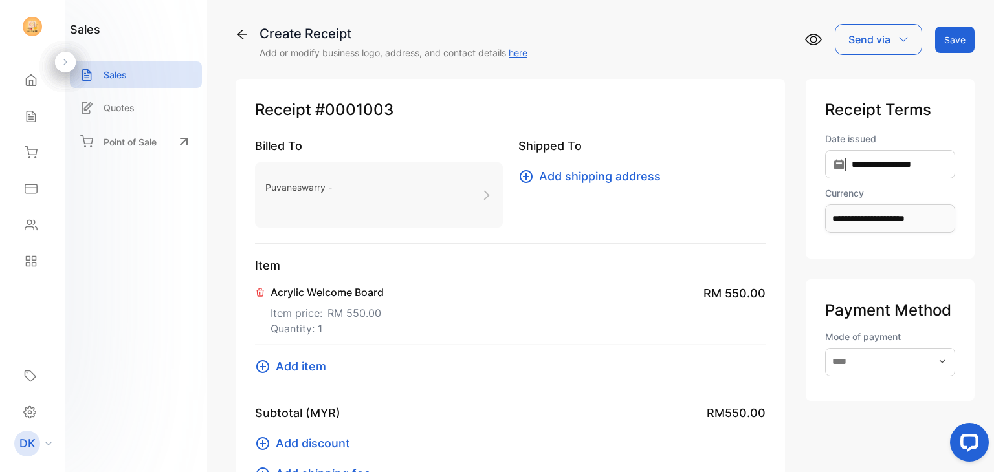
click at [813, 35] on icon at bounding box center [813, 39] width 17 height 17
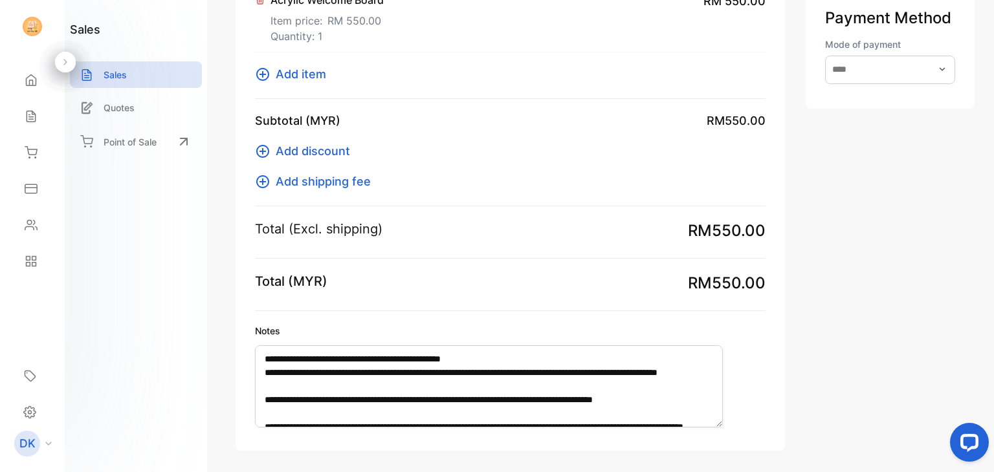
scroll to position [235, 0]
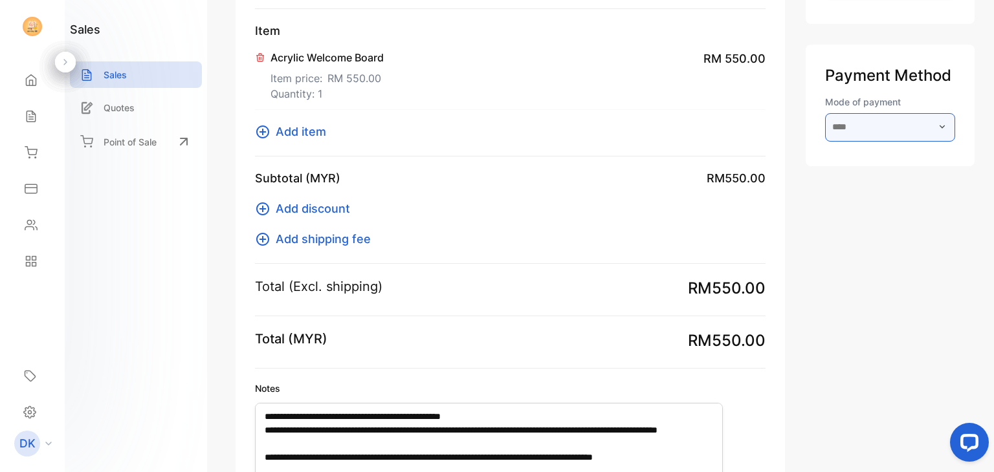
click at [855, 130] on input "text" at bounding box center [890, 127] width 130 height 28
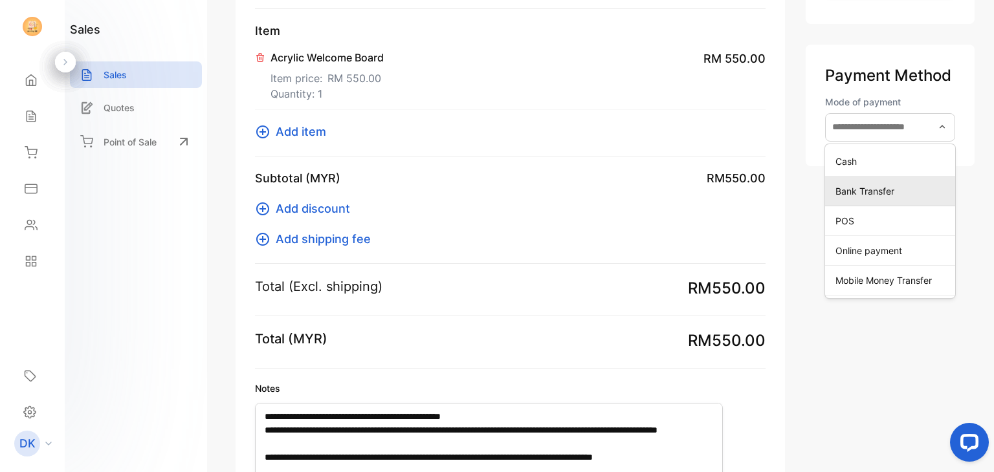
click at [854, 177] on li "Bank Transfer" at bounding box center [890, 192] width 130 height 30
type input "**********"
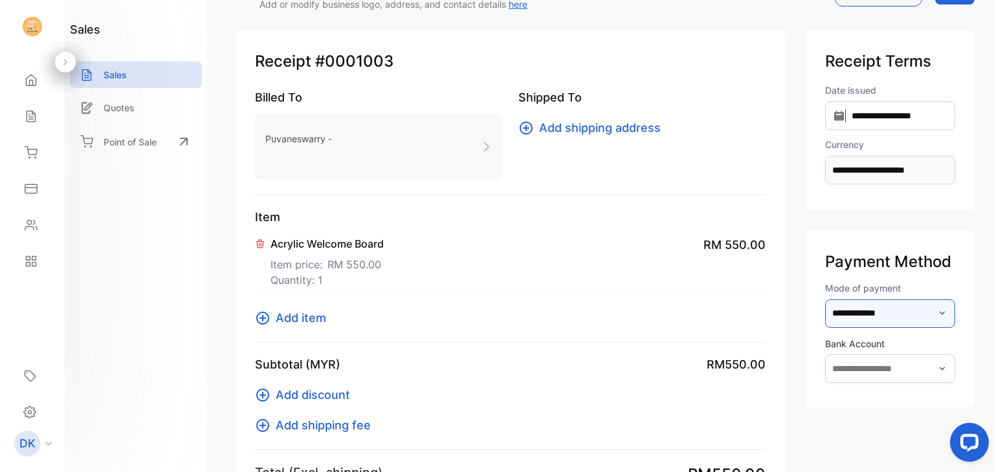
scroll to position [0, 0]
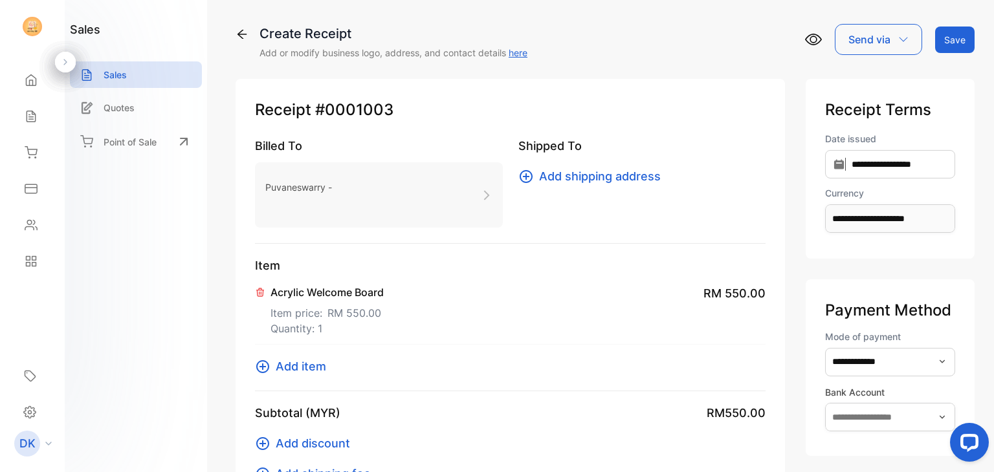
click at [248, 30] on icon at bounding box center [241, 34] width 13 height 13
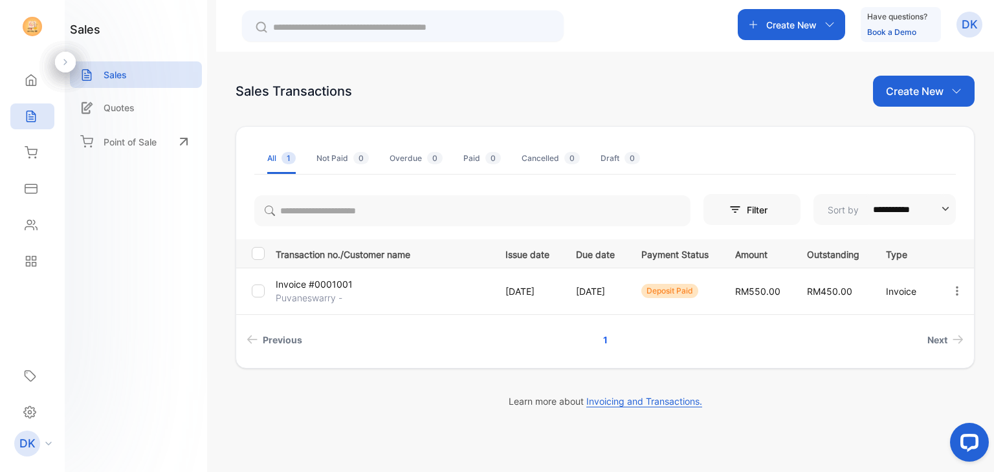
click at [464, 30] on input "text" at bounding box center [412, 28] width 278 height 14
click at [805, 26] on p "Create New" at bounding box center [791, 25] width 50 height 14
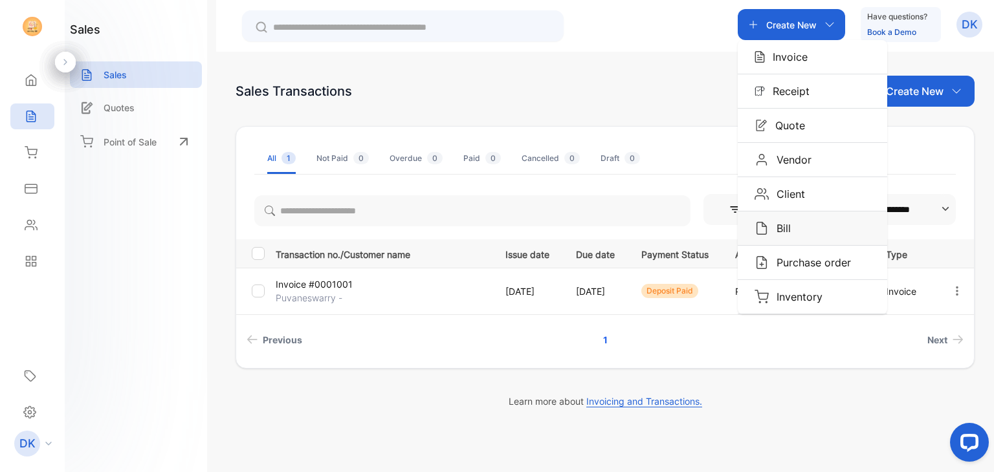
click at [774, 242] on div "Bill" at bounding box center [812, 229] width 149 height 34
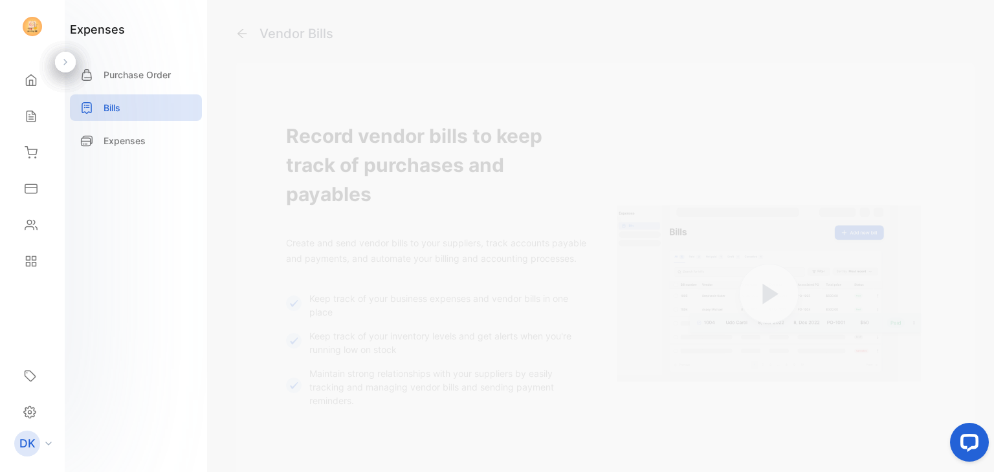
click at [248, 36] on div "Vendor Bills" at bounding box center [604, 33] width 739 height 19
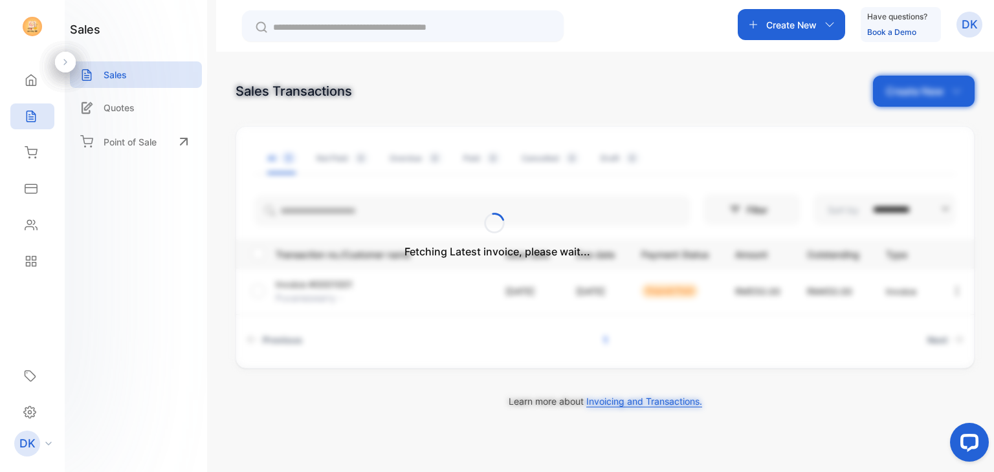
click at [771, 26] on div "Fetching Latest invoice, please wait..." at bounding box center [497, 236] width 994 height 472
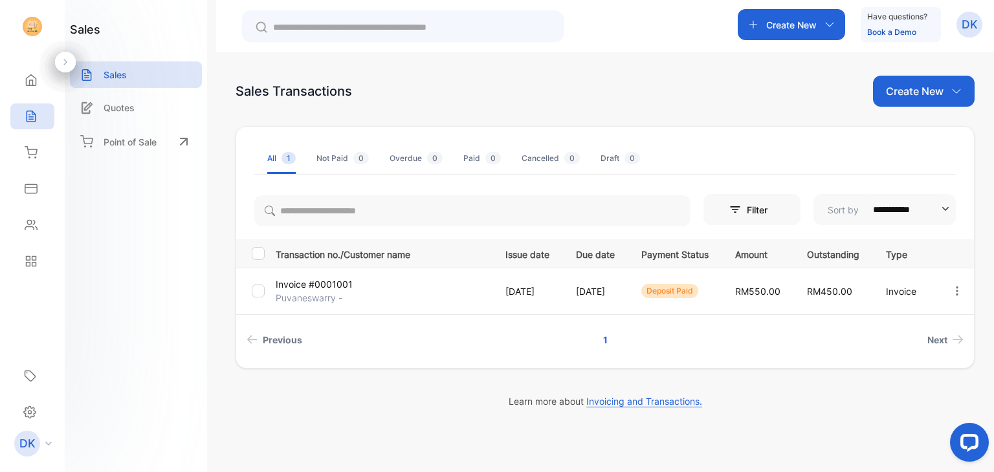
click at [785, 25] on p "Create New" at bounding box center [791, 25] width 50 height 14
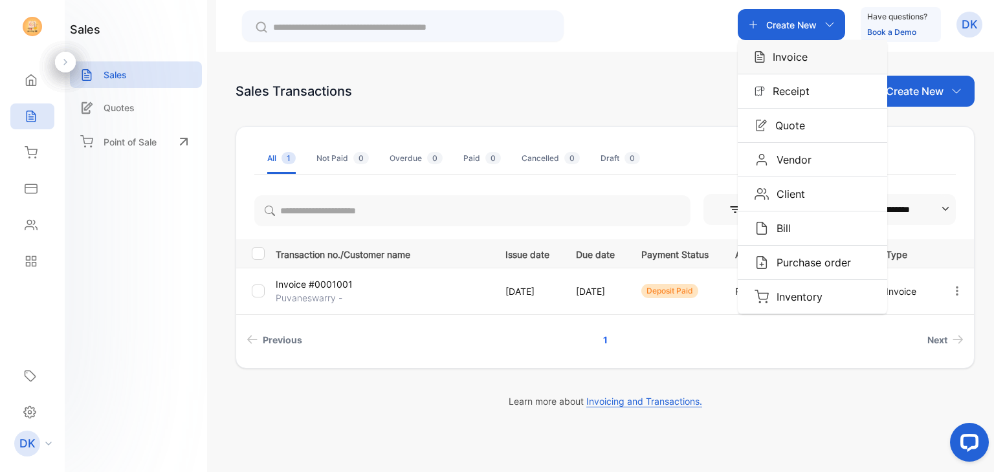
click at [778, 47] on div "Invoice" at bounding box center [812, 57] width 149 height 34
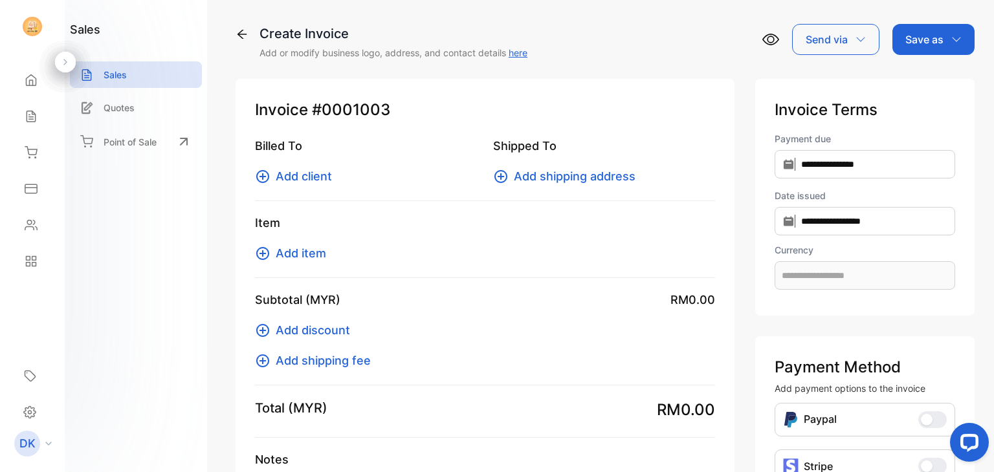
type input "**********"
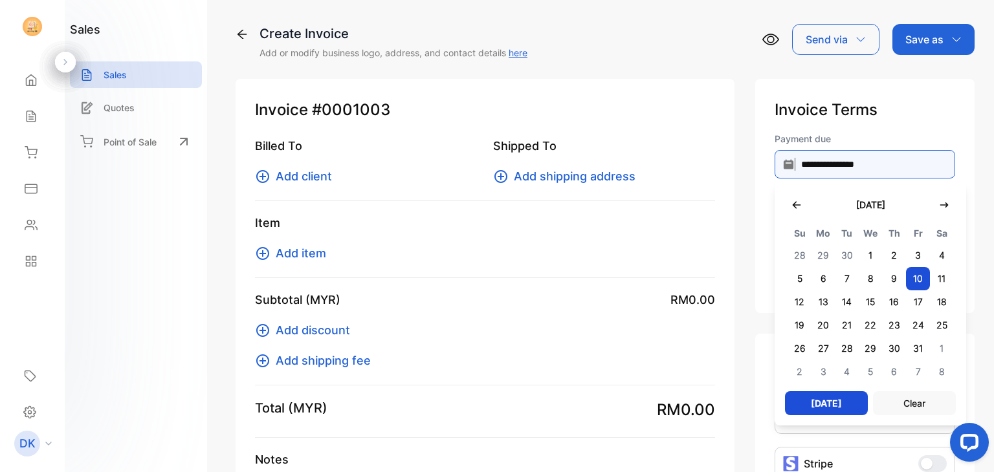
click at [813, 159] on input "**********" at bounding box center [864, 164] width 181 height 28
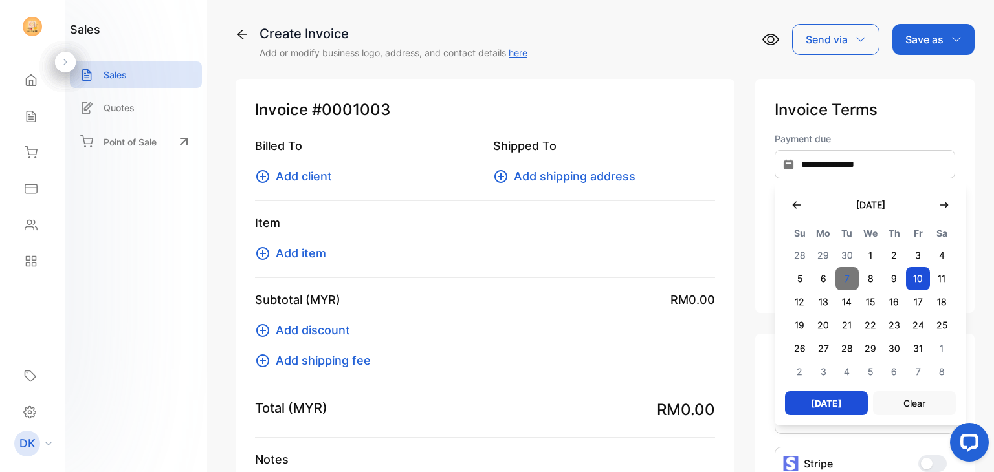
click at [835, 276] on span "7" at bounding box center [847, 278] width 24 height 23
type input "**********"
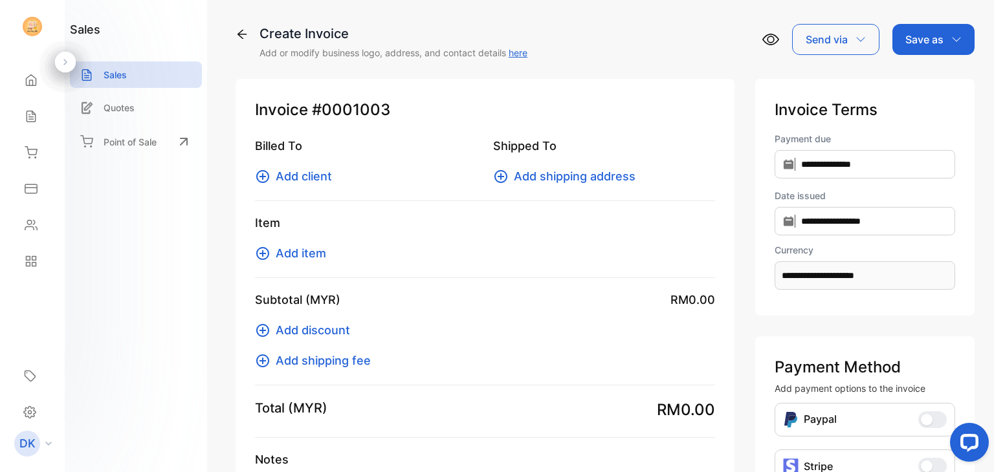
click at [286, 186] on div "Billed To Add client Shipped To Add shipping address" at bounding box center [485, 169] width 460 height 64
click at [289, 178] on span "Add client" at bounding box center [304, 176] width 56 height 17
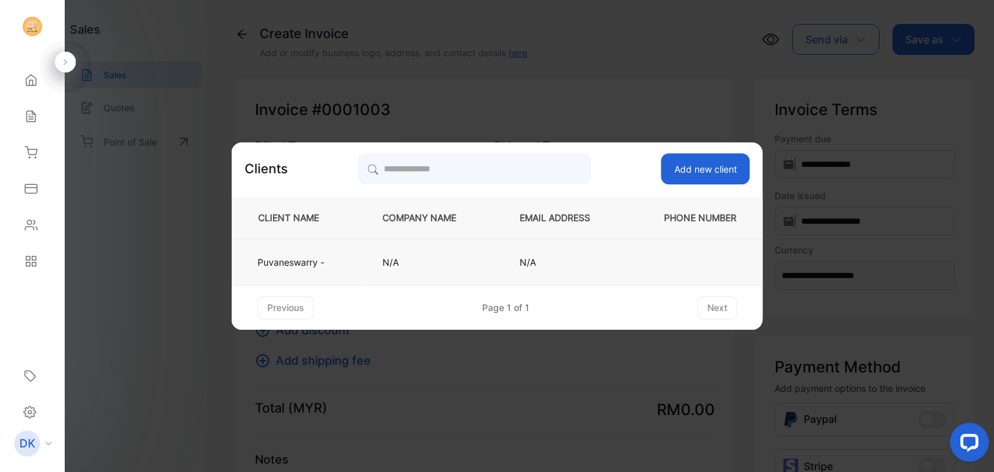
click at [292, 251] on td "Puvaneswarry -" at bounding box center [296, 262] width 129 height 47
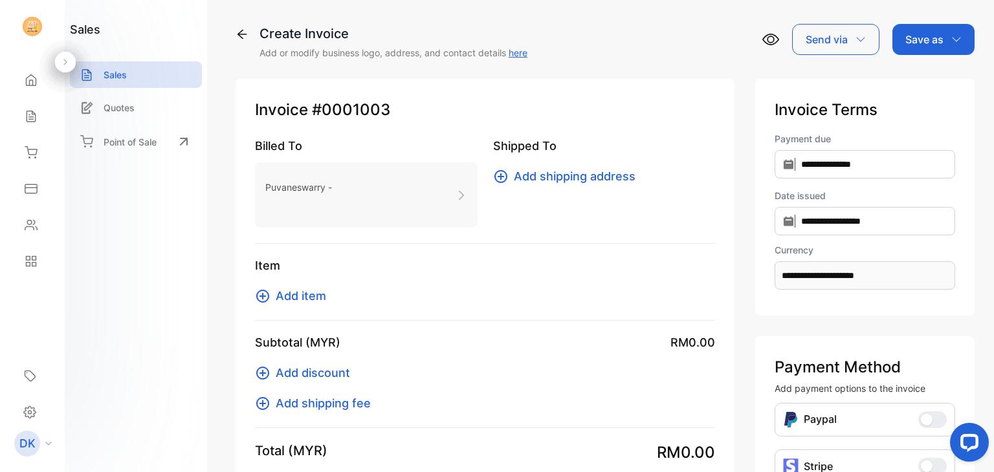
click at [289, 300] on span "Add item" at bounding box center [301, 295] width 50 height 17
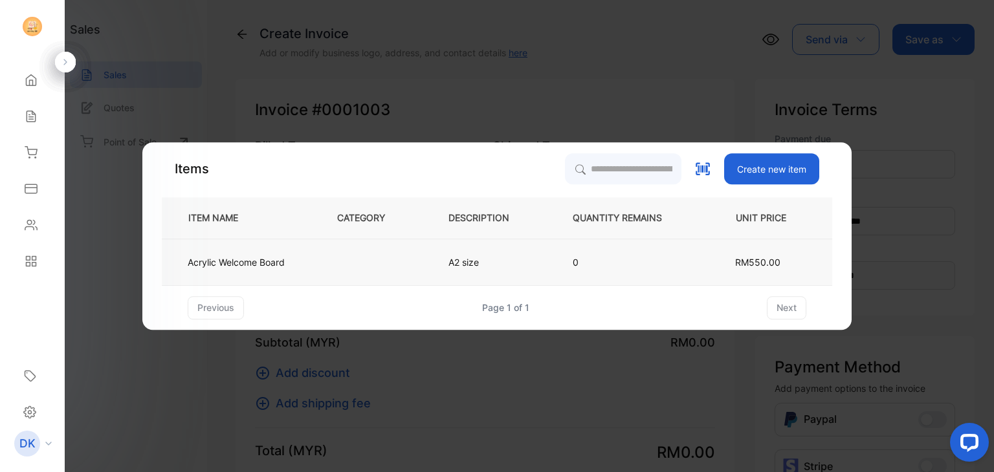
click at [295, 273] on td "Acrylic Welcome Board" at bounding box center [239, 262] width 154 height 47
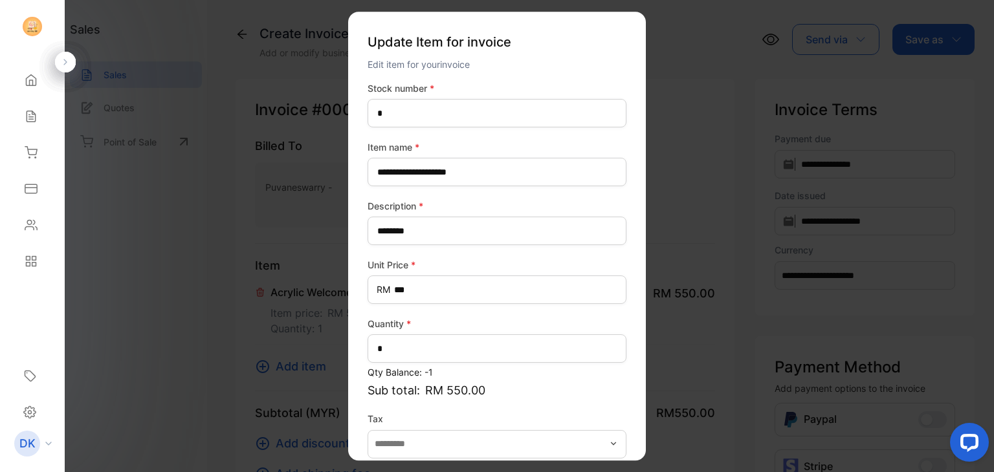
click at [504, 378] on p "Qty Balance: -1" at bounding box center [496, 373] width 259 height 14
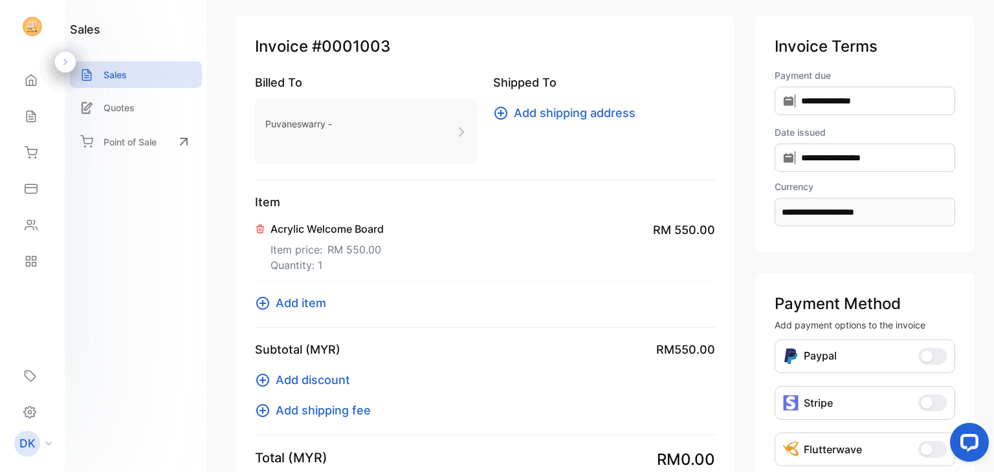
scroll to position [65, 0]
click at [692, 228] on span "RM 550.00" at bounding box center [684, 228] width 62 height 17
click at [316, 254] on p "Item price: RM 550.00" at bounding box center [326, 245] width 113 height 21
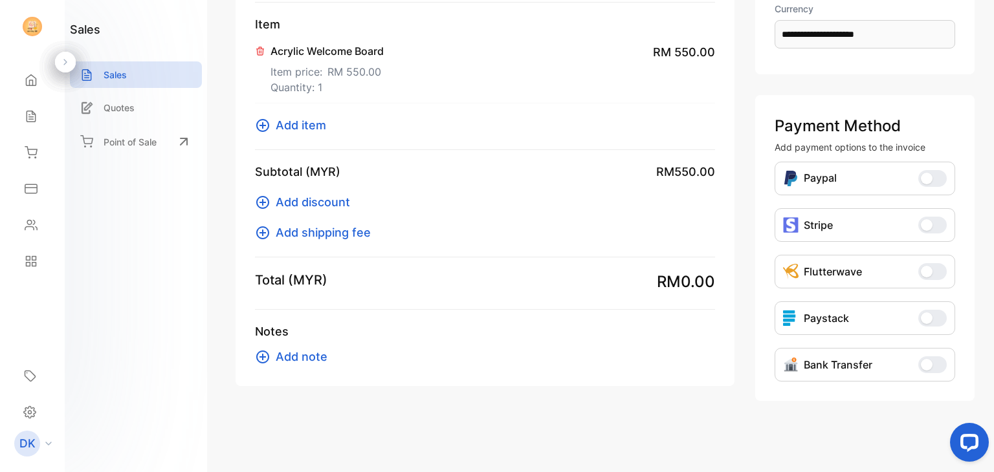
scroll to position [0, 0]
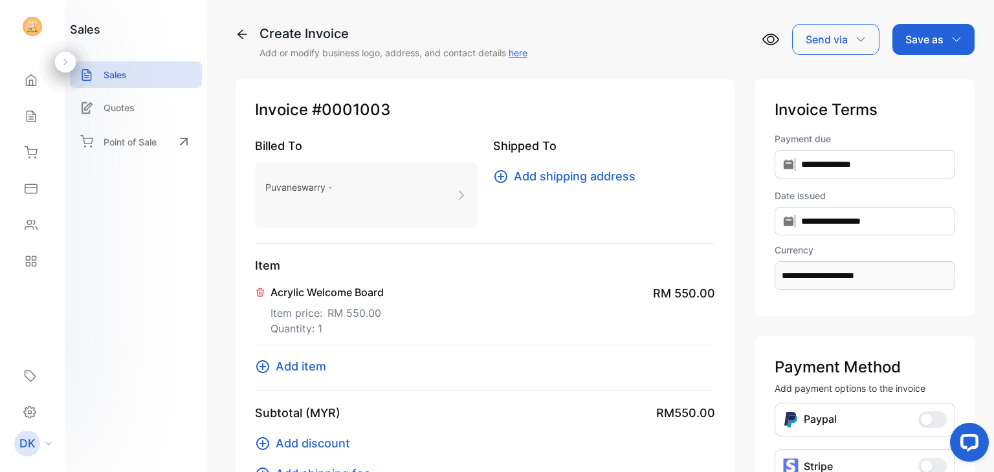
click at [248, 30] on icon at bounding box center [241, 34] width 13 height 13
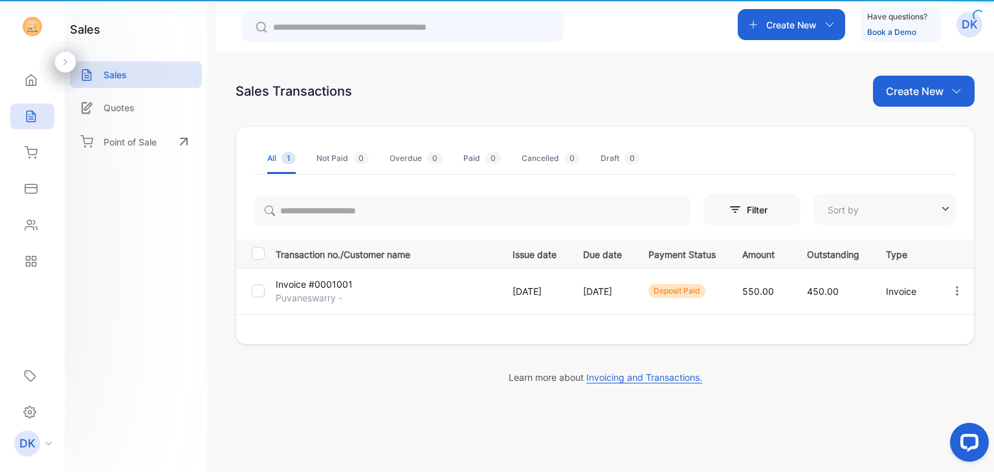
type input "**********"
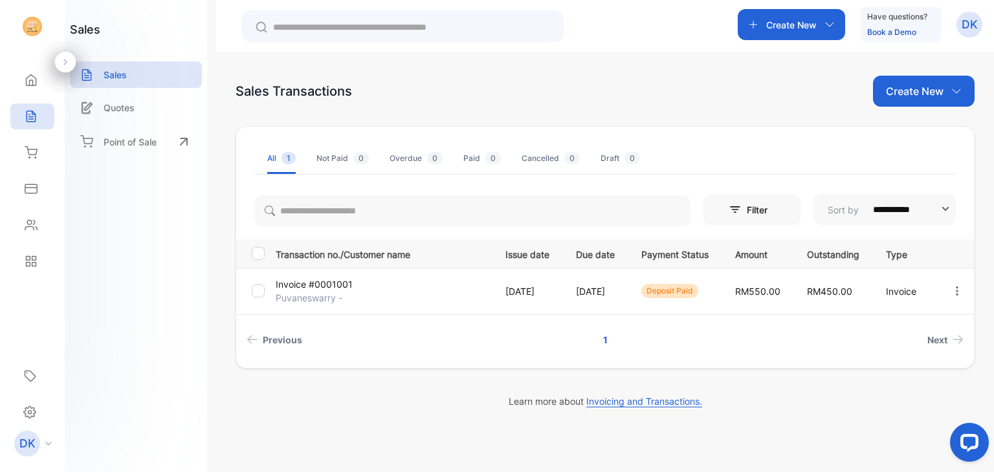
click at [505, 293] on p "[DATE]" at bounding box center [527, 292] width 44 height 14
click at [576, 290] on p "[DATE]" at bounding box center [595, 292] width 39 height 14
click at [792, 272] on td "RM450.00" at bounding box center [830, 291] width 79 height 47
click at [903, 298] on td "Invoice" at bounding box center [902, 291] width 65 height 47
click at [957, 296] on icon "button" at bounding box center [957, 291] width 12 height 12
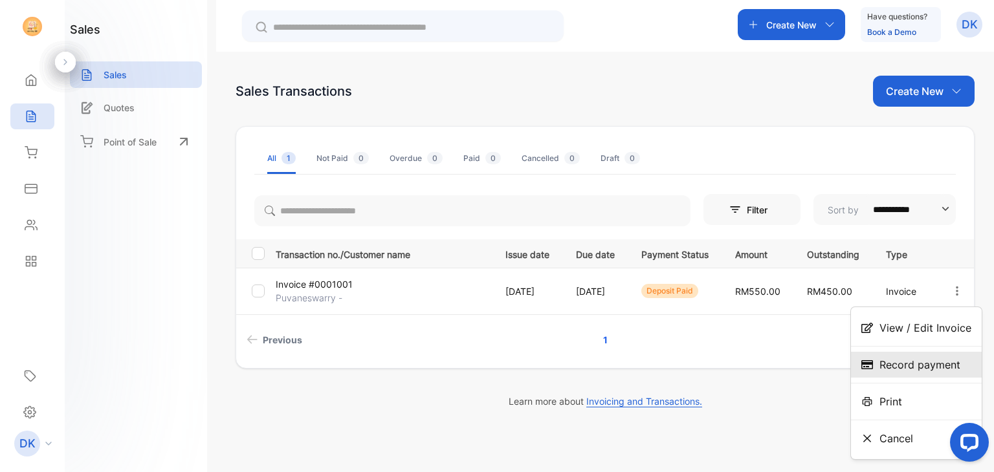
click at [927, 361] on span "Record payment" at bounding box center [919, 365] width 81 height 16
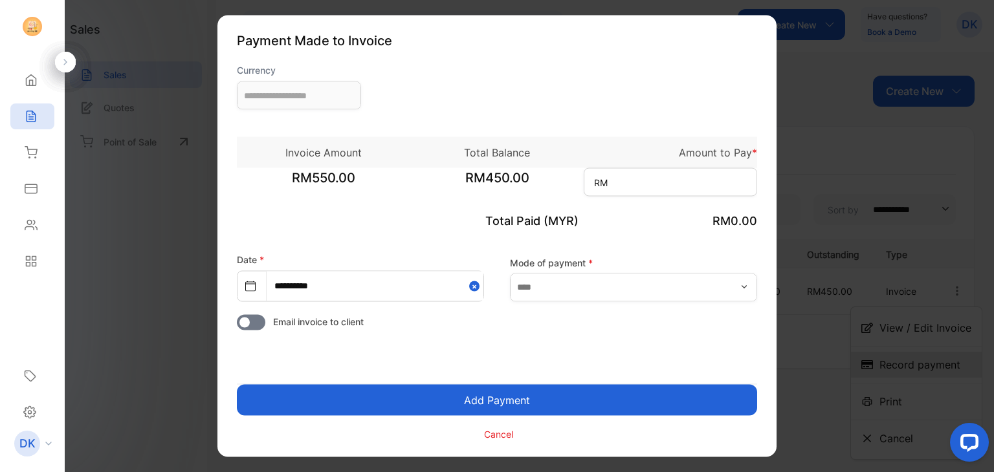
type input "**********"
click at [798, 399] on div at bounding box center [497, 236] width 994 height 472
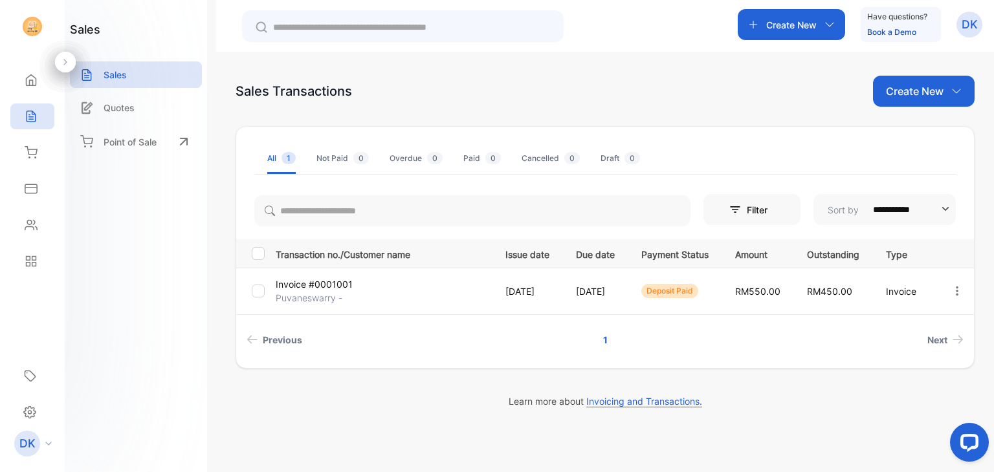
drag, startPoint x: 798, startPoint y: 399, endPoint x: 454, endPoint y: 400, distance: 343.5
click at [454, 400] on p "Learn more about Invoicing and Transactions." at bounding box center [604, 402] width 739 height 14
click at [903, 291] on p "Invoice" at bounding box center [905, 292] width 38 height 14
click at [953, 293] on icon "button" at bounding box center [957, 291] width 12 height 12
click at [895, 407] on span "Print" at bounding box center [890, 402] width 23 height 16
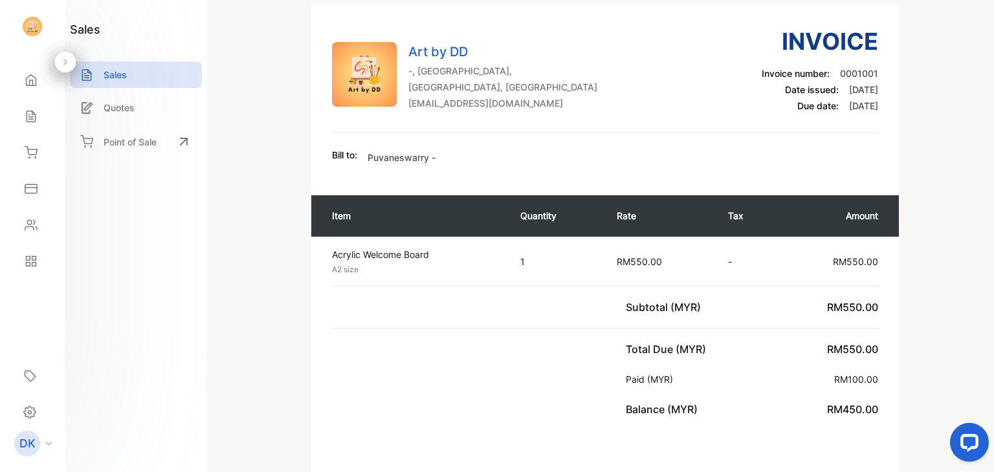
scroll to position [101, 0]
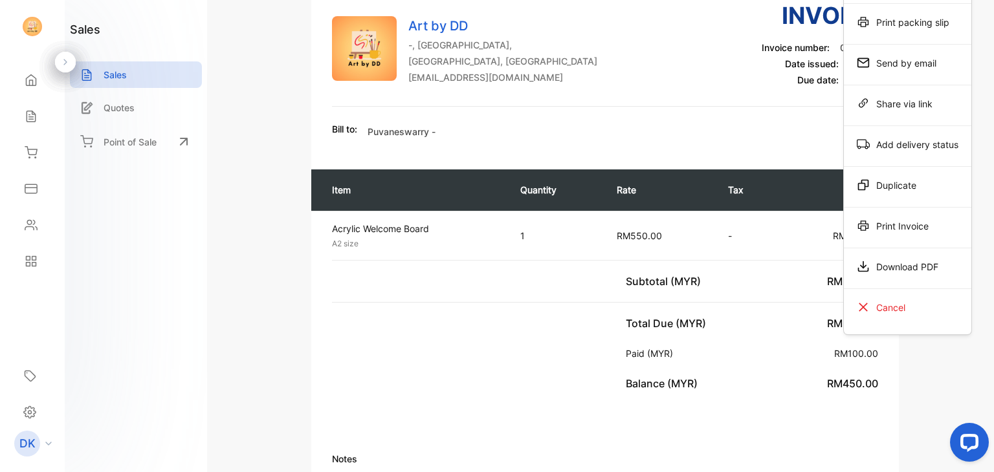
click at [890, 279] on div "Download PDF" at bounding box center [907, 267] width 127 height 26
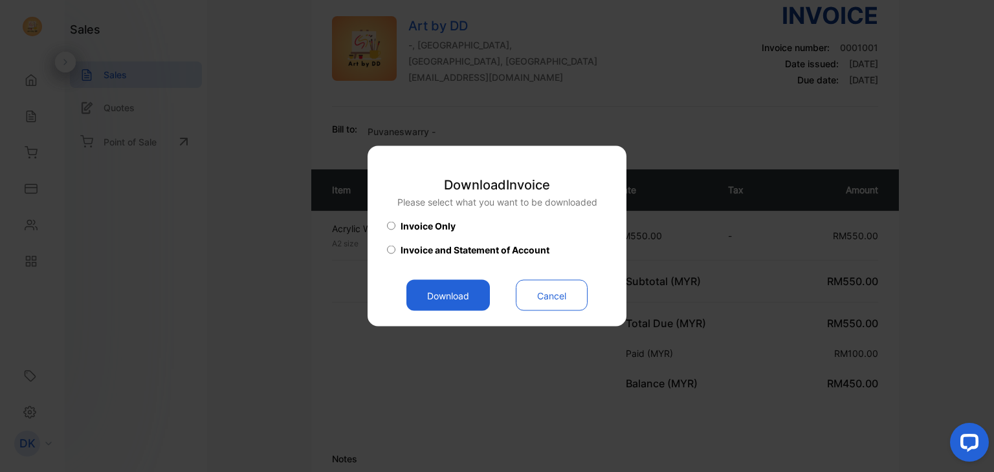
click at [465, 289] on button "Download" at bounding box center [447, 295] width 83 height 31
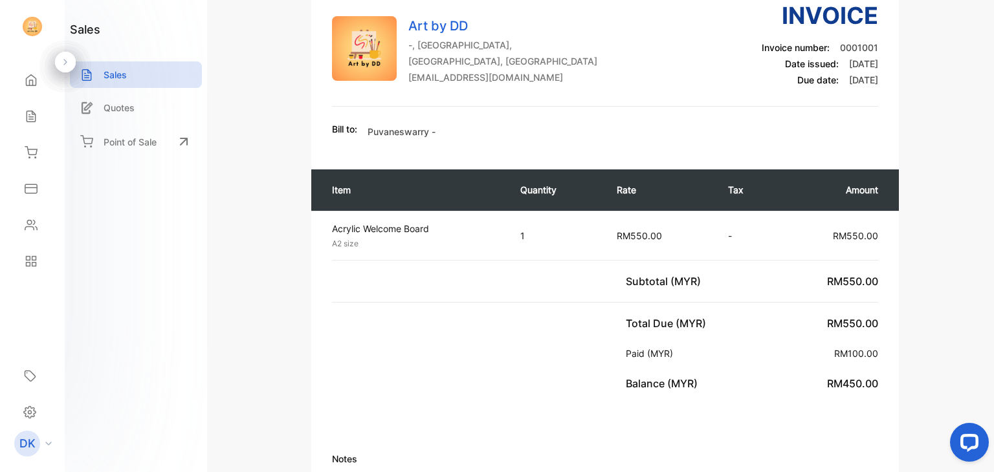
click at [28, 86] on icon at bounding box center [32, 80] width 10 height 11
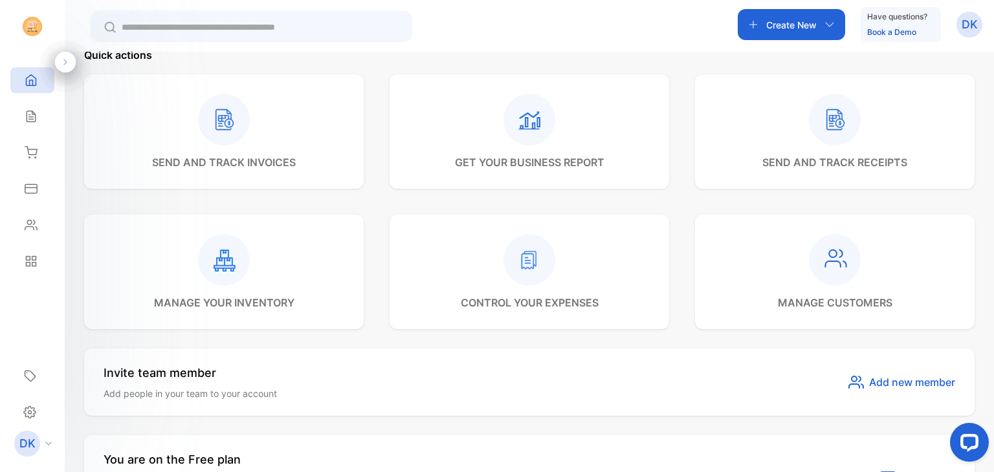
scroll to position [365, 0]
click at [856, 131] on icon at bounding box center [835, 119] width 52 height 52
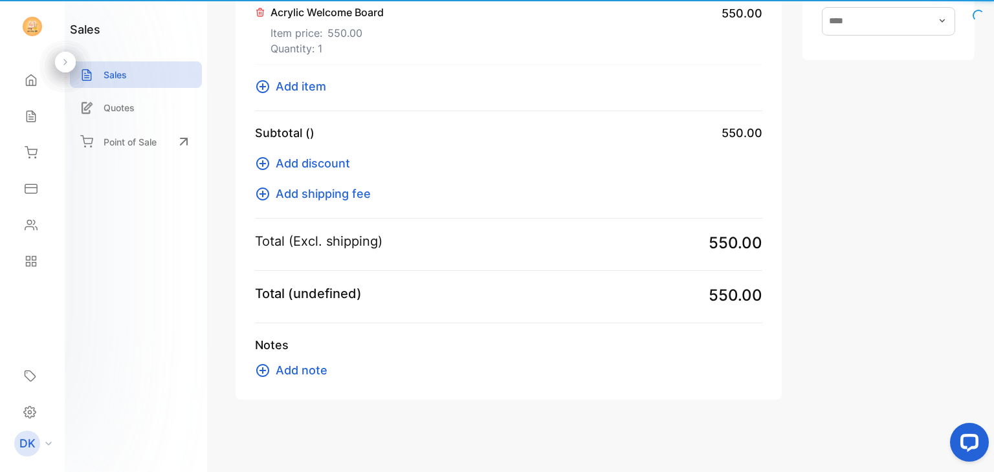
scroll to position [340, 0]
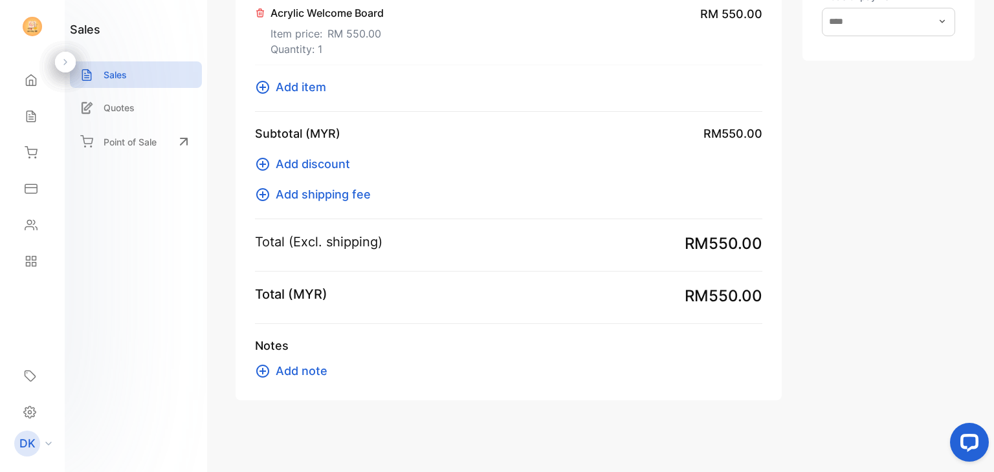
type input "**********"
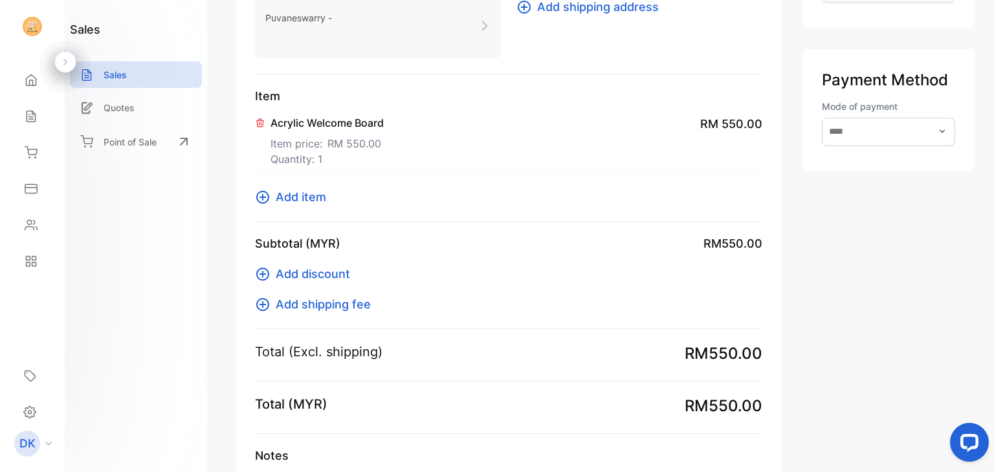
scroll to position [0, 0]
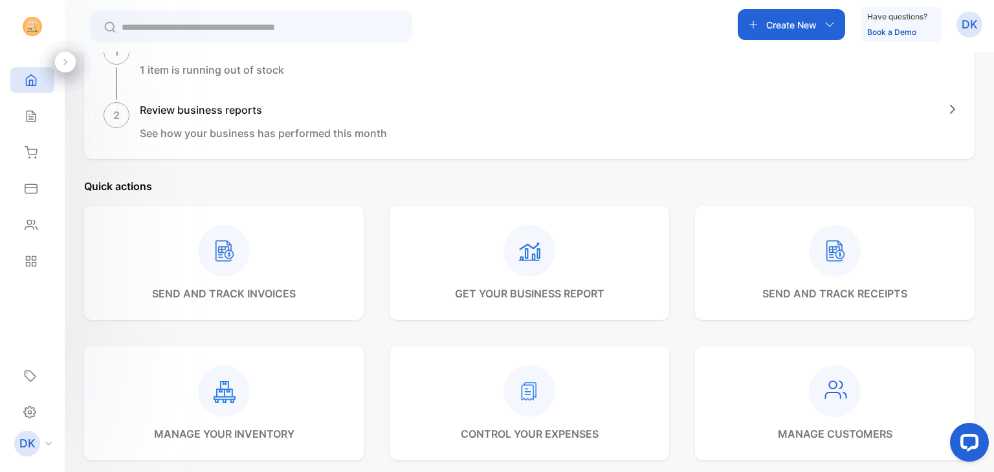
scroll to position [233, 0]
click at [316, 270] on div "send and track invoices" at bounding box center [223, 262] width 279 height 115
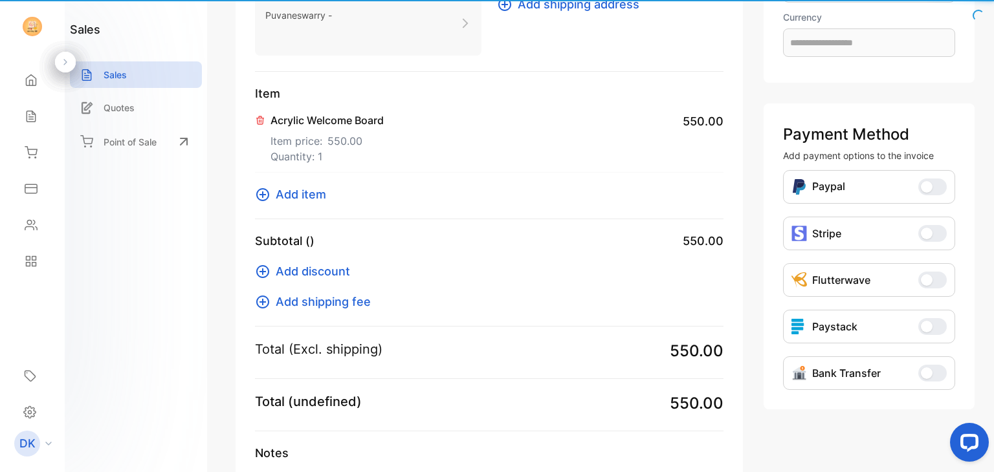
scroll to position [243, 0]
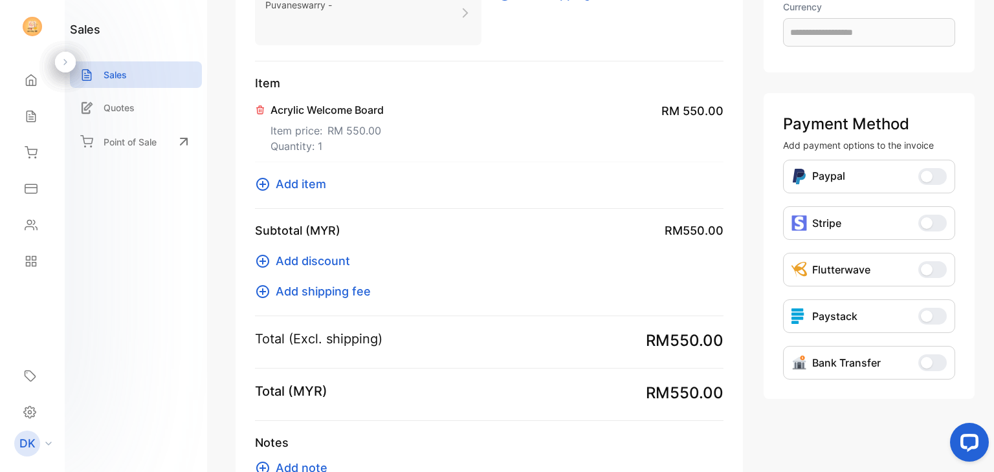
type input "**********"
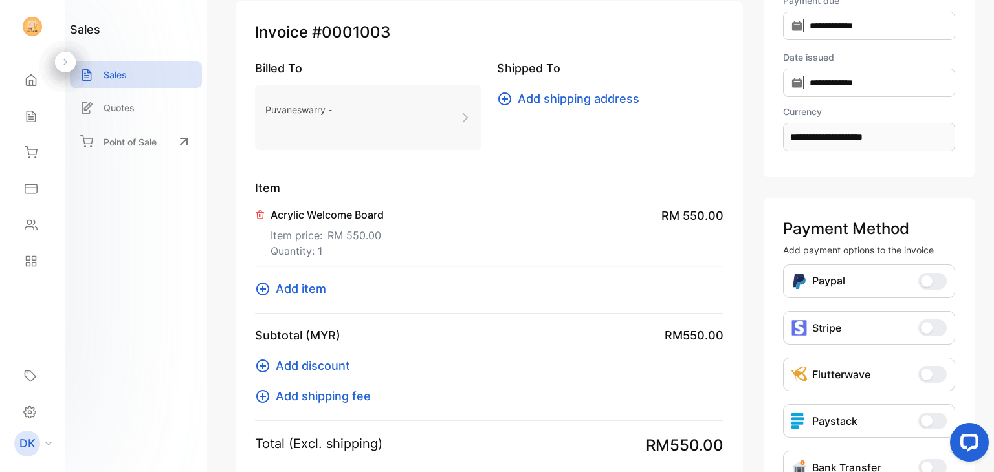
scroll to position [0, 0]
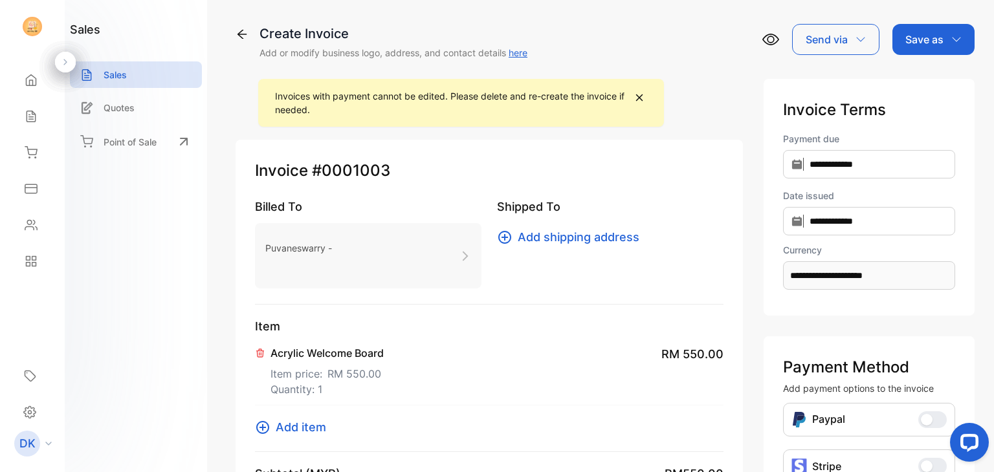
click at [248, 36] on icon at bounding box center [241, 34] width 13 height 13
